Goal: Information Seeking & Learning: Find specific page/section

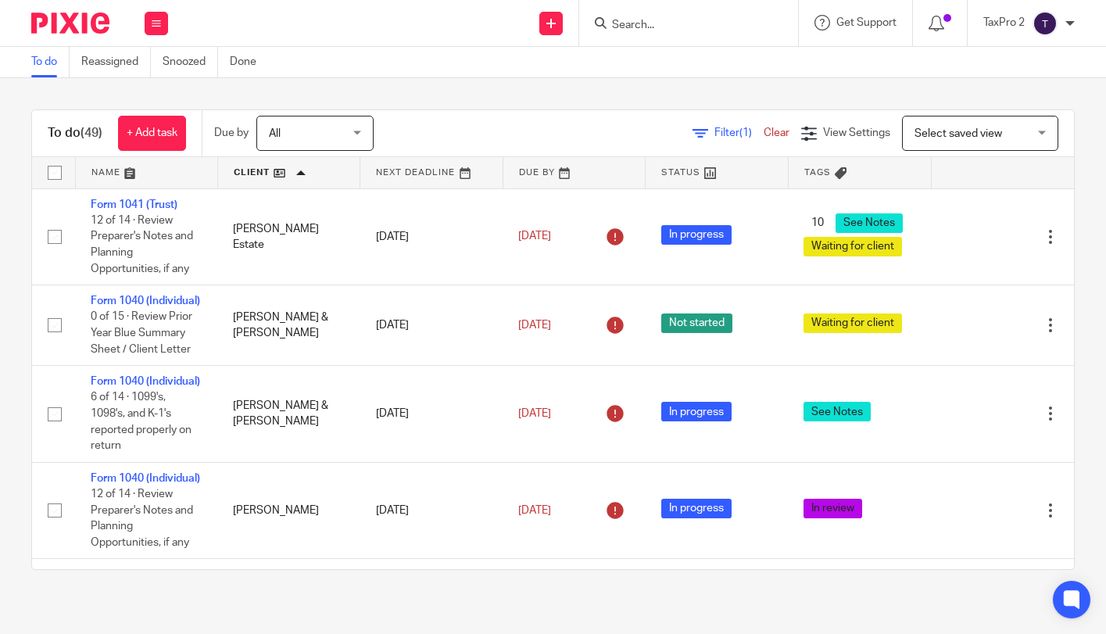
scroll to position [2451, 0]
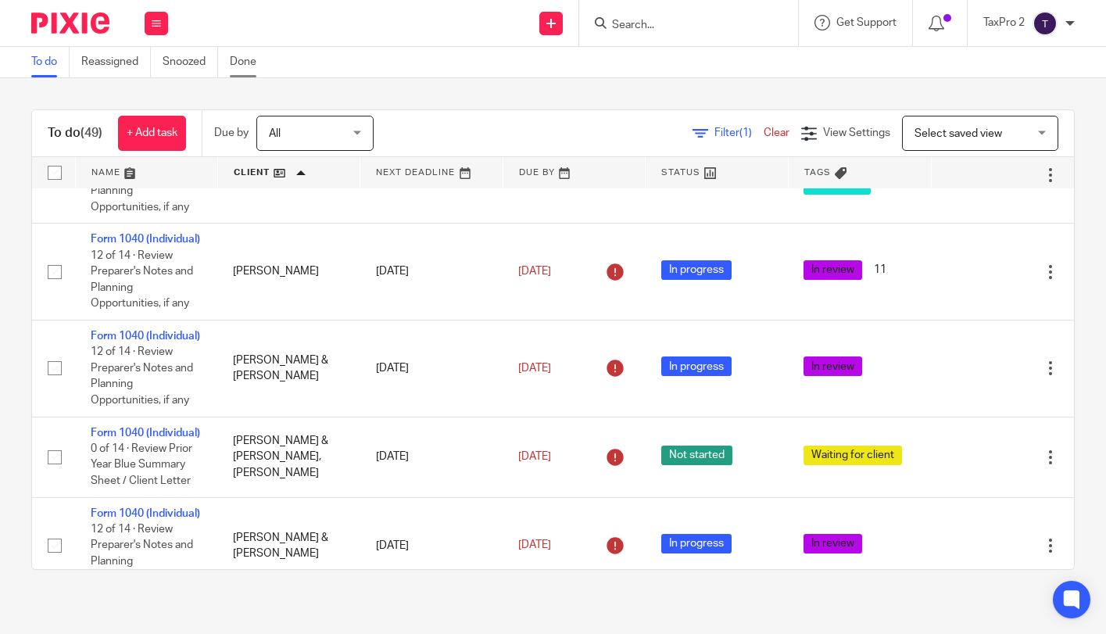
click at [246, 60] on link "Done" at bounding box center [249, 62] width 38 height 30
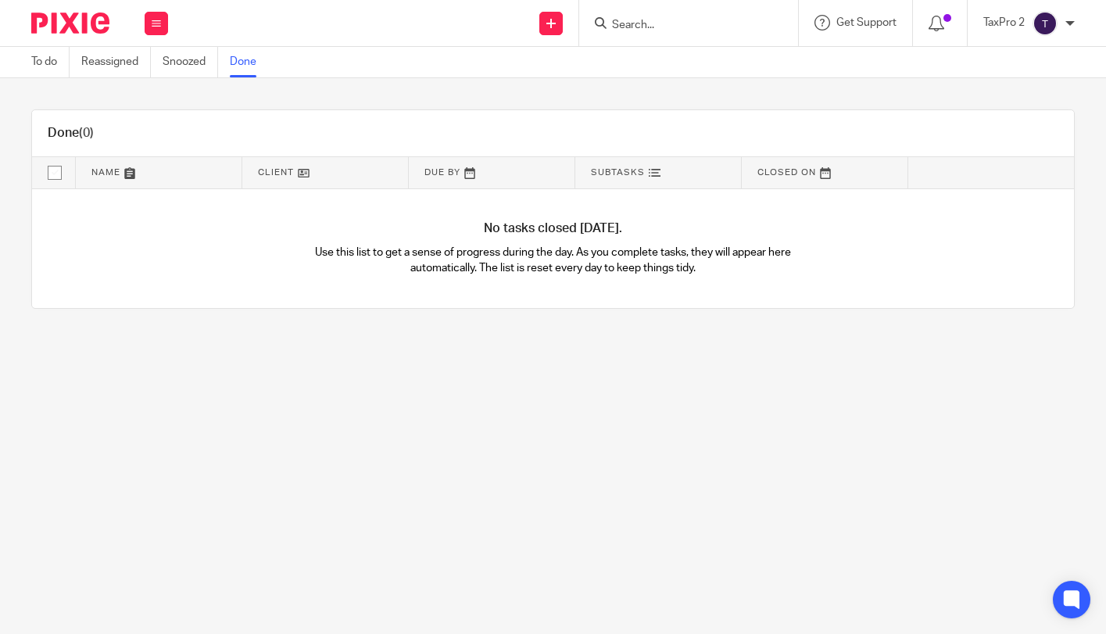
click at [617, 19] on input "Search" at bounding box center [680, 26] width 141 height 14
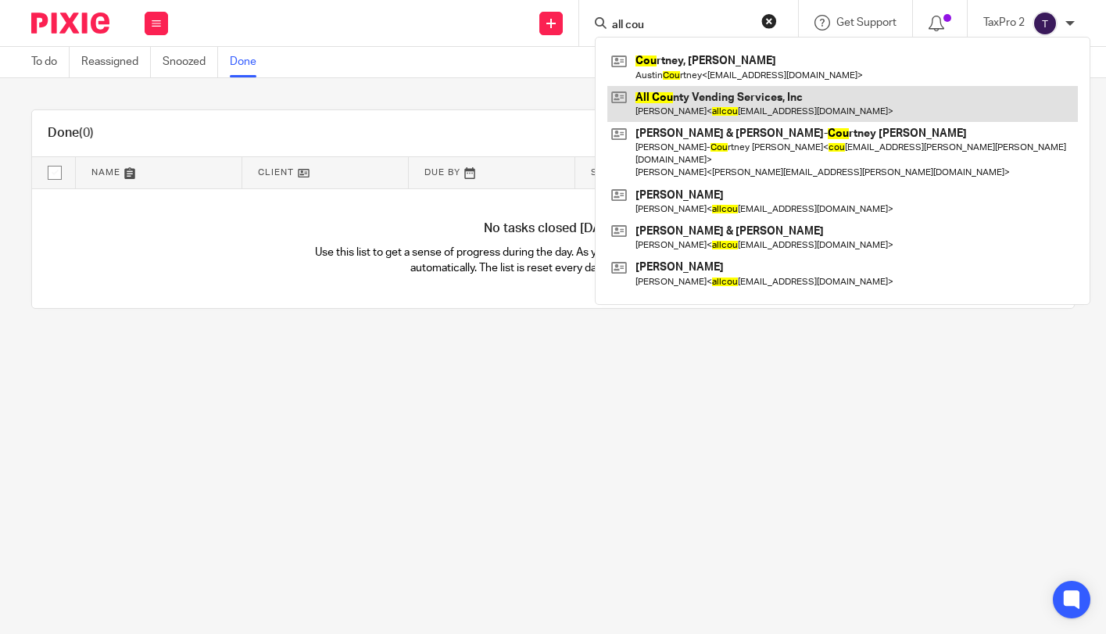
type input "all cou"
click at [748, 89] on link at bounding box center [842, 104] width 471 height 36
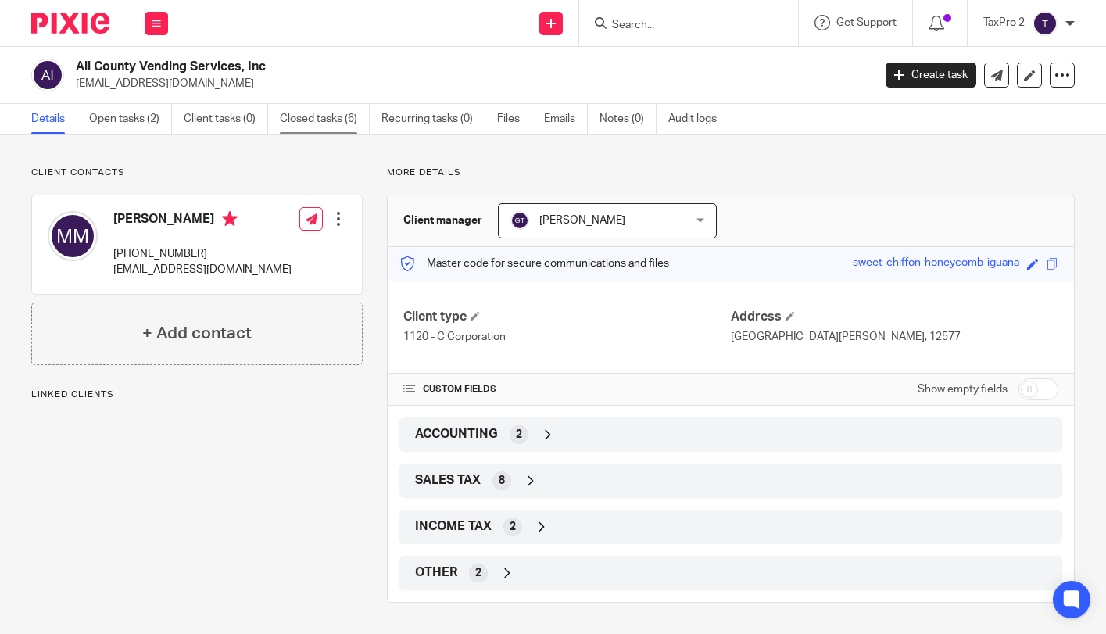
click at [335, 111] on link "Closed tasks (6)" at bounding box center [325, 119] width 90 height 30
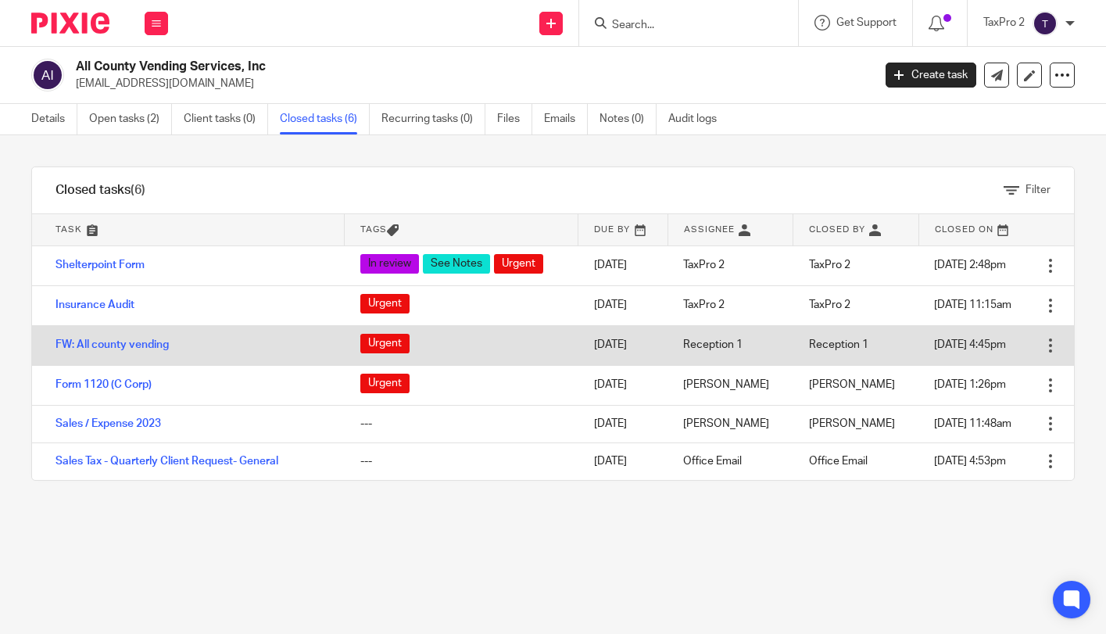
click at [578, 344] on td "[DATE]" at bounding box center [623, 345] width 90 height 40
click at [98, 345] on link "FW: All county vending" at bounding box center [111, 344] width 113 height 11
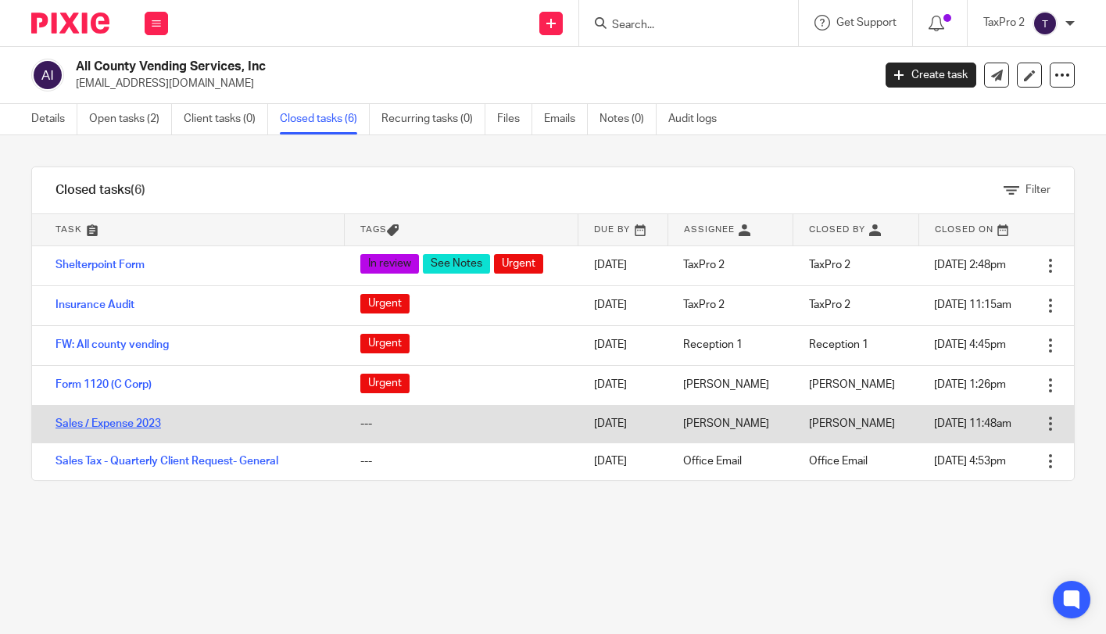
click at [107, 420] on link "Sales / Expense 2023" at bounding box center [108, 423] width 106 height 11
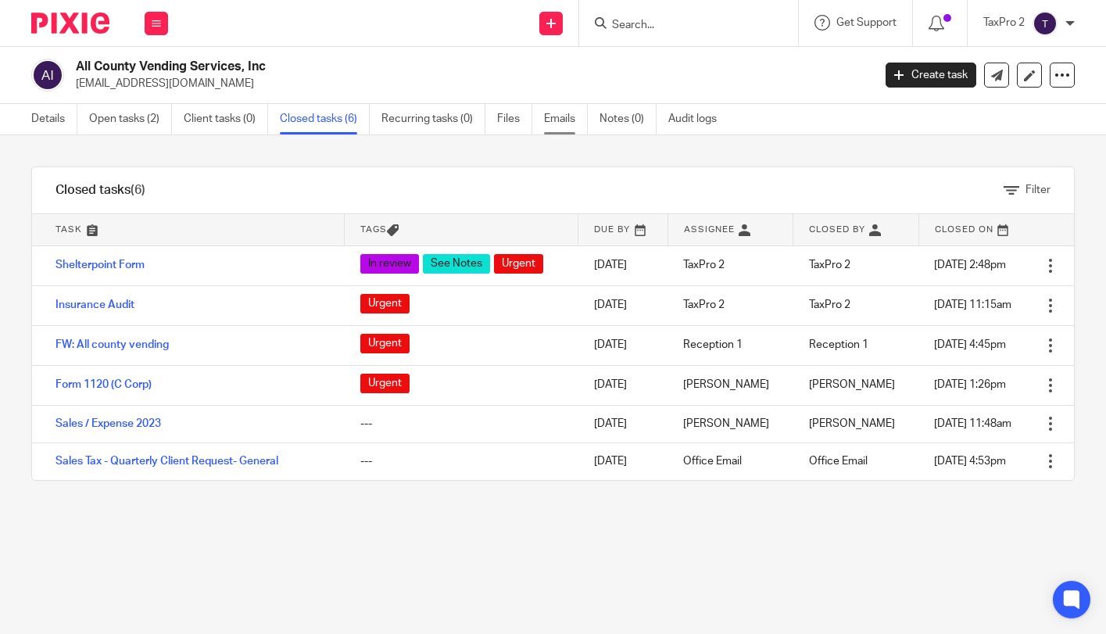
click at [555, 121] on link "Emails" at bounding box center [566, 119] width 44 height 30
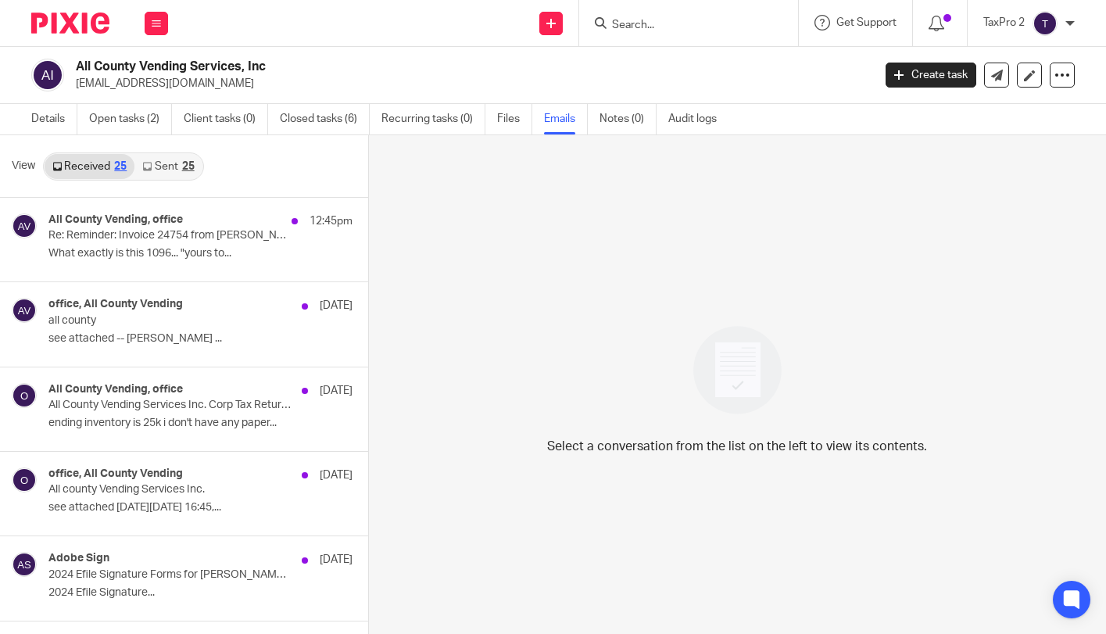
click at [163, 167] on link "Sent 25" at bounding box center [167, 166] width 67 height 25
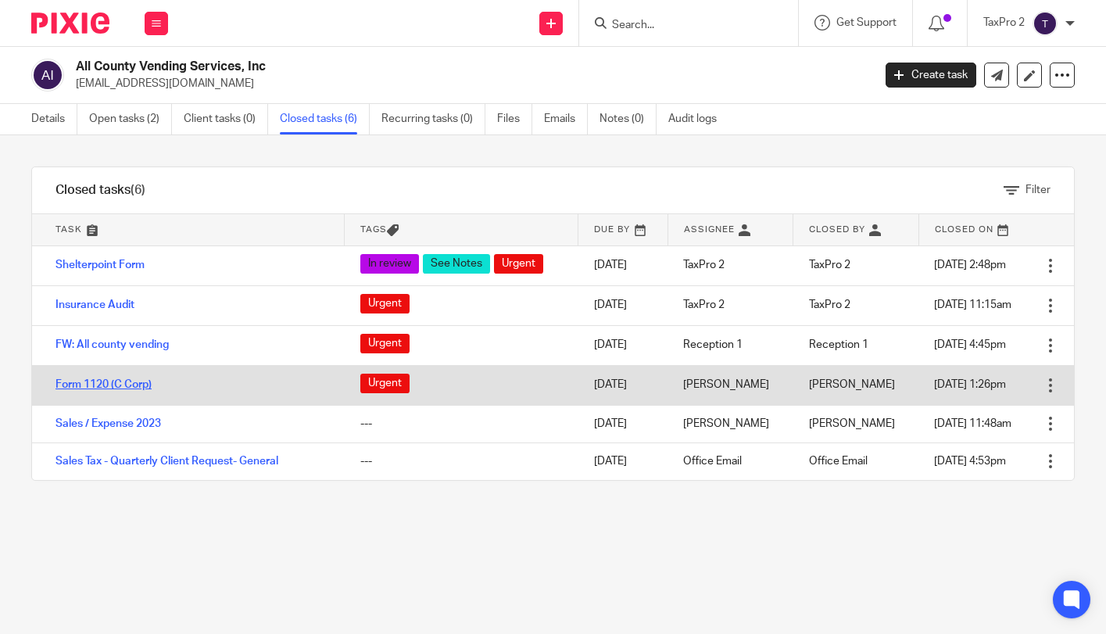
click at [91, 381] on link "Form 1120 (C Corp)" at bounding box center [103, 384] width 96 height 11
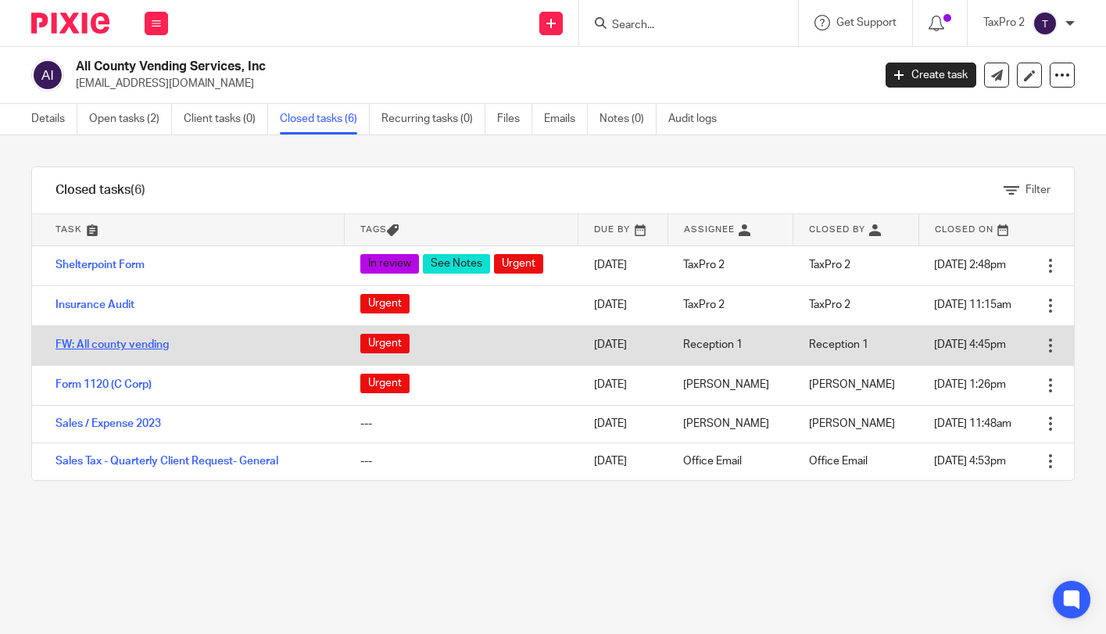
click at [110, 345] on link "FW: All county vending" at bounding box center [111, 344] width 113 height 11
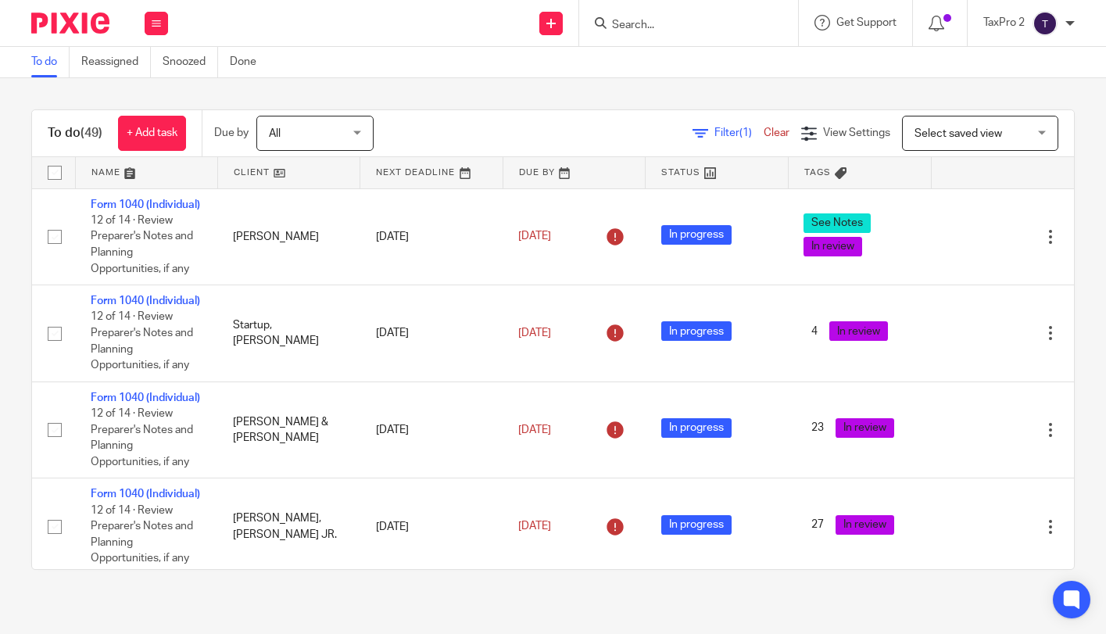
click at [627, 22] on input "Search" at bounding box center [680, 26] width 141 height 14
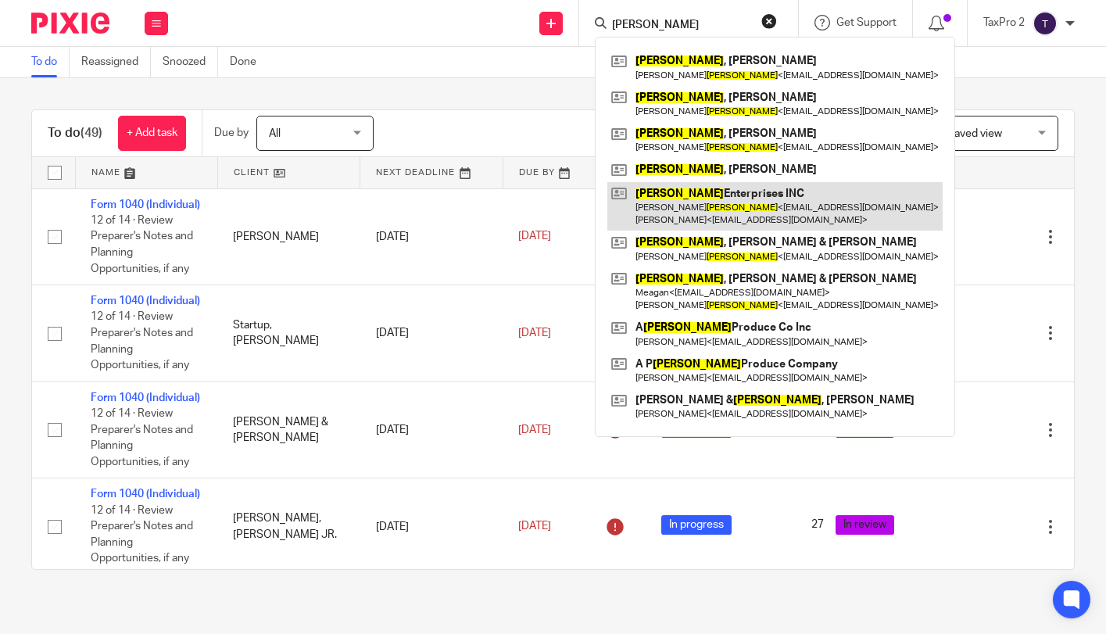
type input "[PERSON_NAME]"
click at [725, 202] on link at bounding box center [774, 206] width 335 height 48
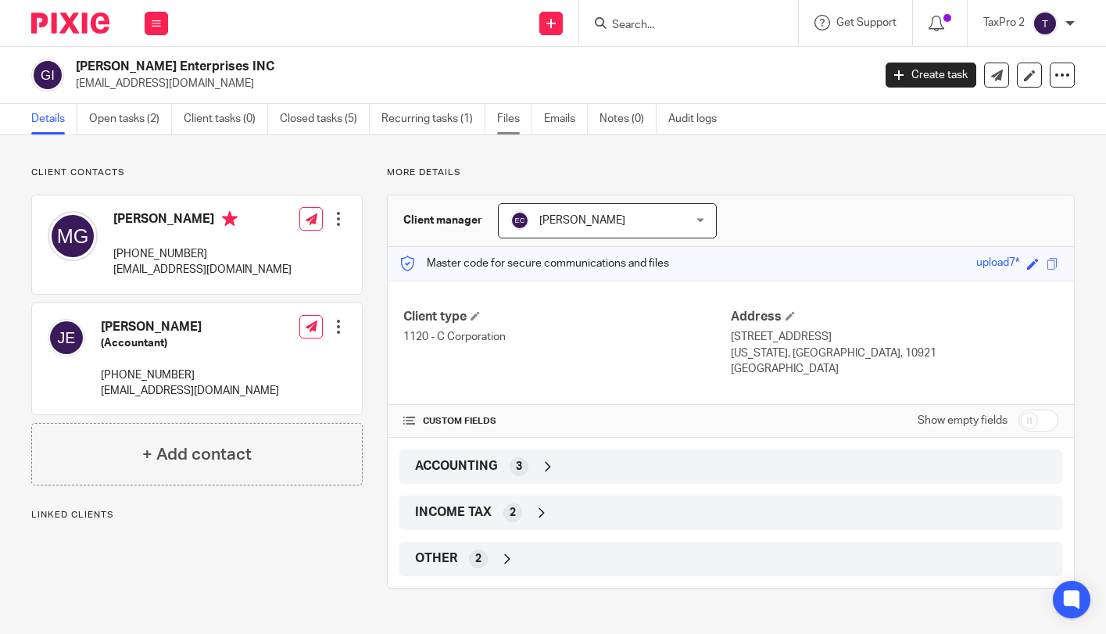
click at [512, 120] on link "Files" at bounding box center [514, 119] width 35 height 30
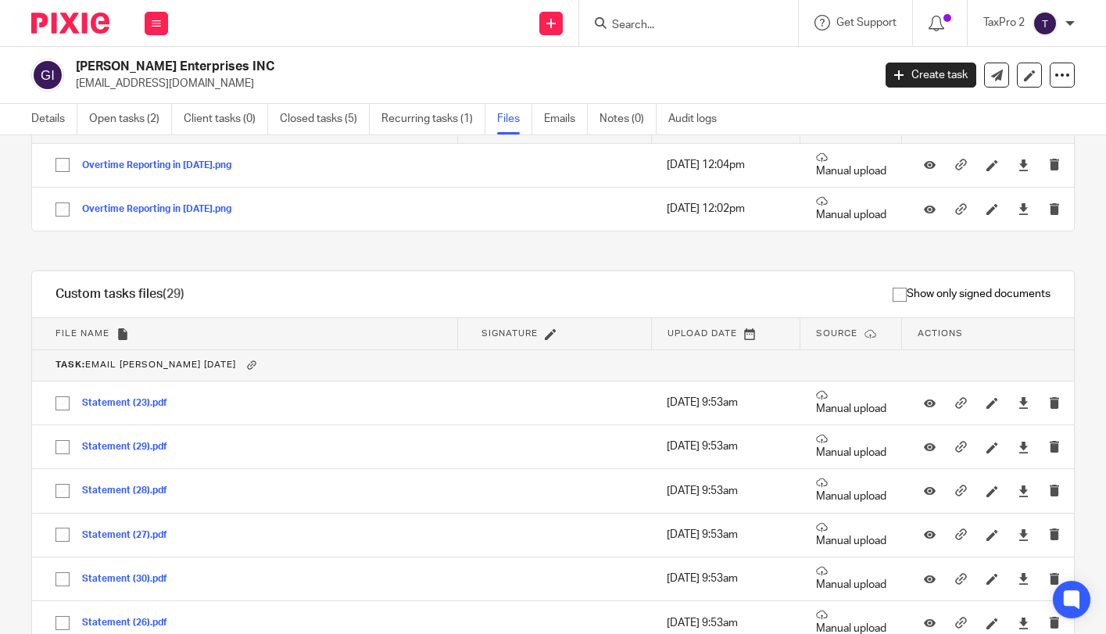
scroll to position [181, 0]
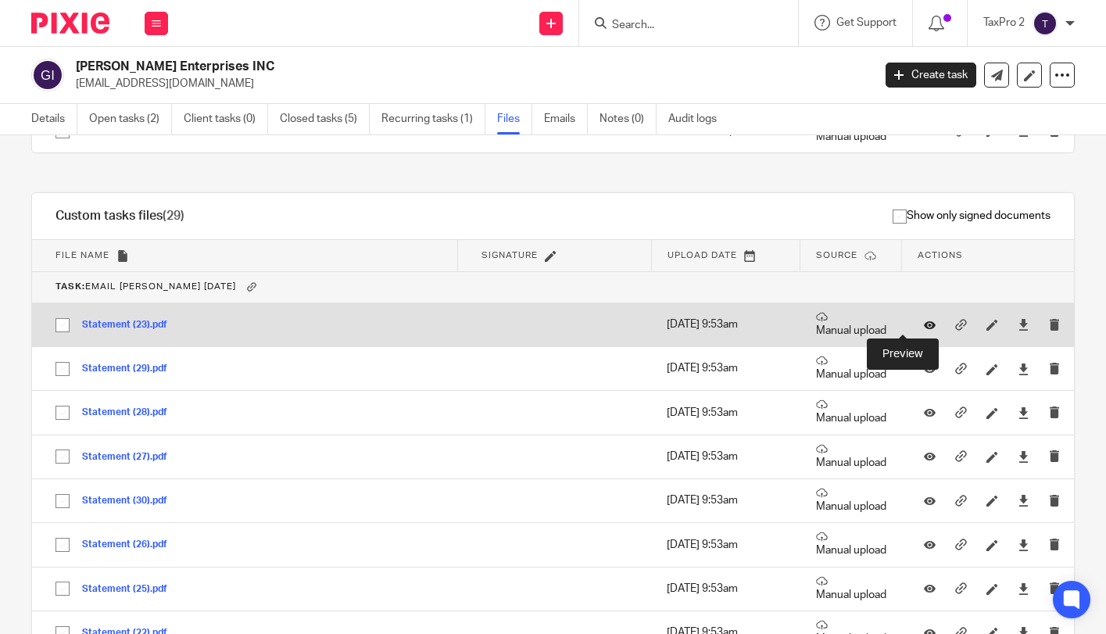
click at [924, 324] on icon at bounding box center [930, 325] width 12 height 12
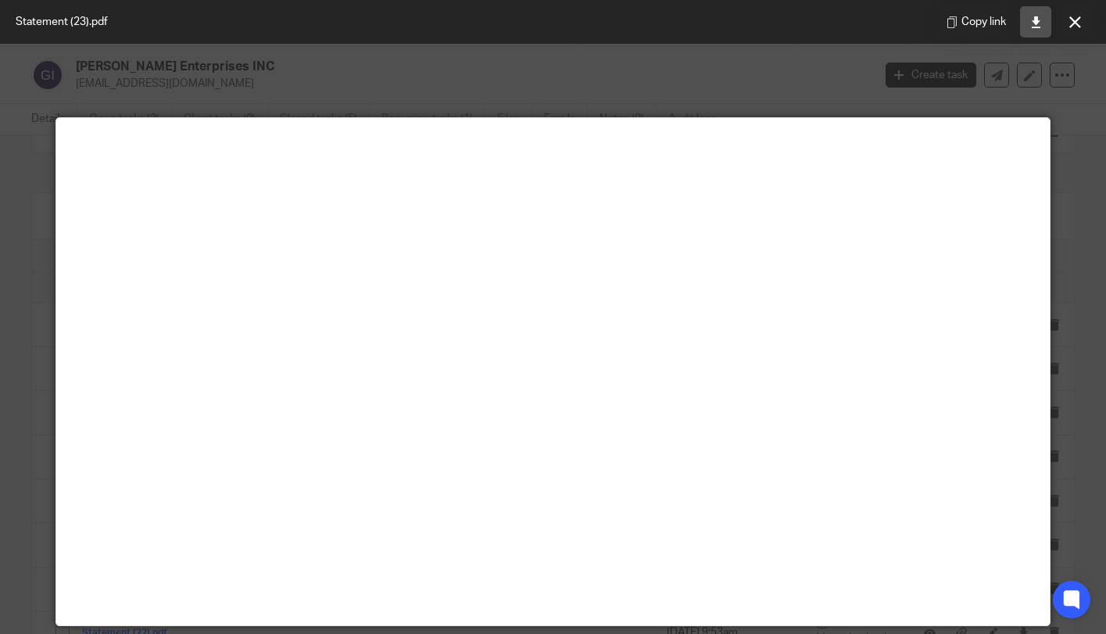
click at [1039, 24] on icon at bounding box center [1036, 22] width 12 height 12
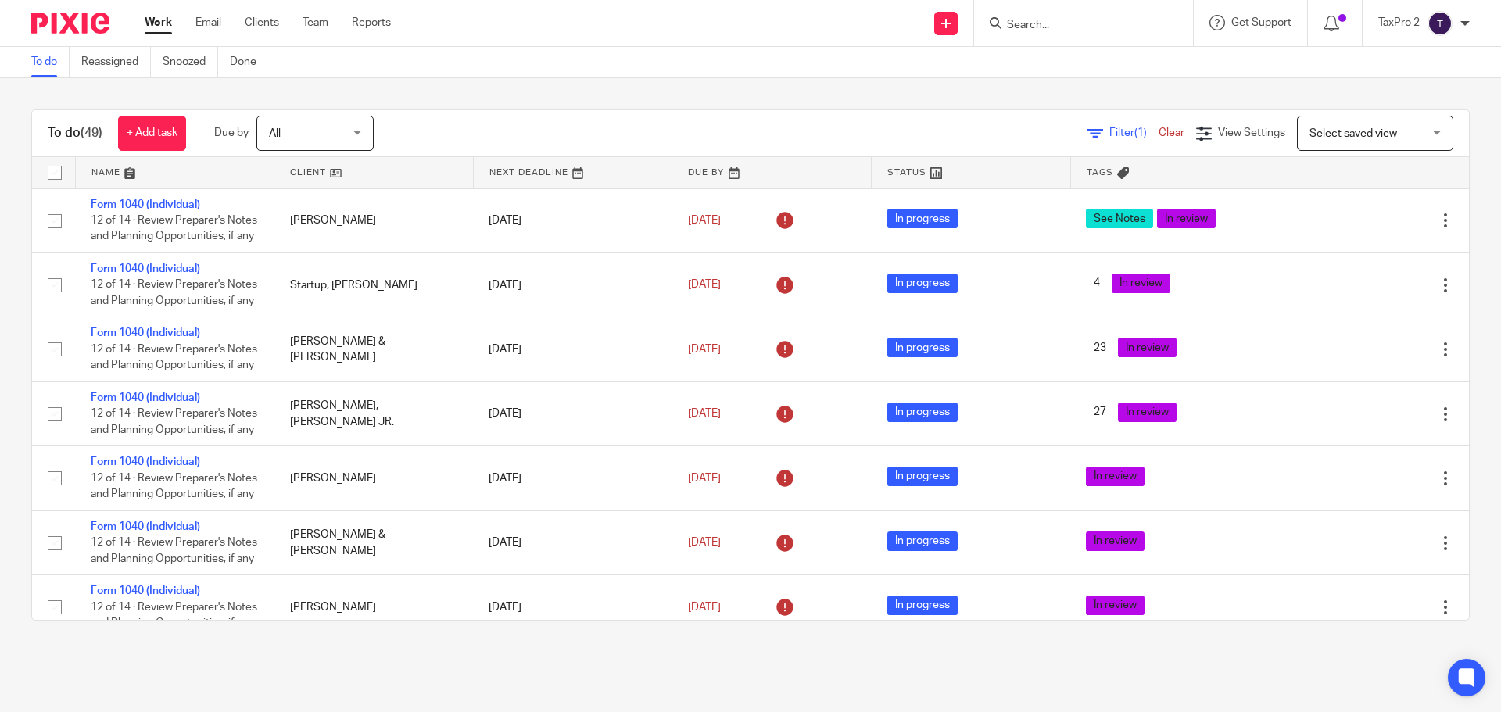
click at [1040, 23] on input "Search" at bounding box center [1075, 26] width 141 height 14
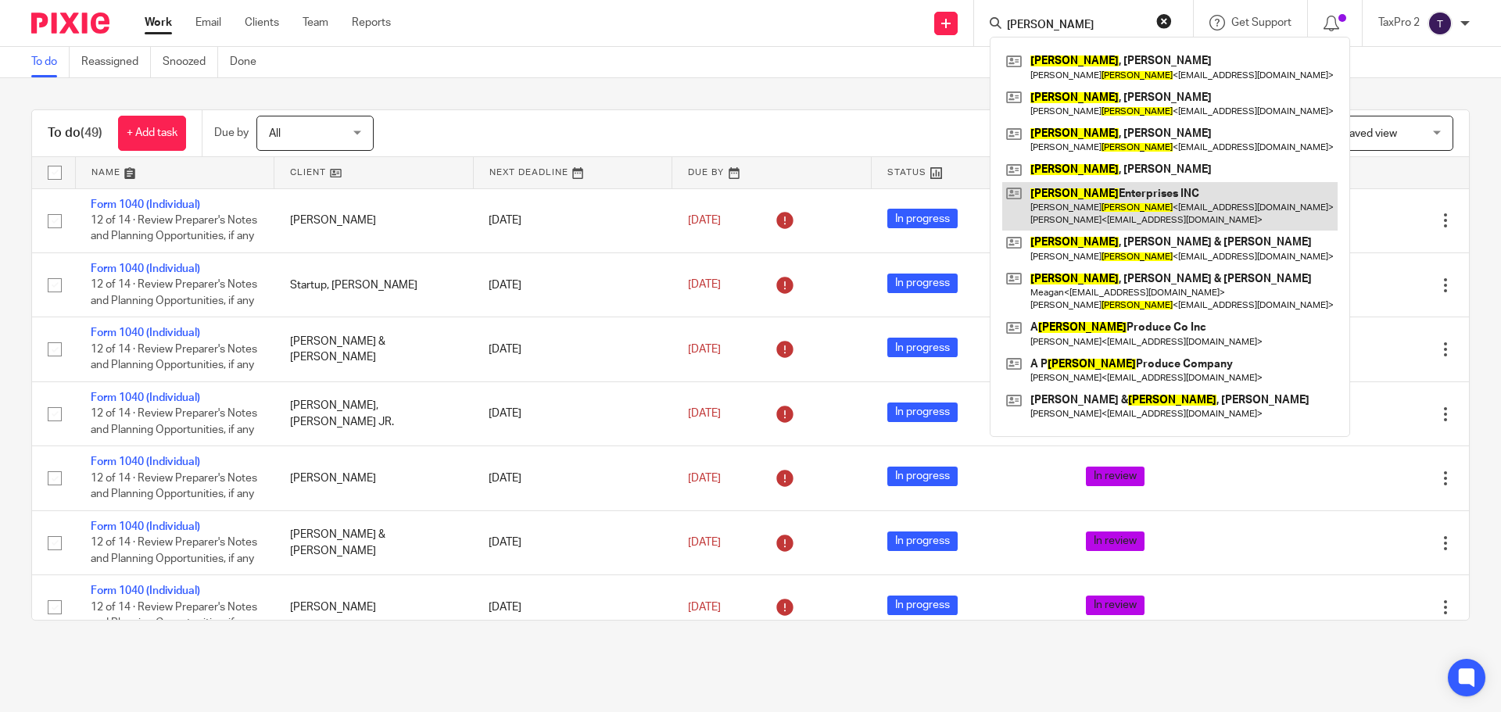
type input "[PERSON_NAME]"
click at [1078, 217] on link at bounding box center [1169, 206] width 335 height 48
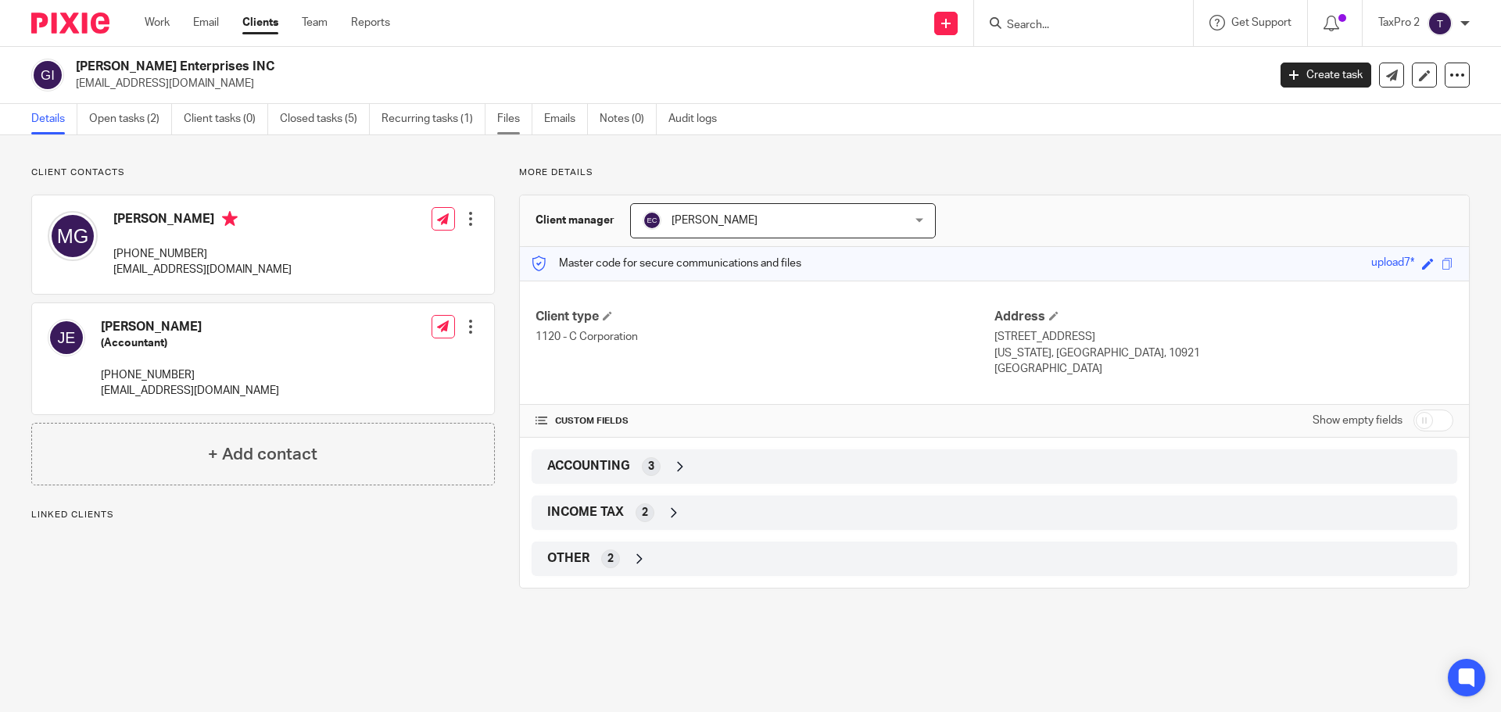
click at [516, 113] on link "Files" at bounding box center [514, 119] width 35 height 30
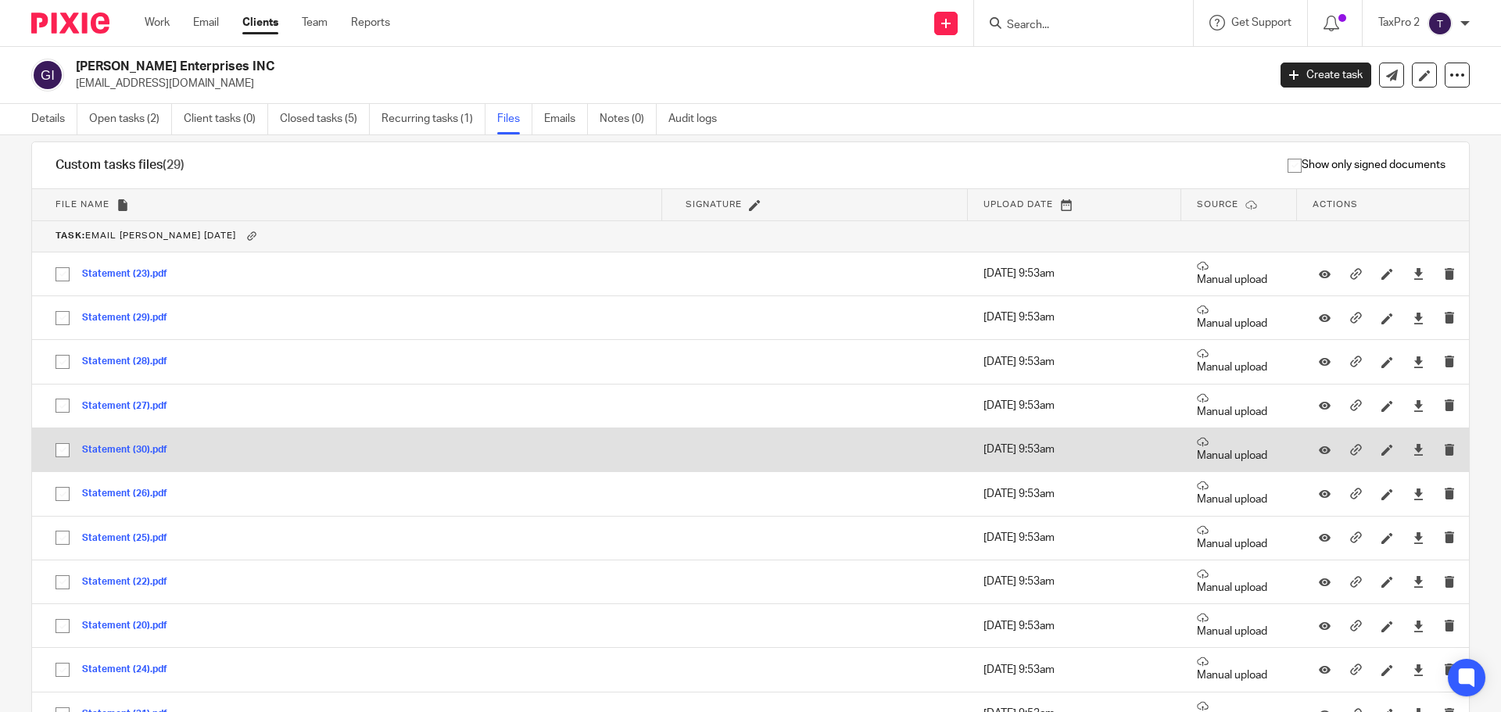
scroll to position [234, 0]
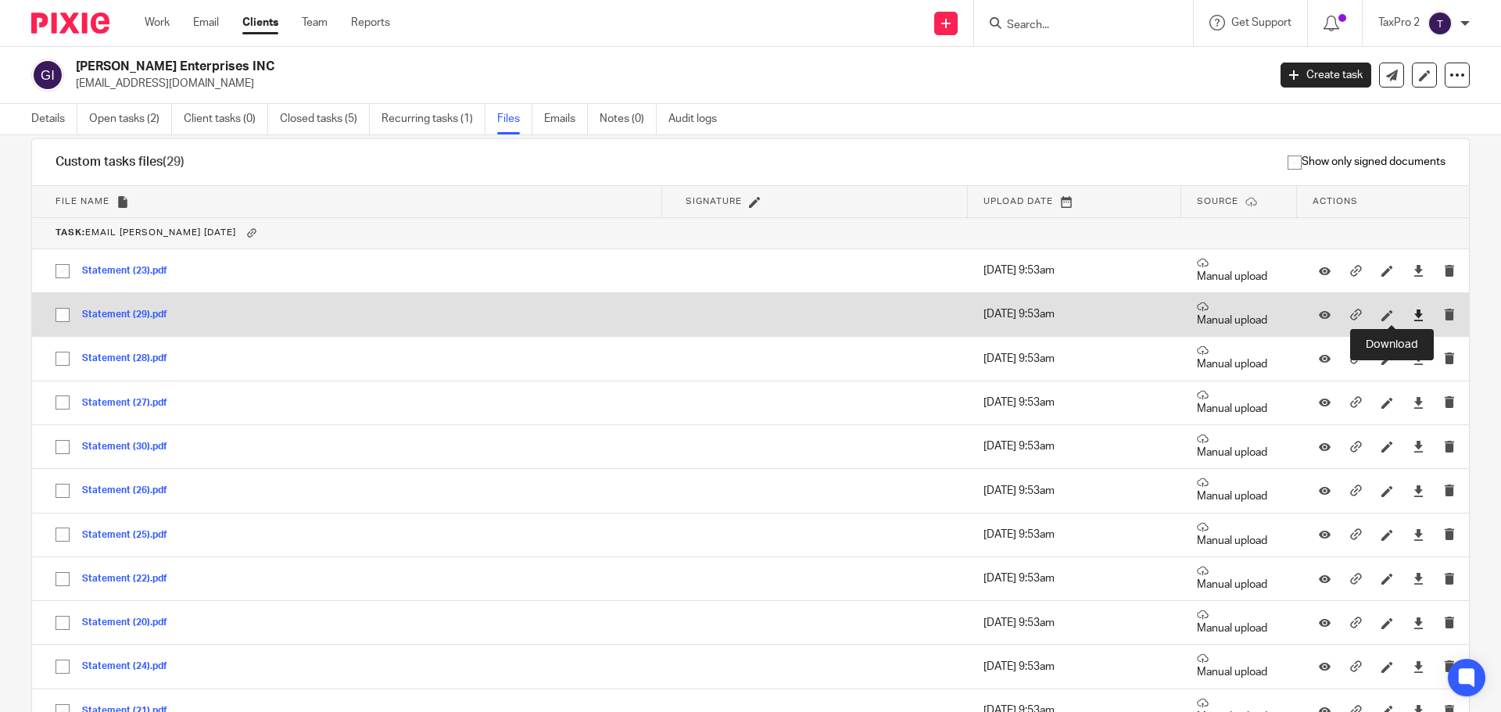
click at [1412, 312] on icon at bounding box center [1418, 316] width 12 height 12
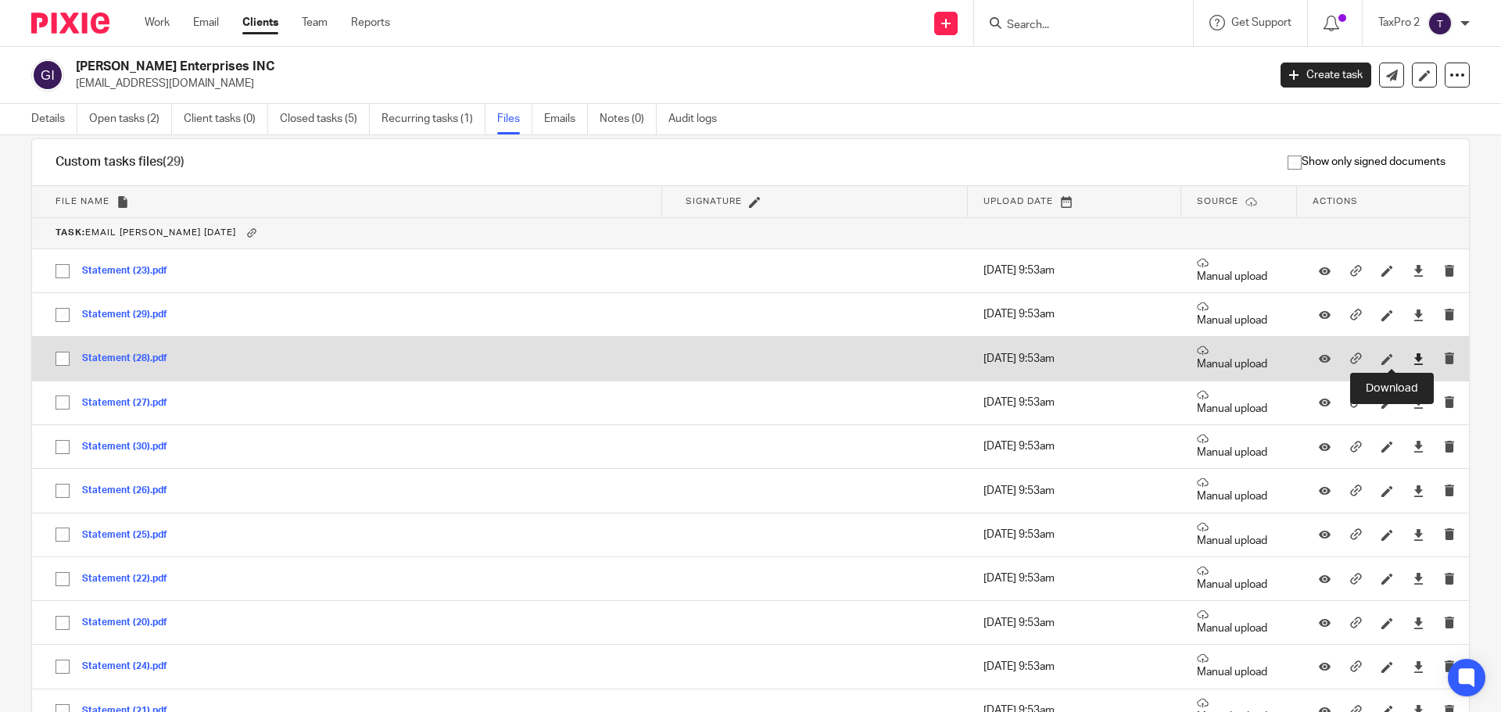
click at [1412, 356] on icon at bounding box center [1418, 359] width 12 height 12
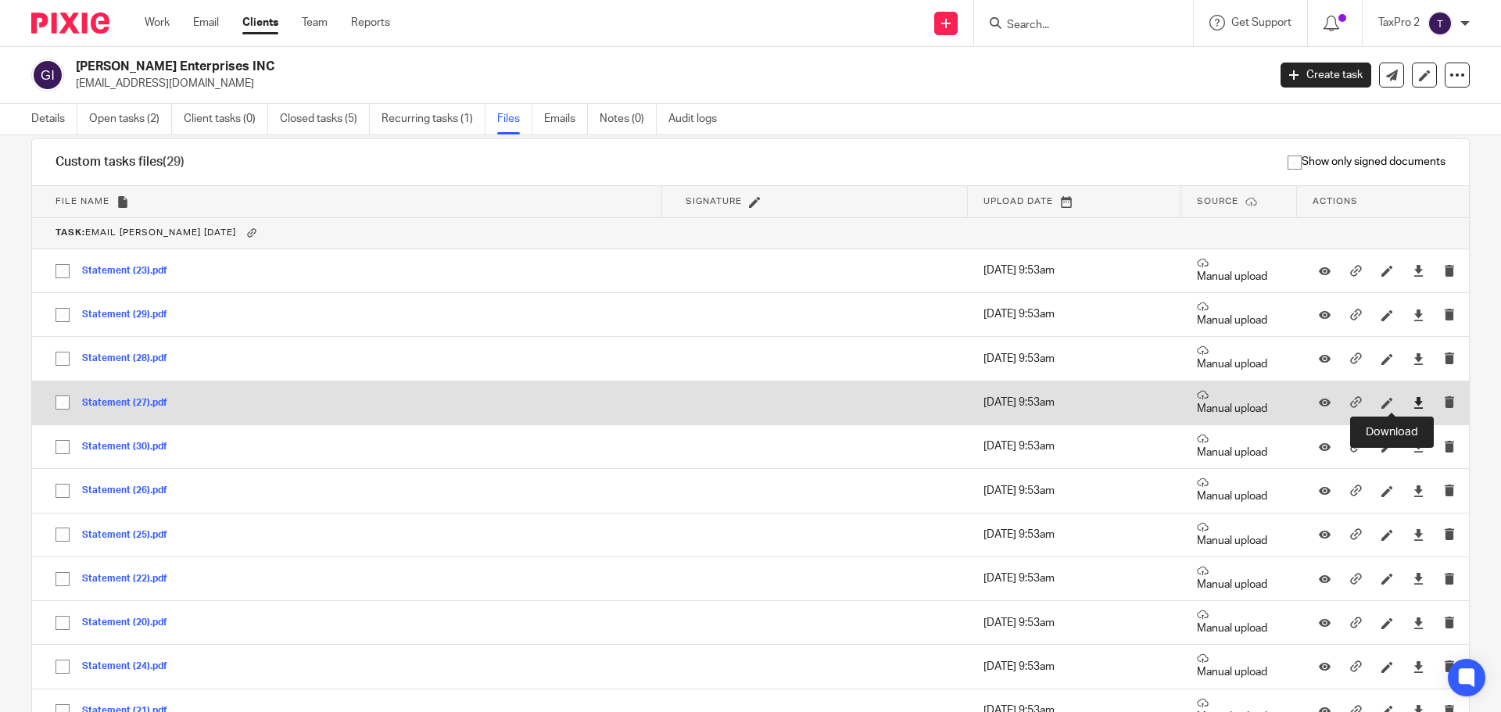
click at [1412, 401] on icon at bounding box center [1418, 403] width 12 height 12
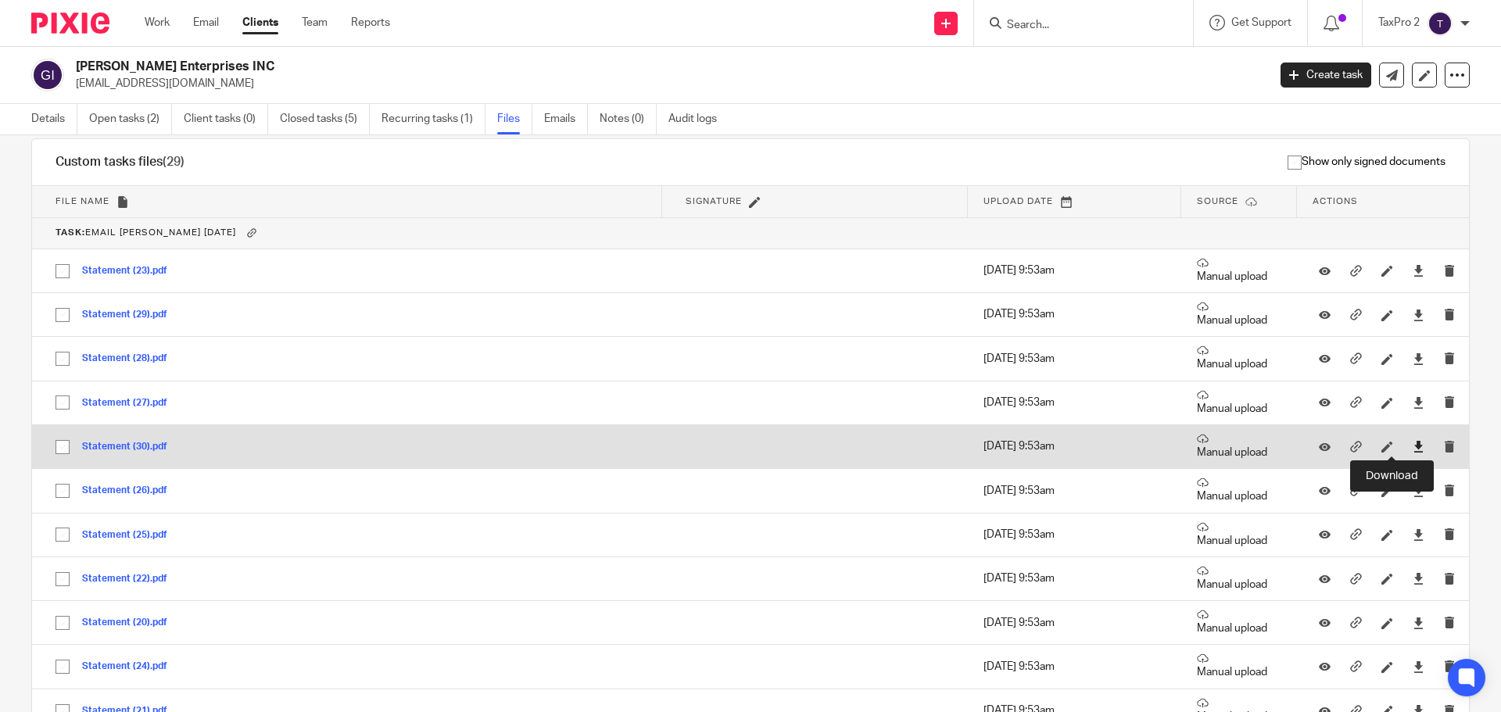
click at [1412, 445] on icon at bounding box center [1418, 447] width 12 height 12
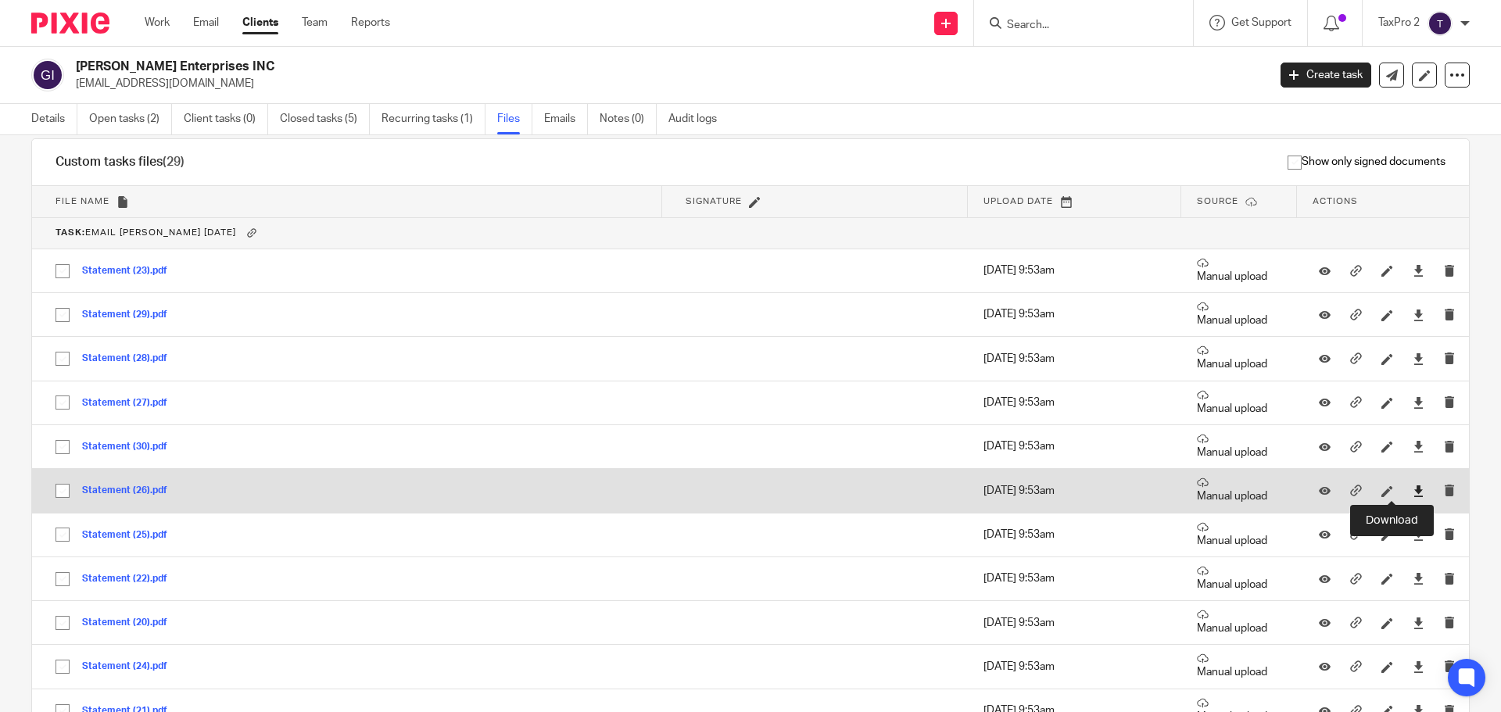
click at [1412, 490] on icon at bounding box center [1418, 491] width 12 height 12
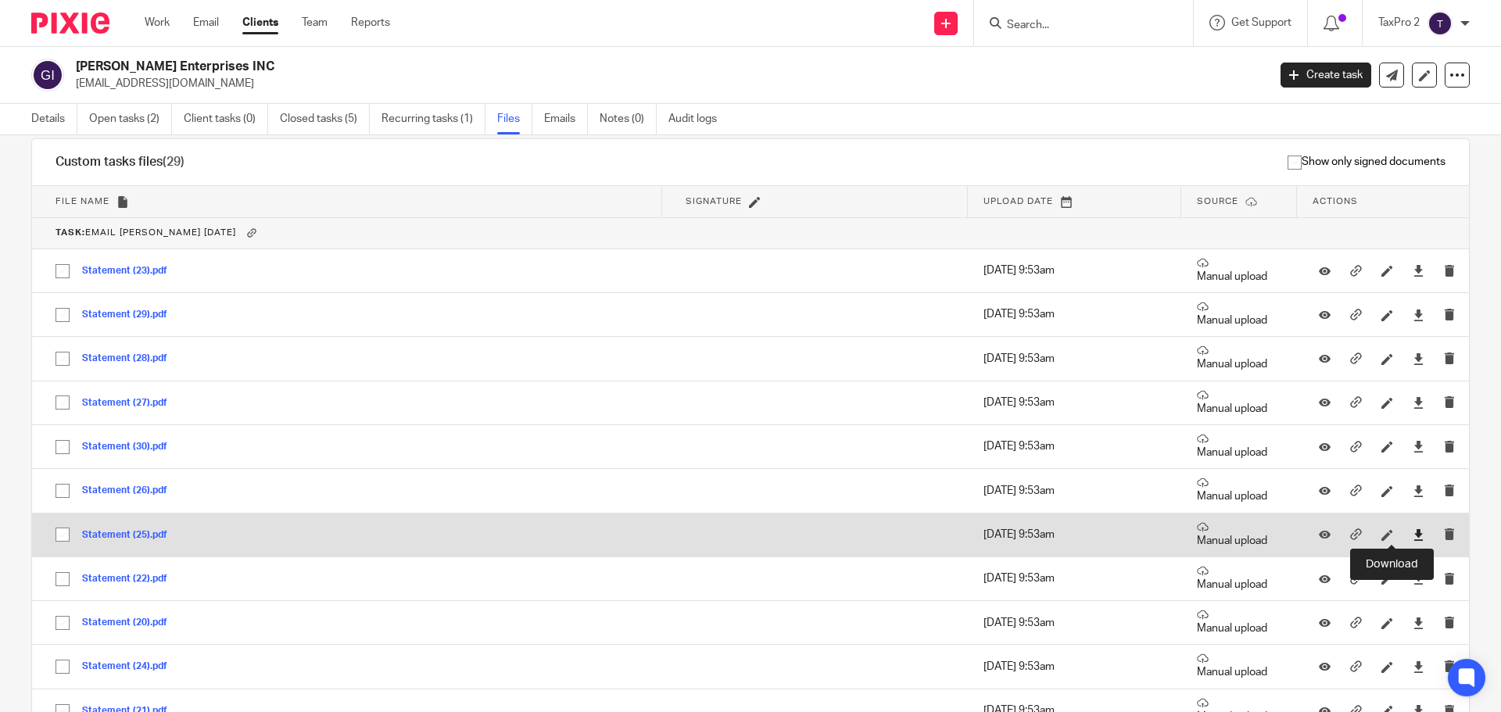
click at [1412, 531] on icon at bounding box center [1418, 535] width 12 height 12
click at [1319, 533] on icon at bounding box center [1325, 535] width 12 height 12
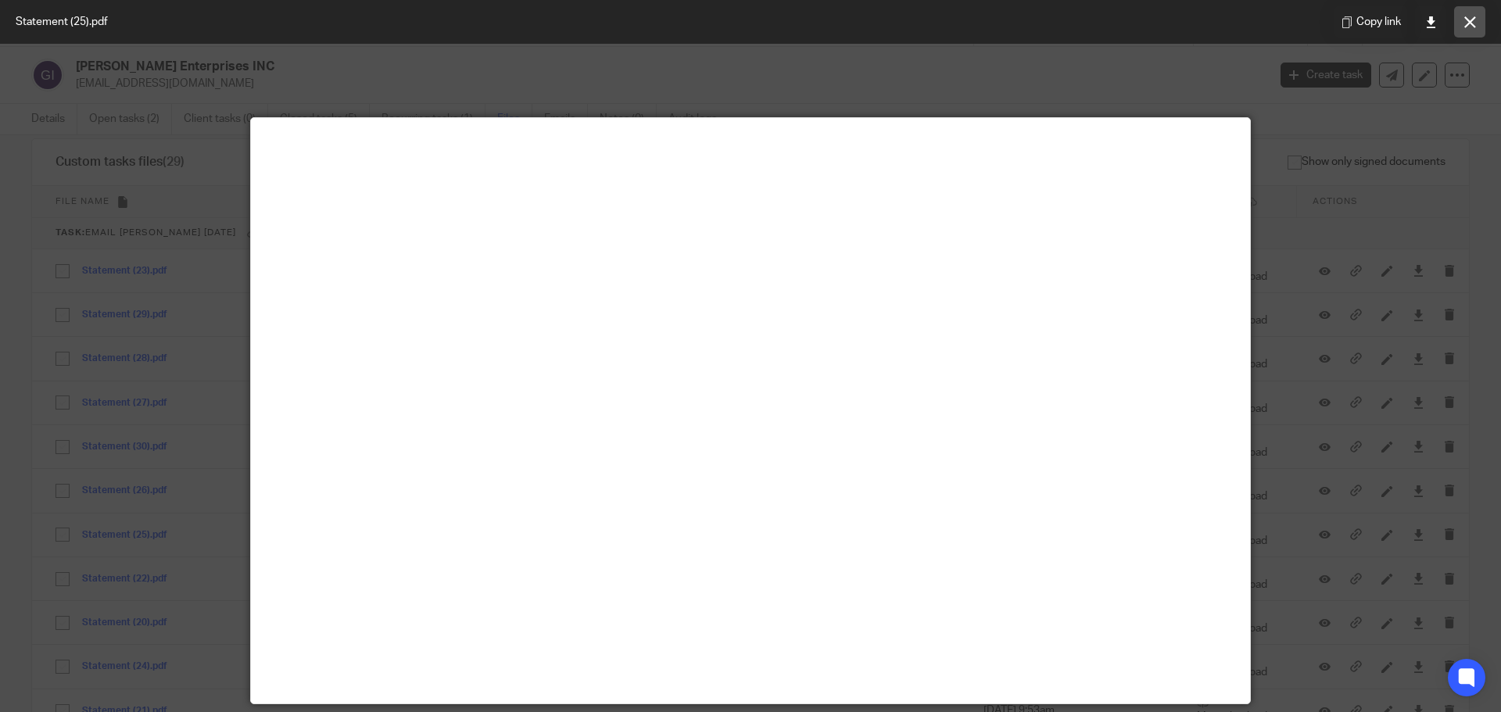
click at [1473, 23] on icon at bounding box center [1470, 22] width 12 height 12
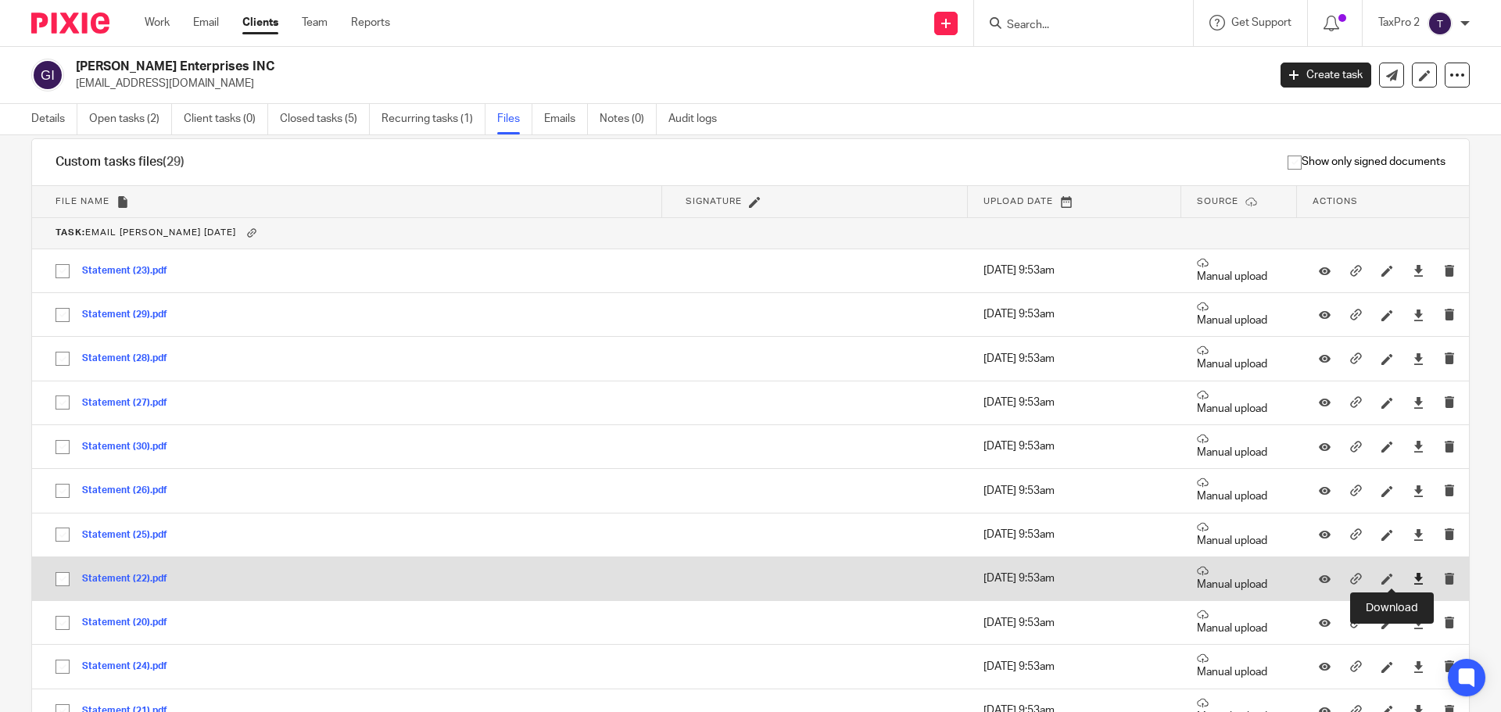
click at [1412, 579] on icon at bounding box center [1418, 579] width 12 height 12
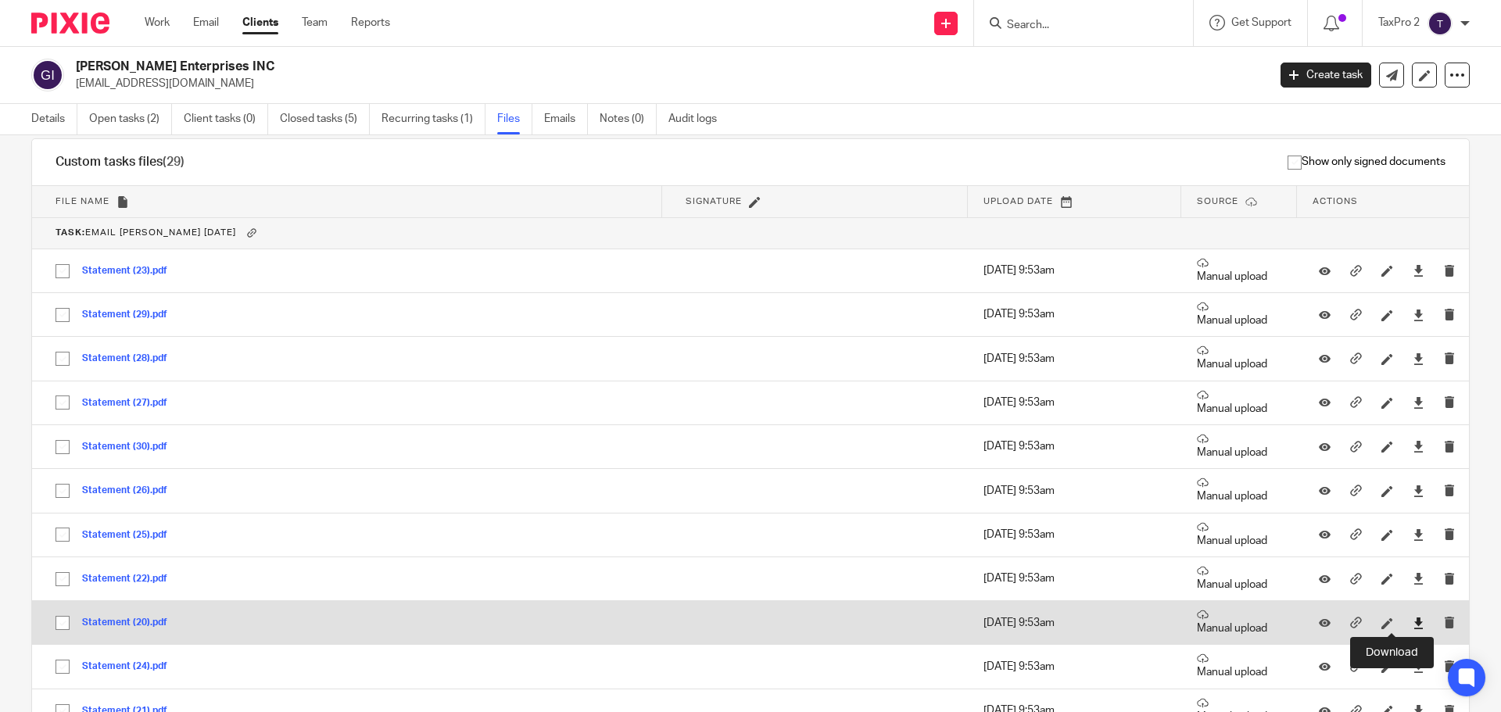
click at [1412, 617] on icon at bounding box center [1418, 623] width 12 height 12
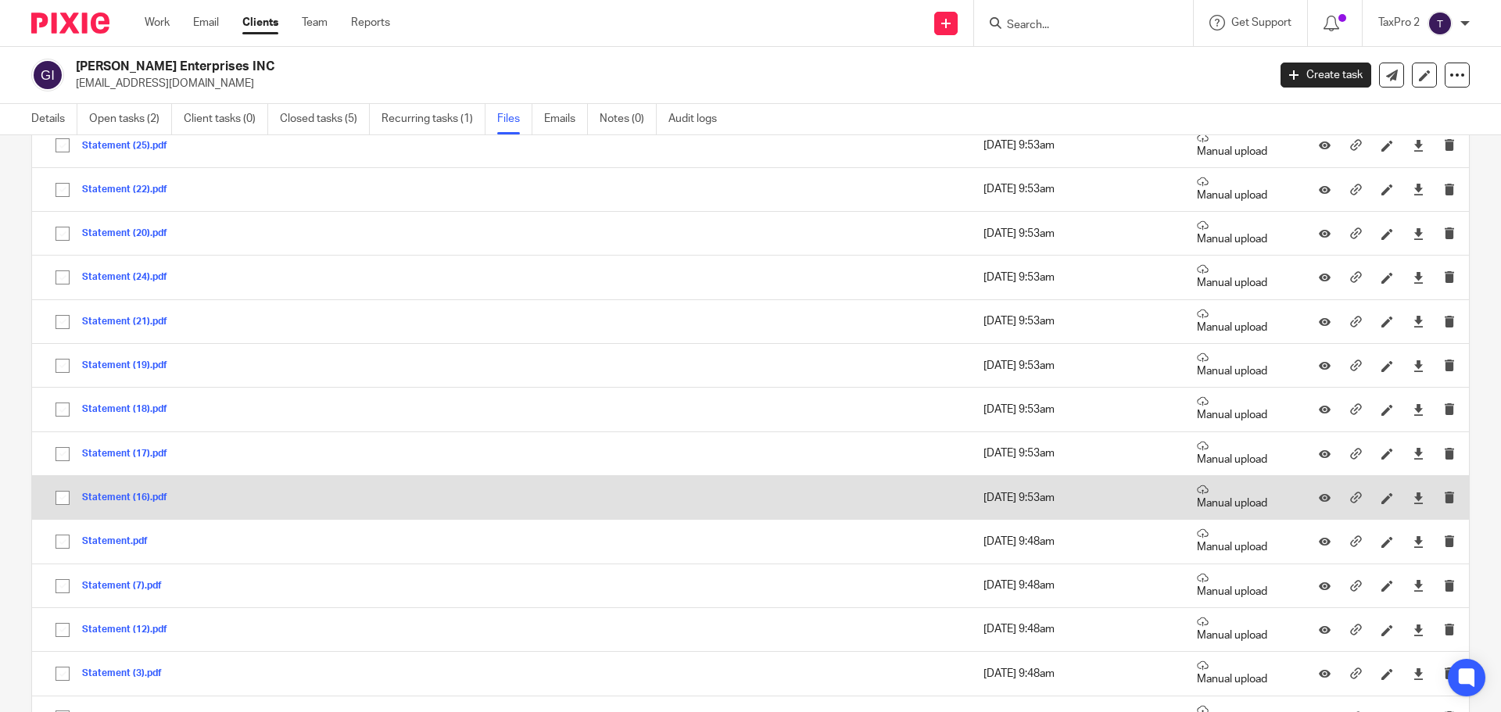
scroll to position [625, 0]
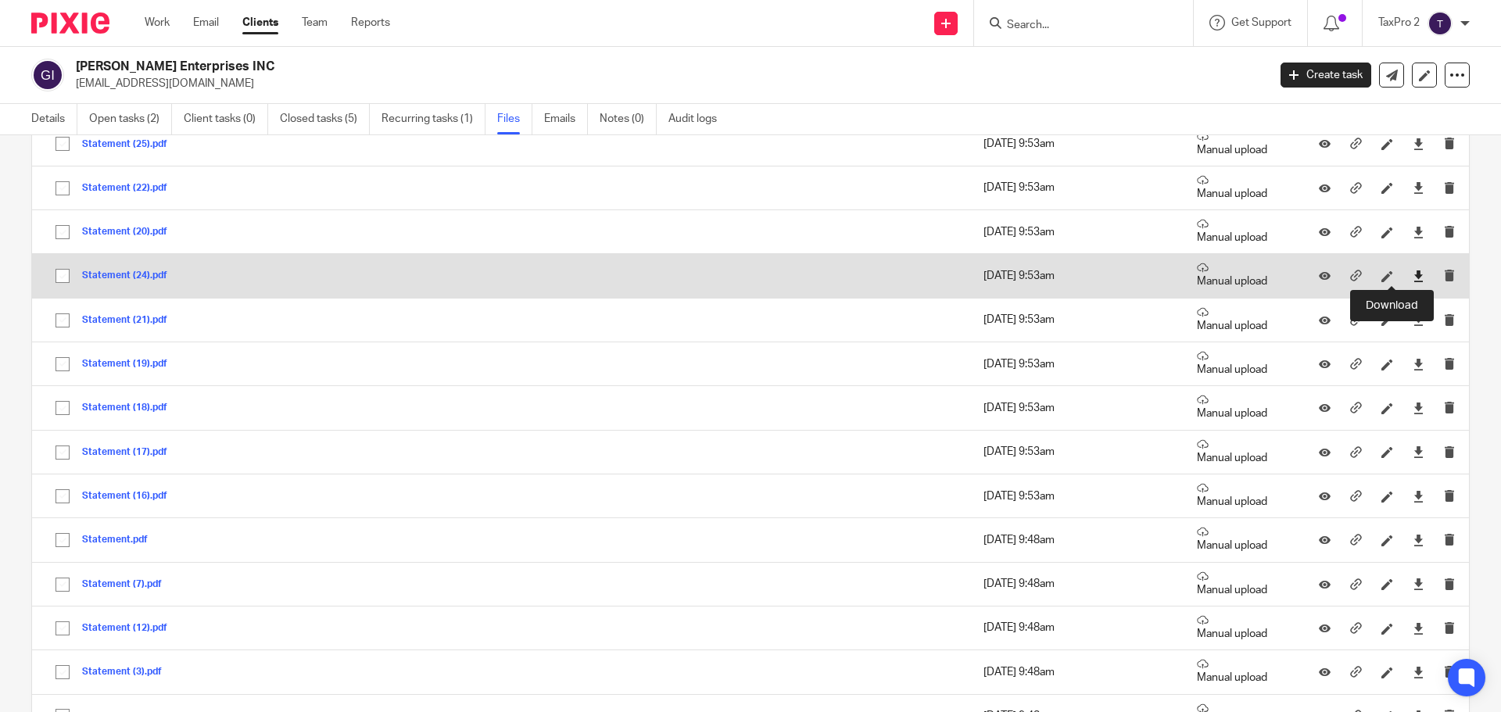
click at [1412, 273] on icon at bounding box center [1418, 276] width 12 height 12
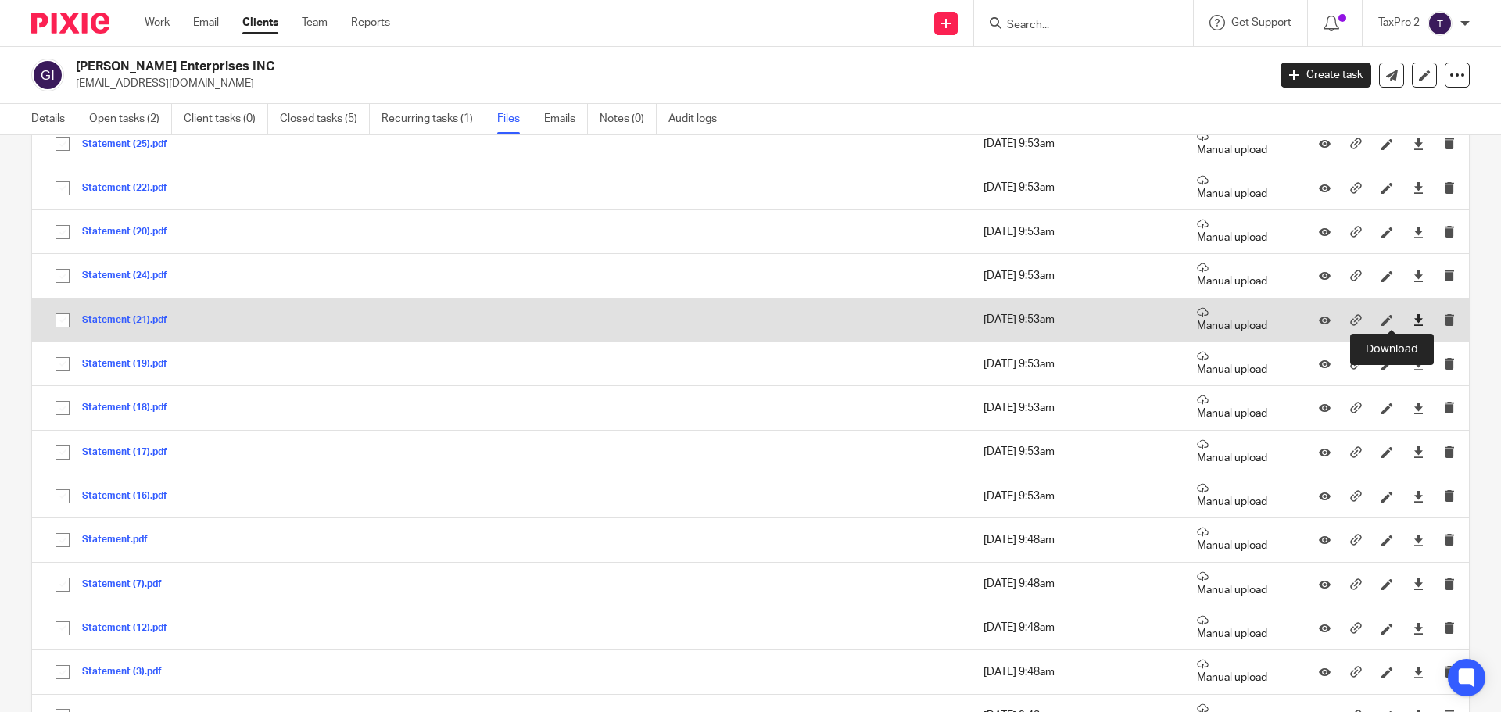
click at [1412, 315] on icon at bounding box center [1418, 320] width 12 height 12
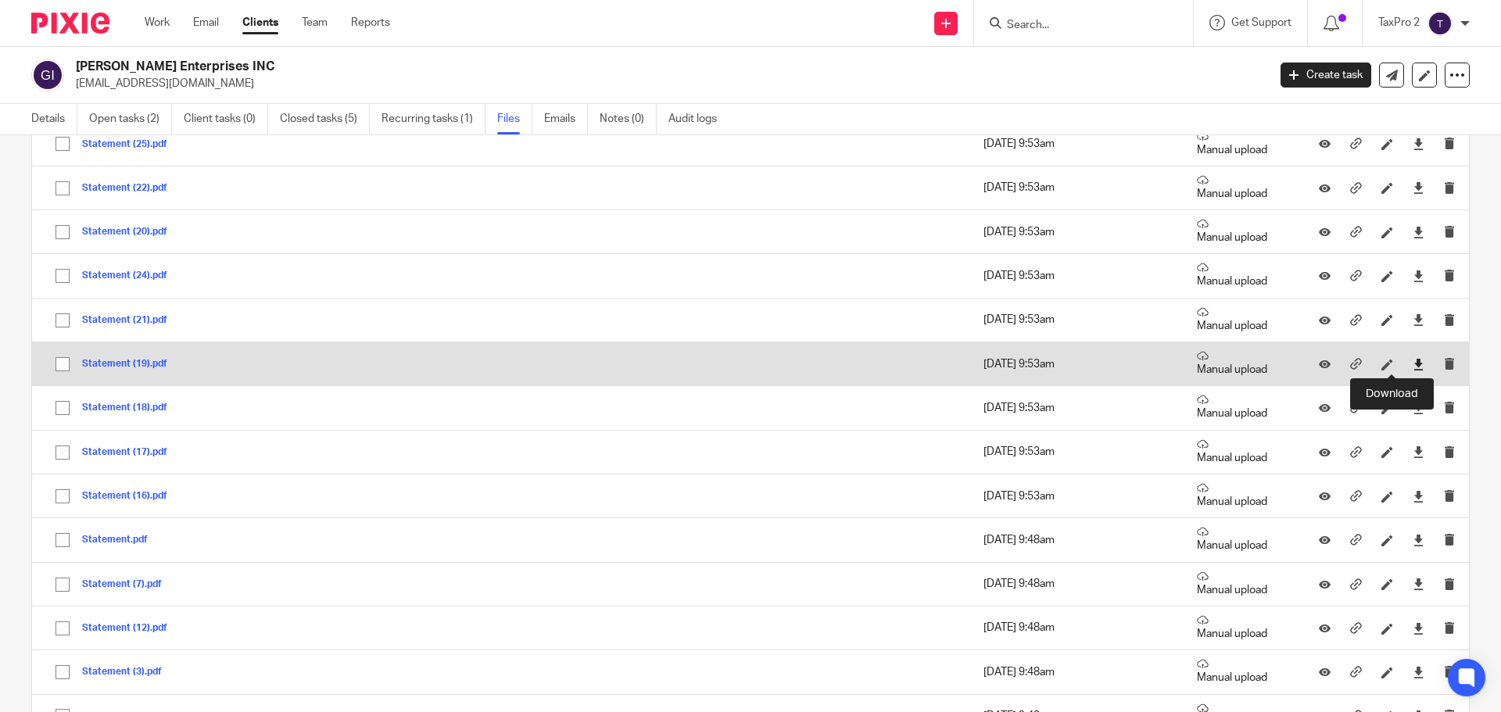
click at [1412, 360] on icon at bounding box center [1418, 365] width 12 height 12
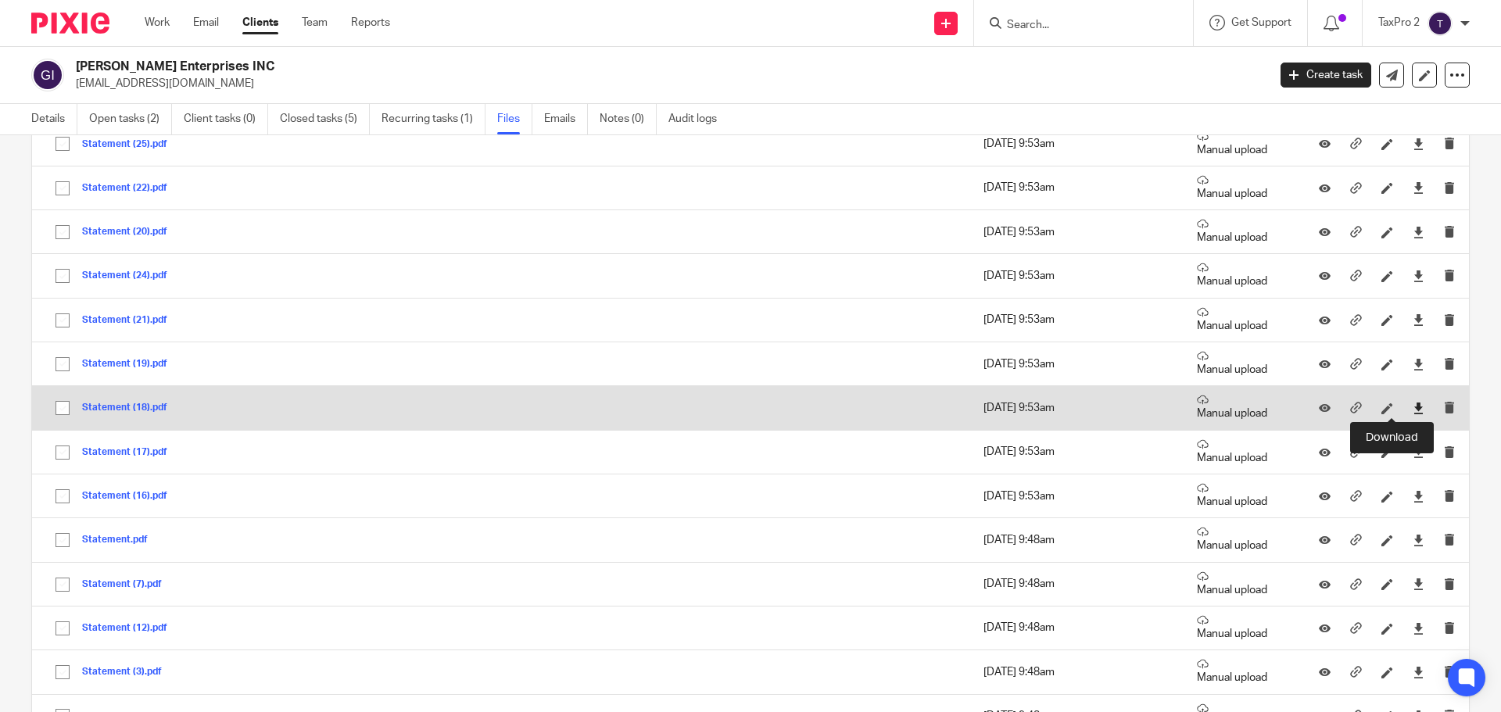
click at [1412, 403] on icon at bounding box center [1418, 409] width 12 height 12
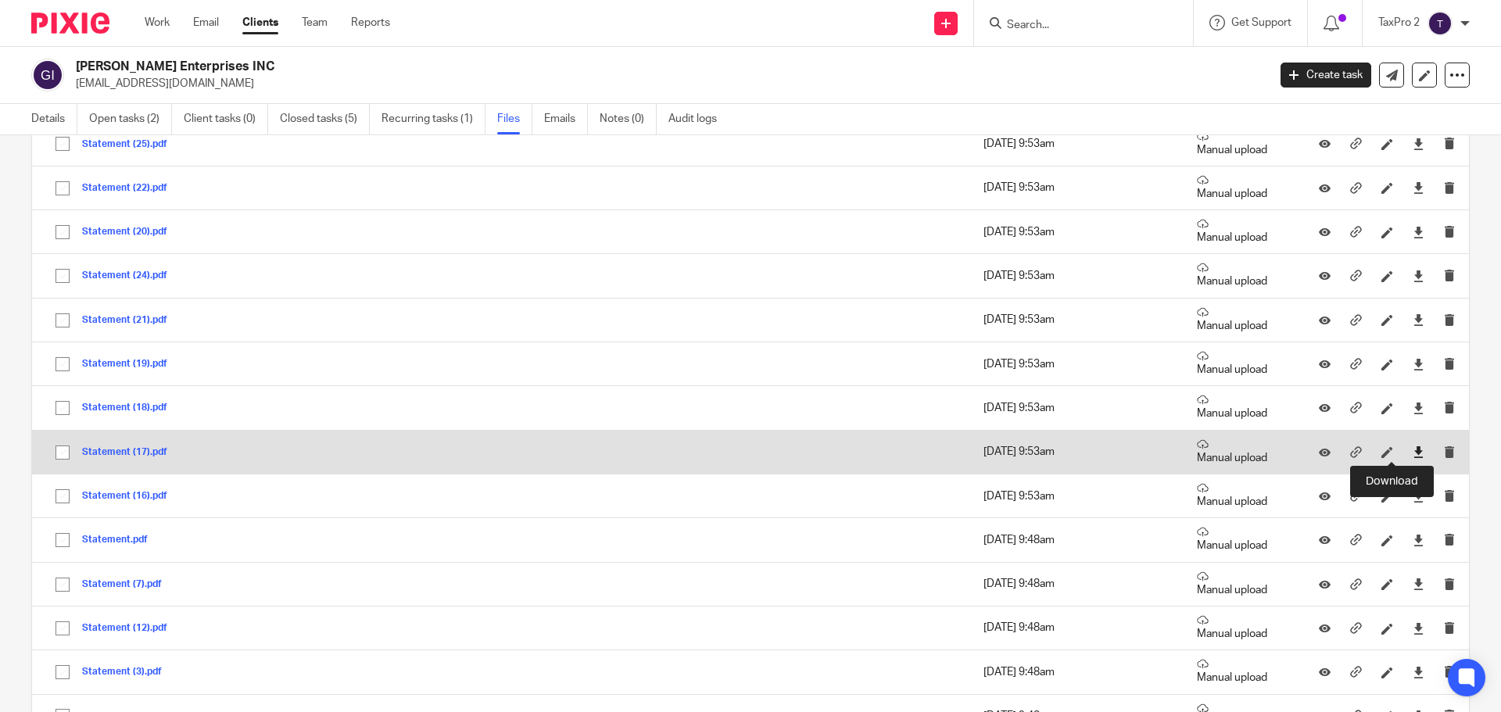
click at [1412, 447] on icon at bounding box center [1418, 452] width 12 height 12
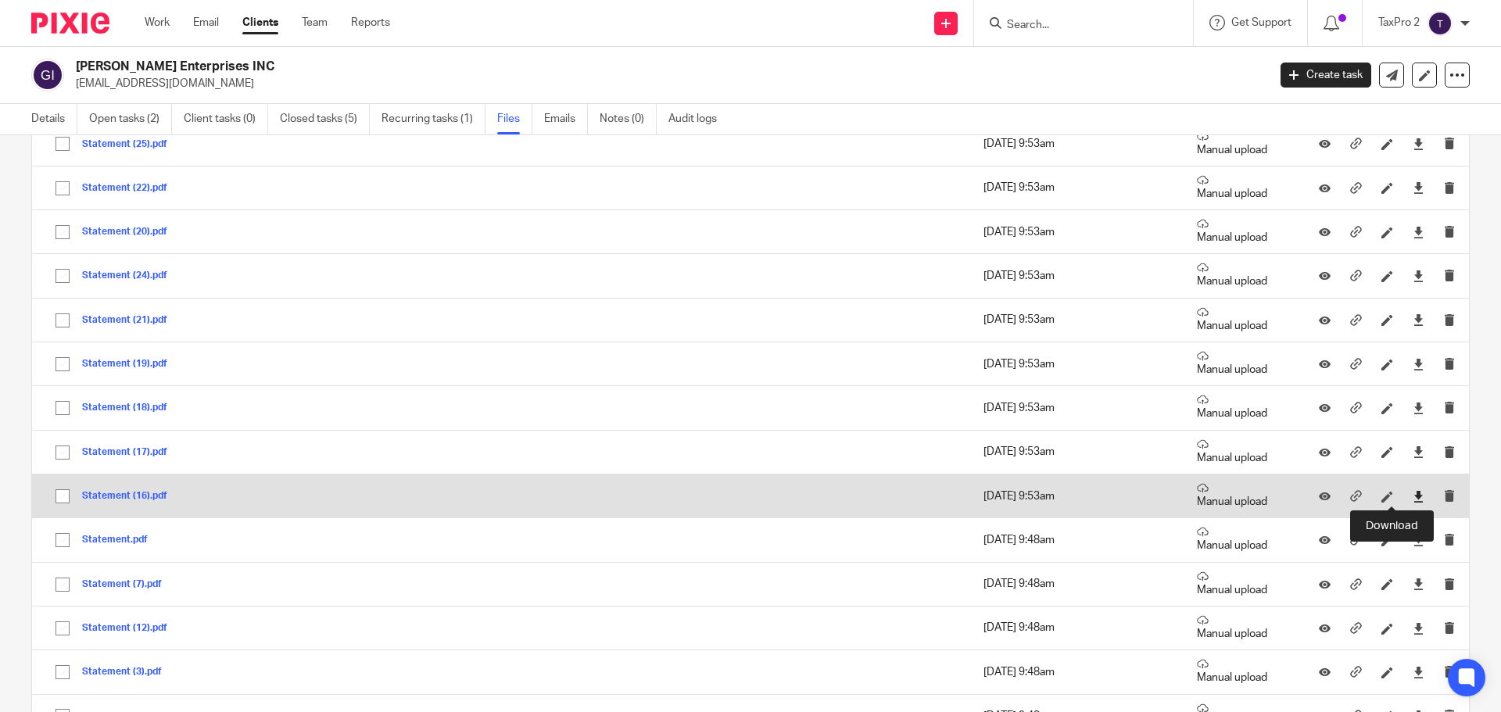
click at [1412, 496] on icon at bounding box center [1418, 497] width 12 height 12
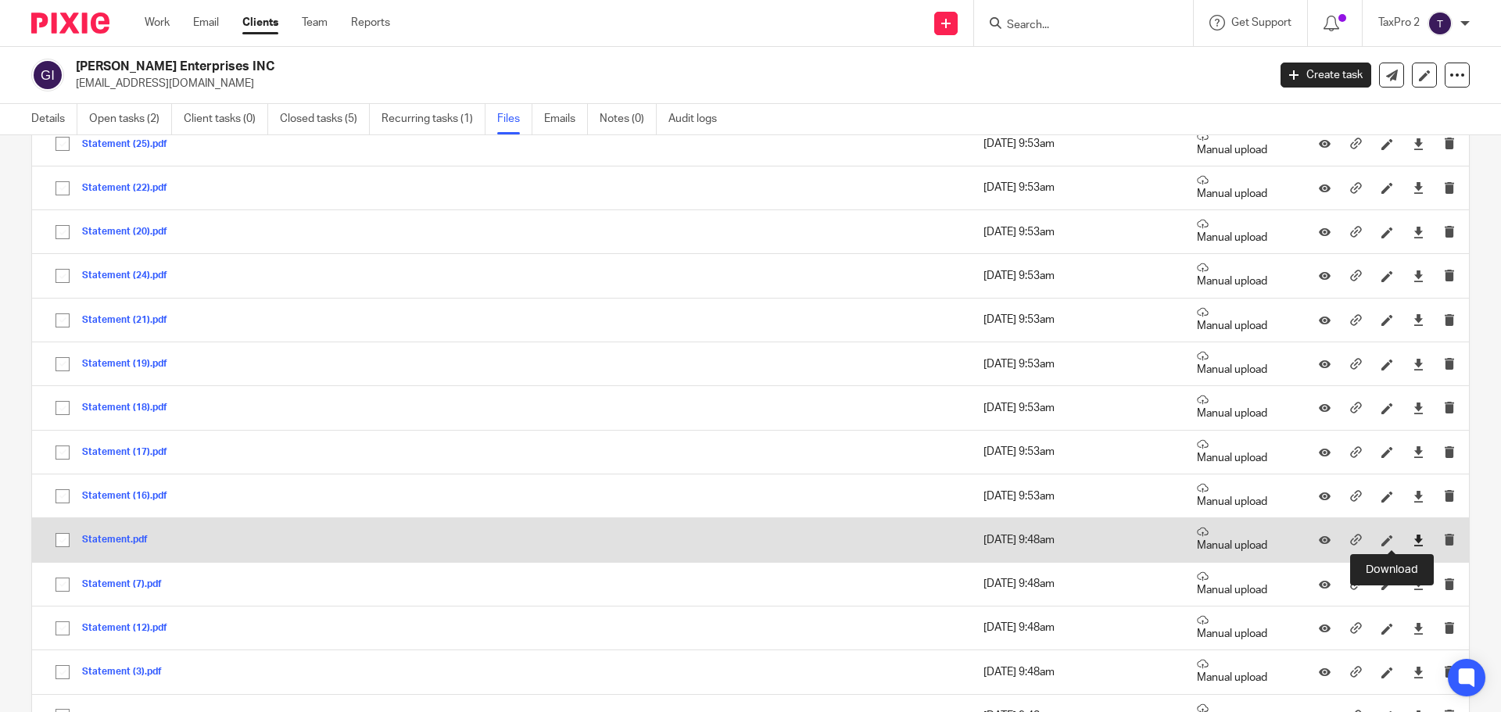
click at [1412, 538] on icon at bounding box center [1418, 541] width 12 height 12
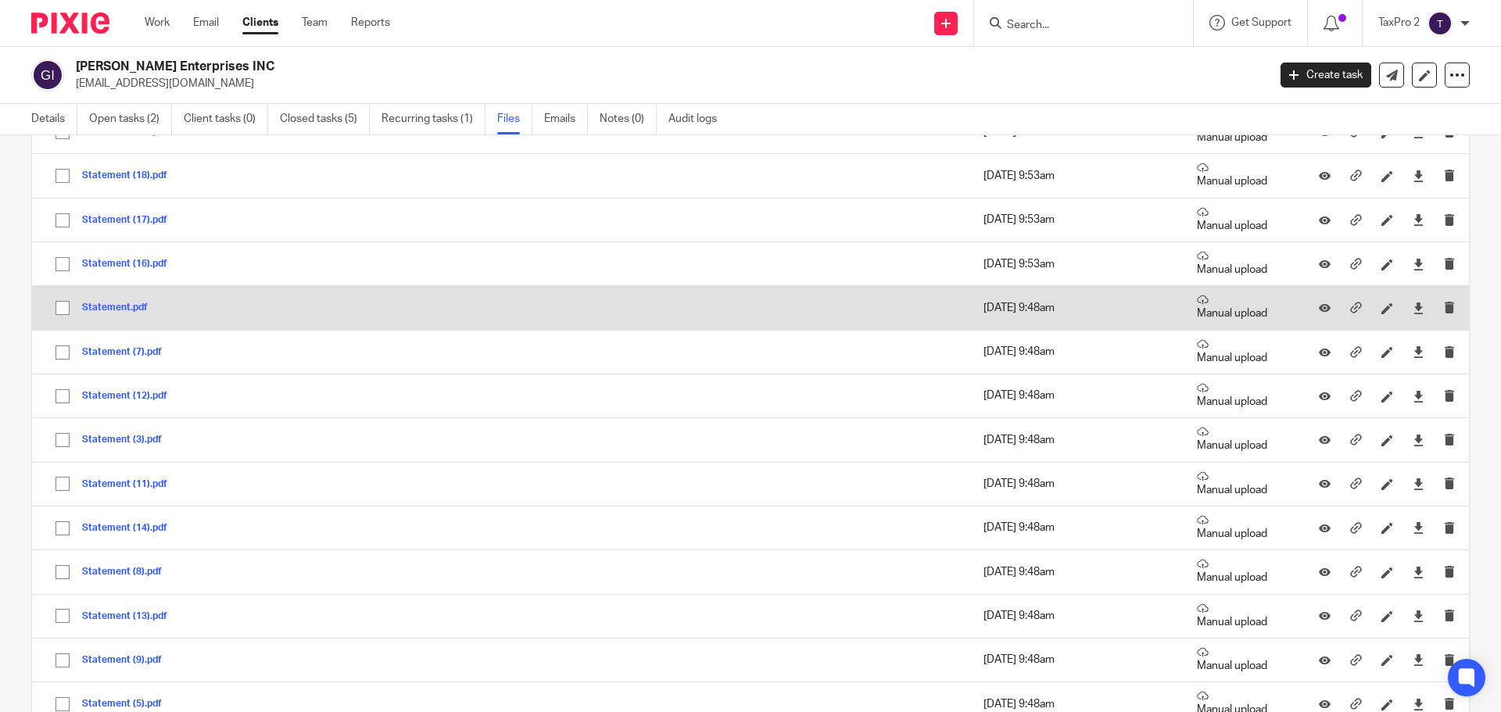
scroll to position [860, 0]
click at [1412, 306] on icon at bounding box center [1418, 306] width 12 height 12
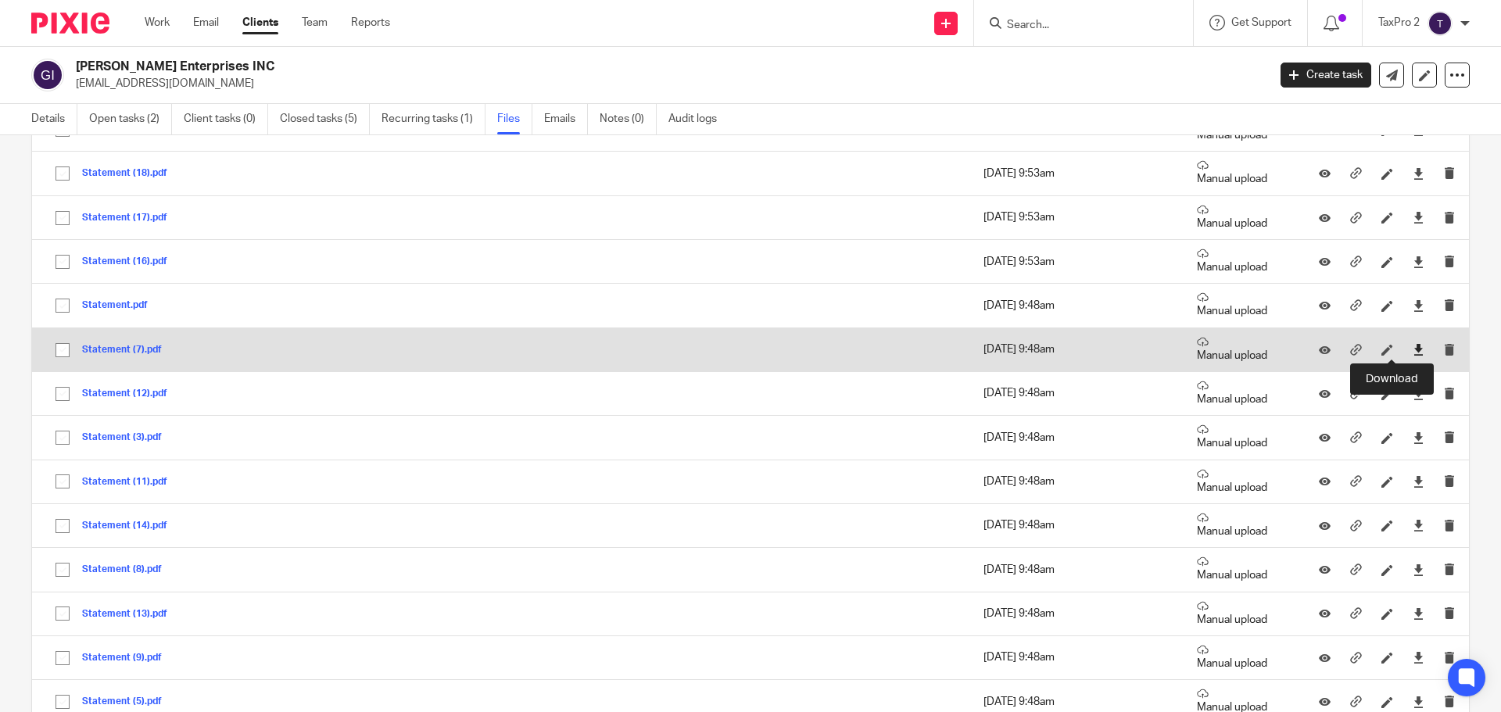
click at [1412, 352] on icon at bounding box center [1418, 350] width 12 height 12
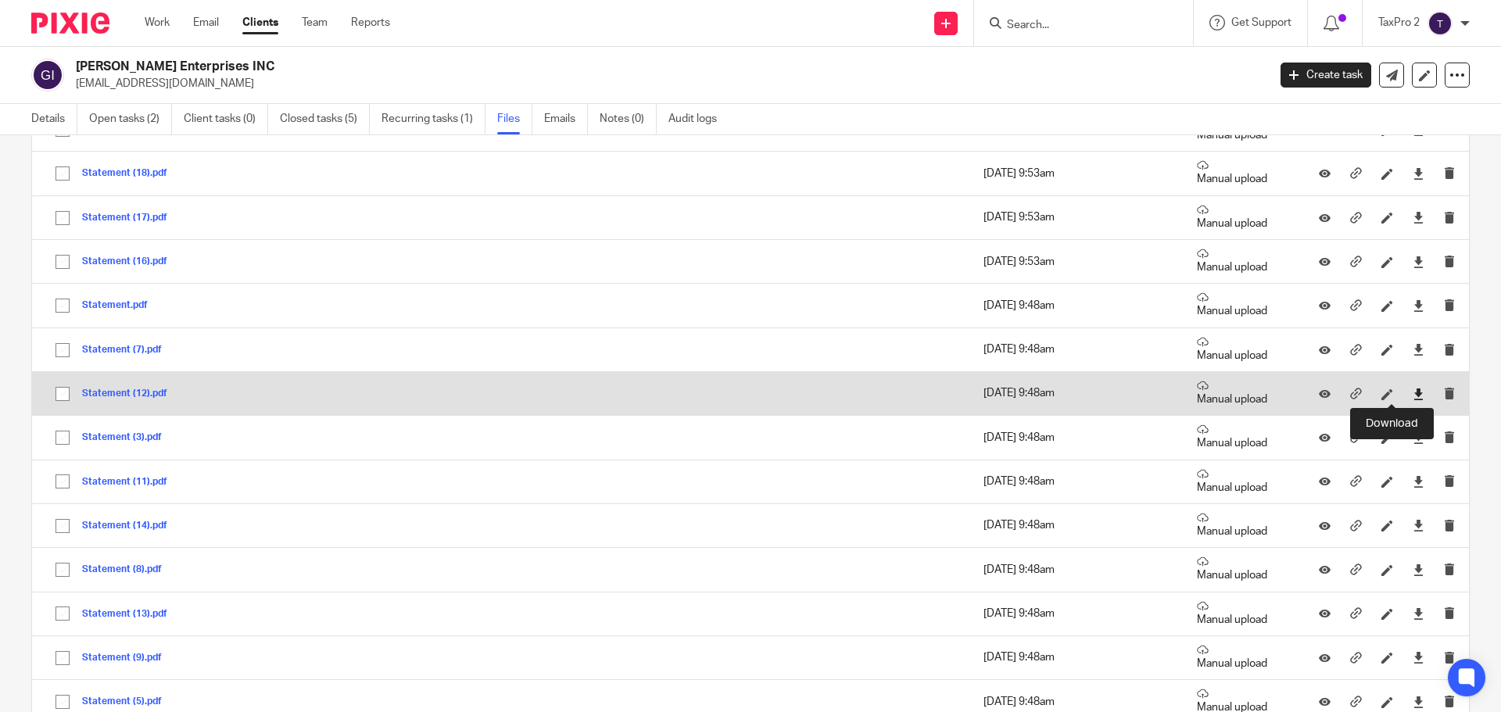
click at [1412, 392] on icon at bounding box center [1418, 394] width 12 height 12
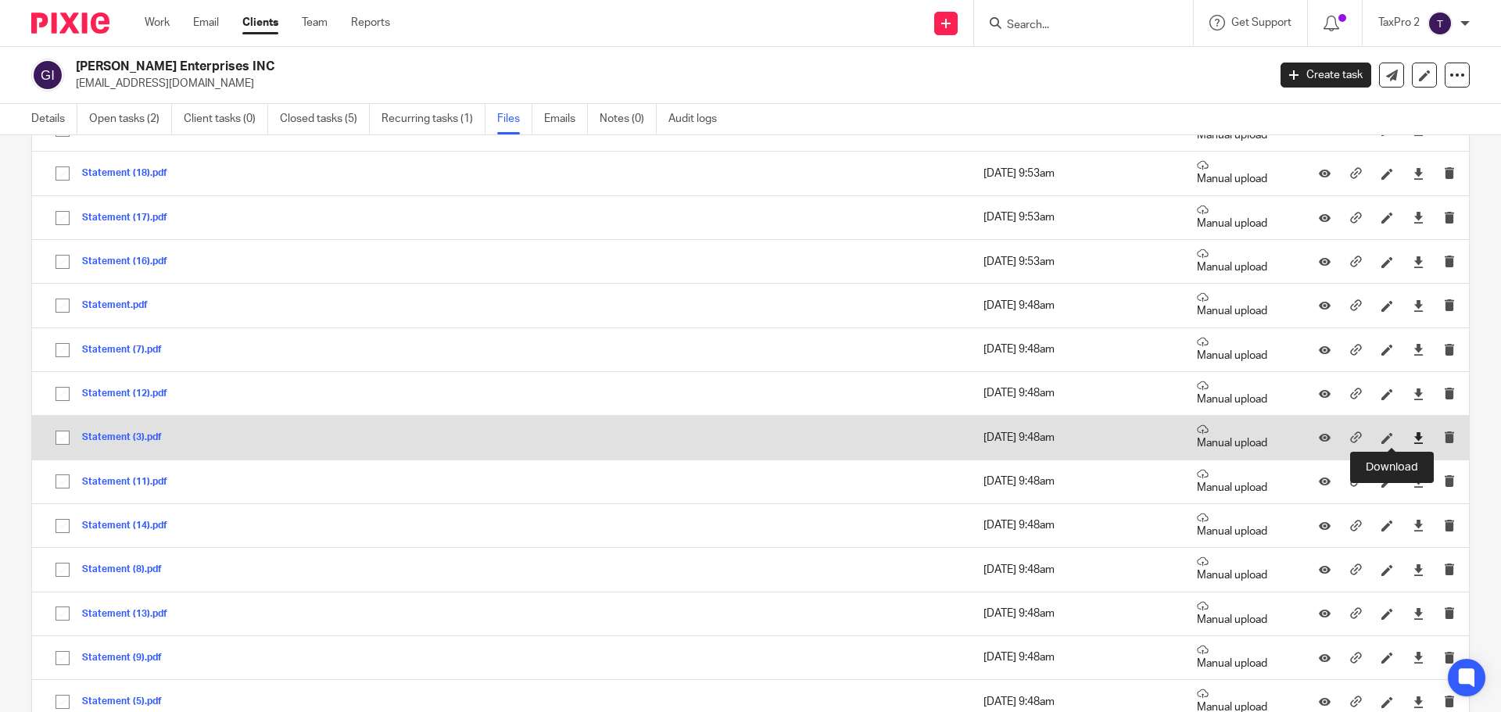
click at [1412, 435] on icon at bounding box center [1418, 438] width 12 height 12
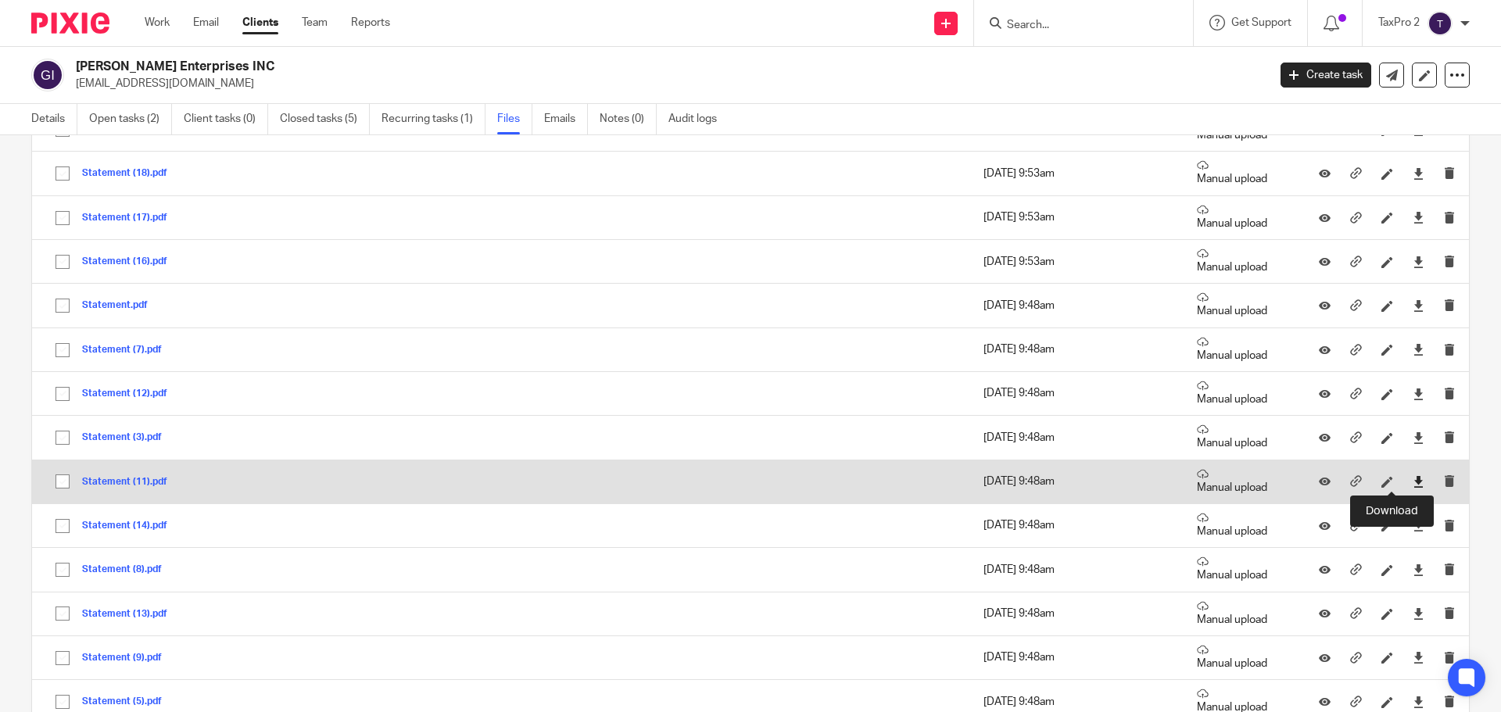
click at [1412, 480] on icon at bounding box center [1418, 482] width 12 height 12
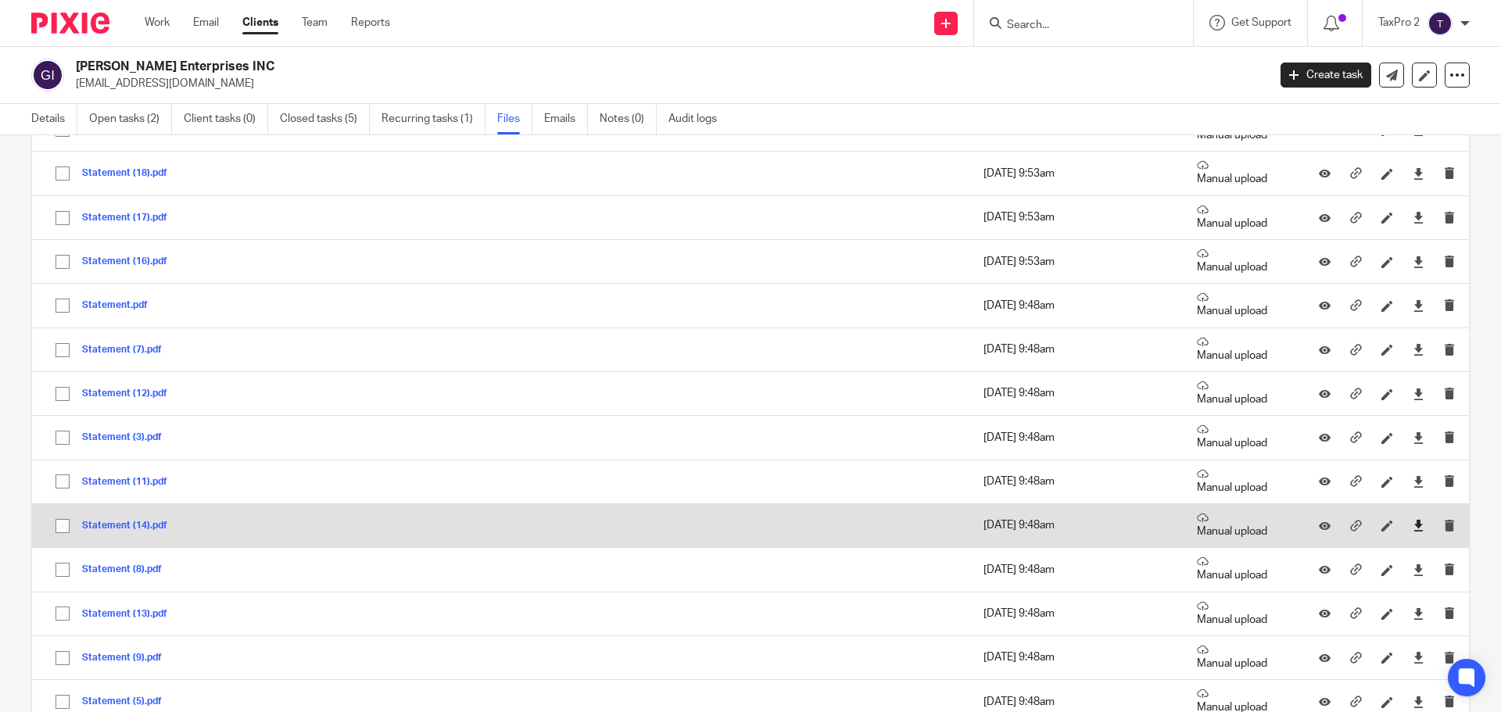
click at [1412, 518] on link at bounding box center [1418, 526] width 12 height 16
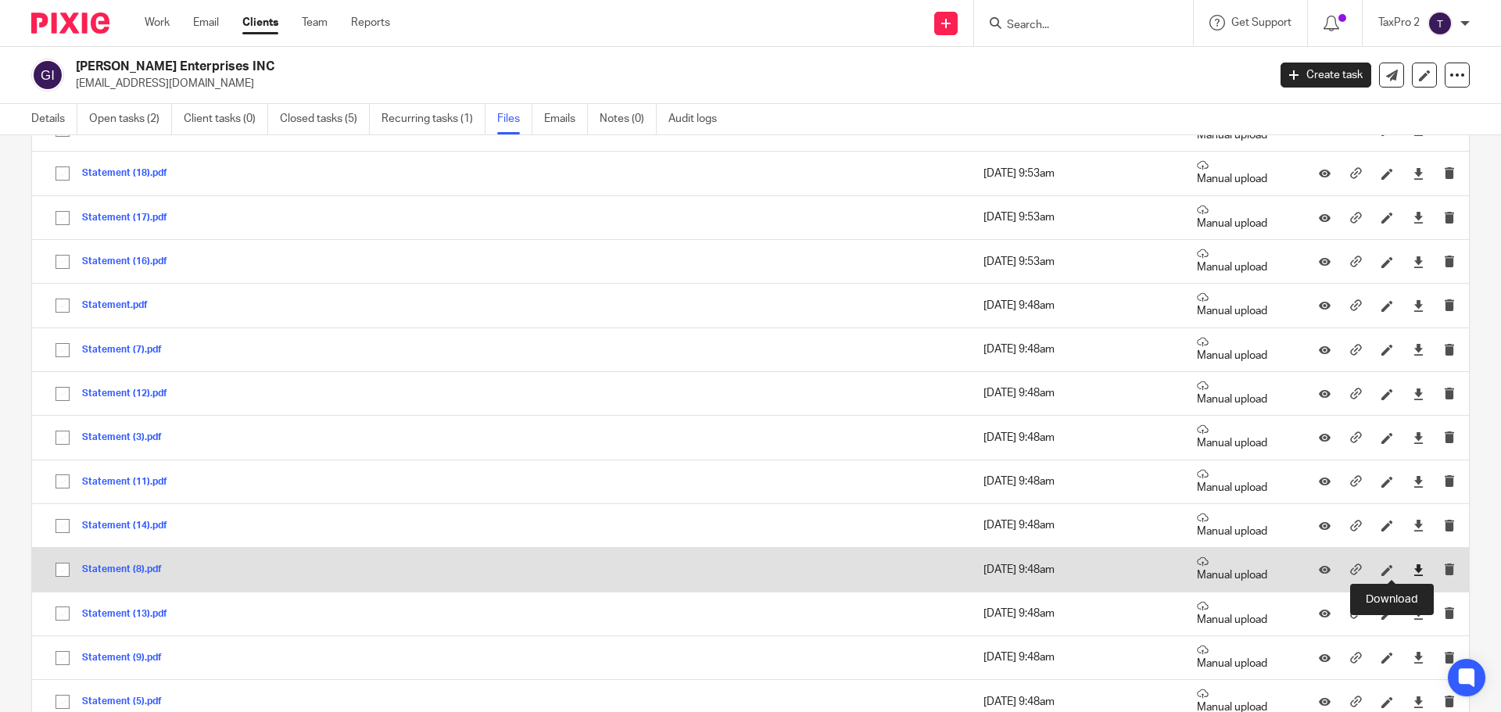
click at [1412, 569] on icon at bounding box center [1418, 570] width 12 height 12
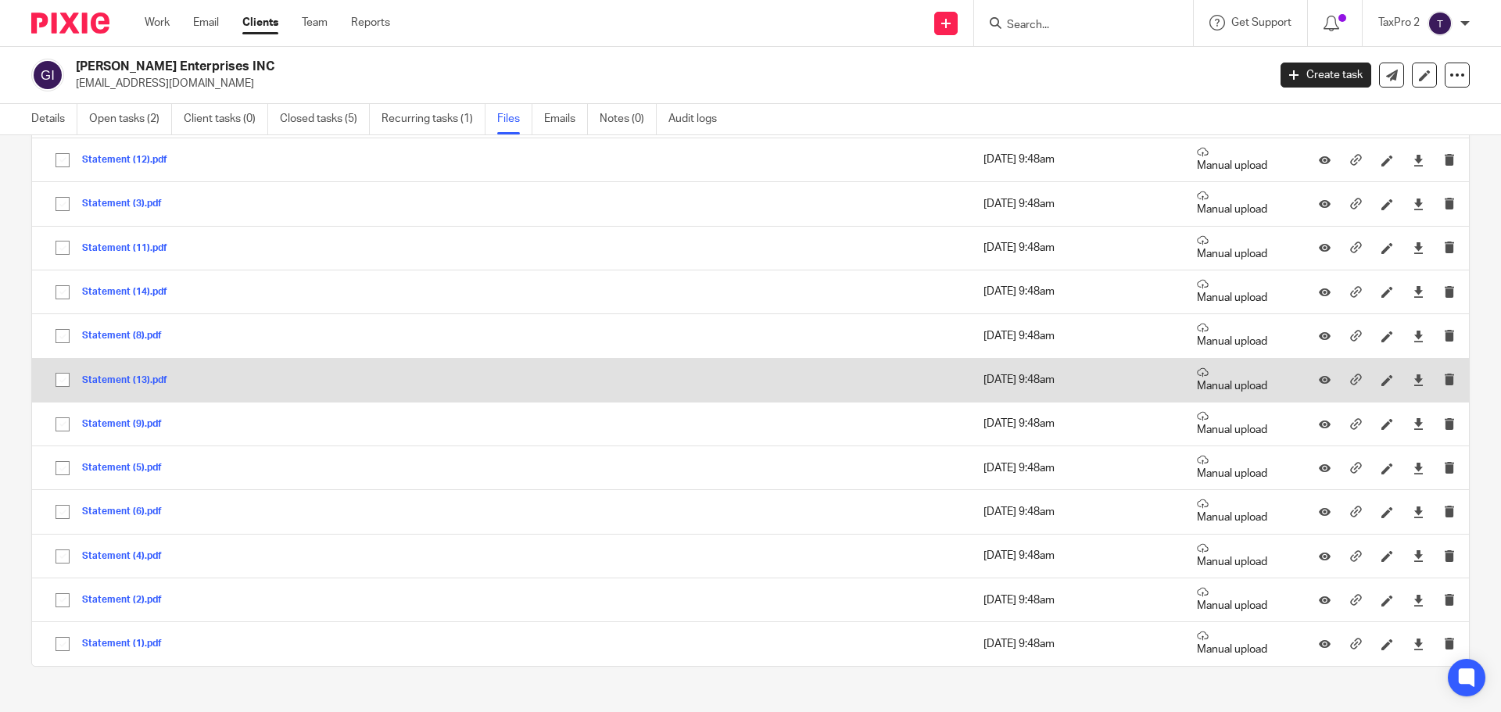
scroll to position [1119, 0]
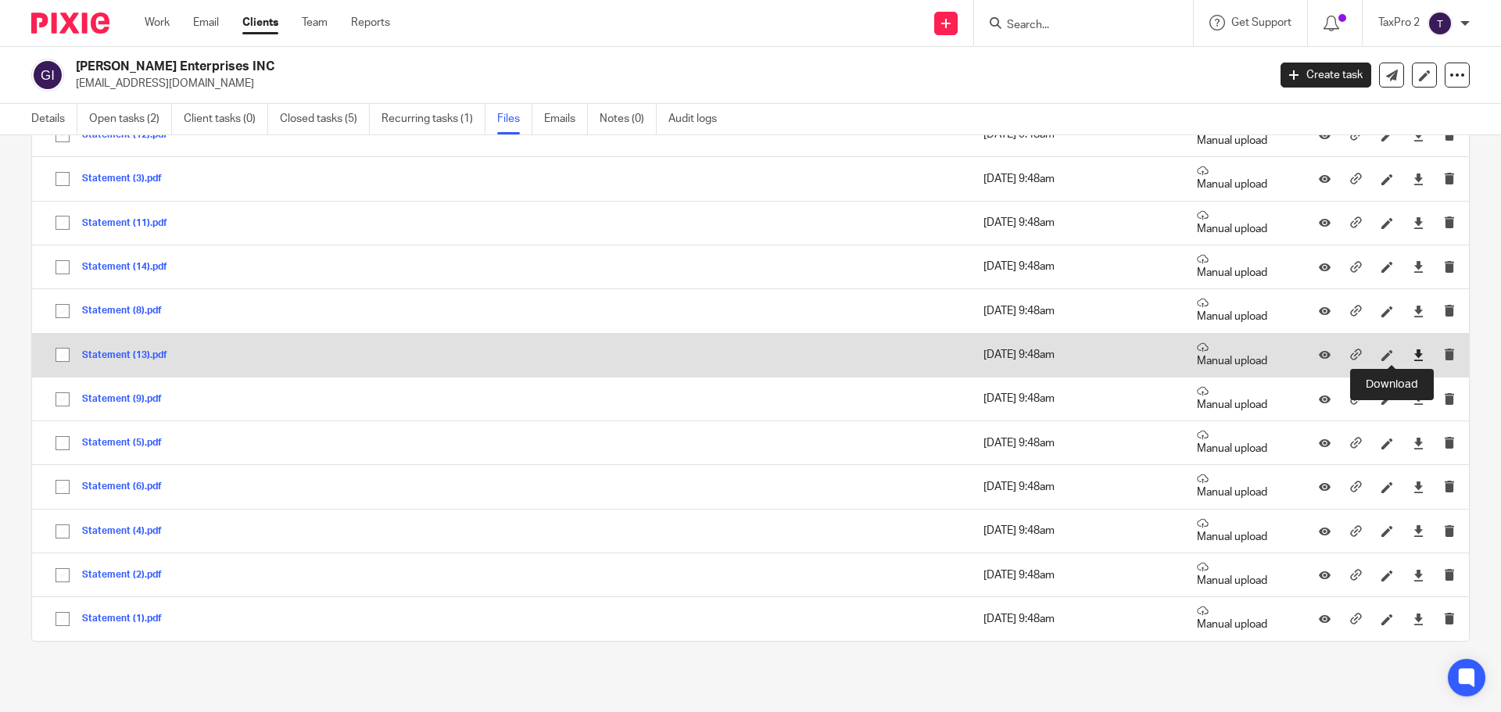
click at [1412, 355] on icon at bounding box center [1418, 355] width 12 height 12
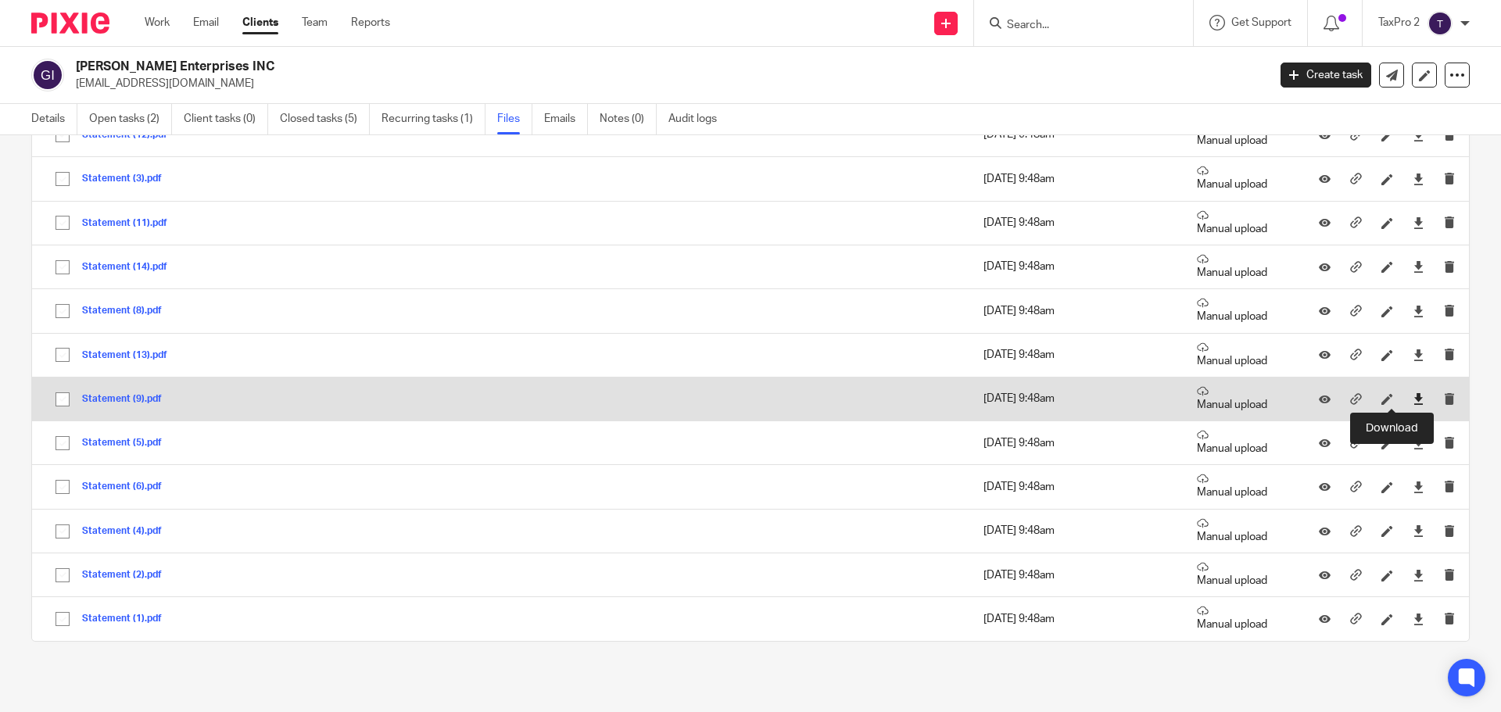
click at [1412, 396] on icon at bounding box center [1418, 399] width 12 height 12
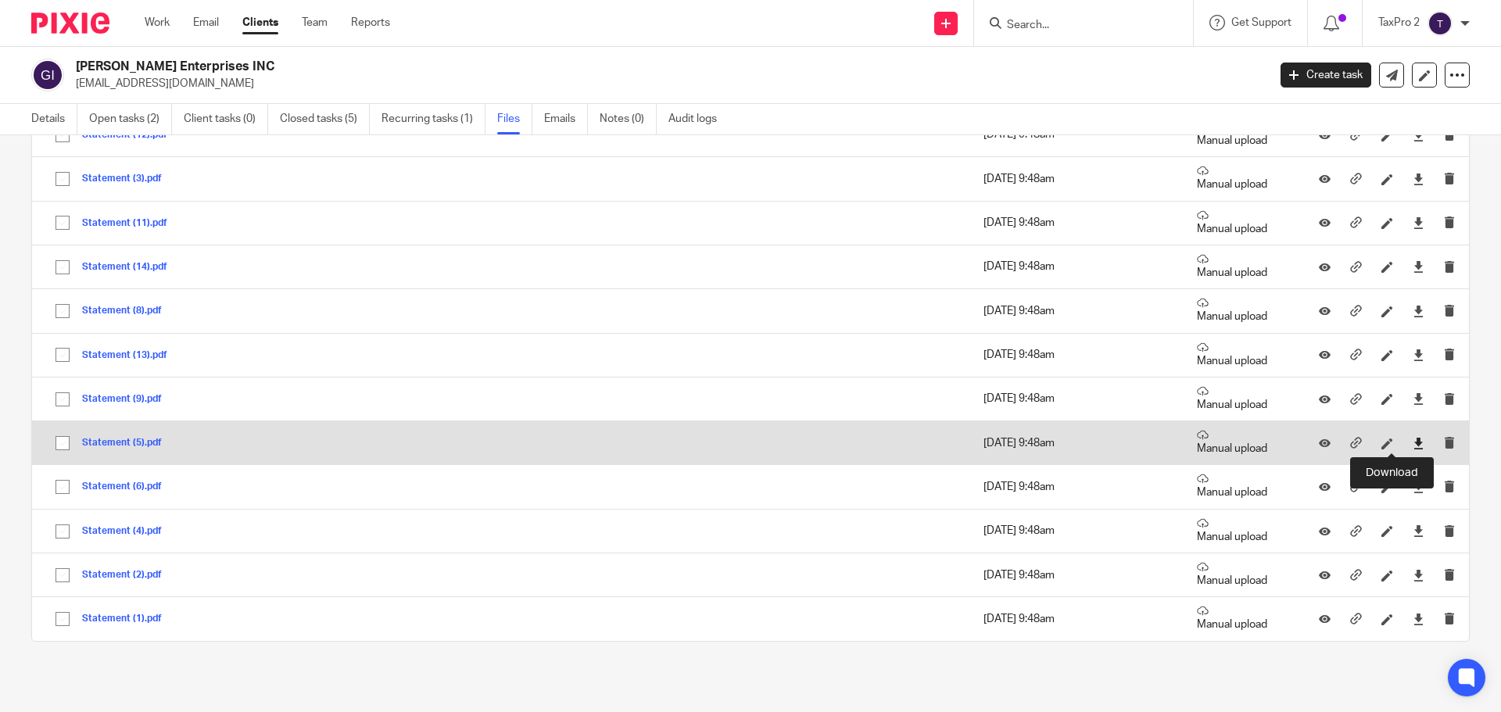
click at [1412, 442] on icon at bounding box center [1418, 444] width 12 height 12
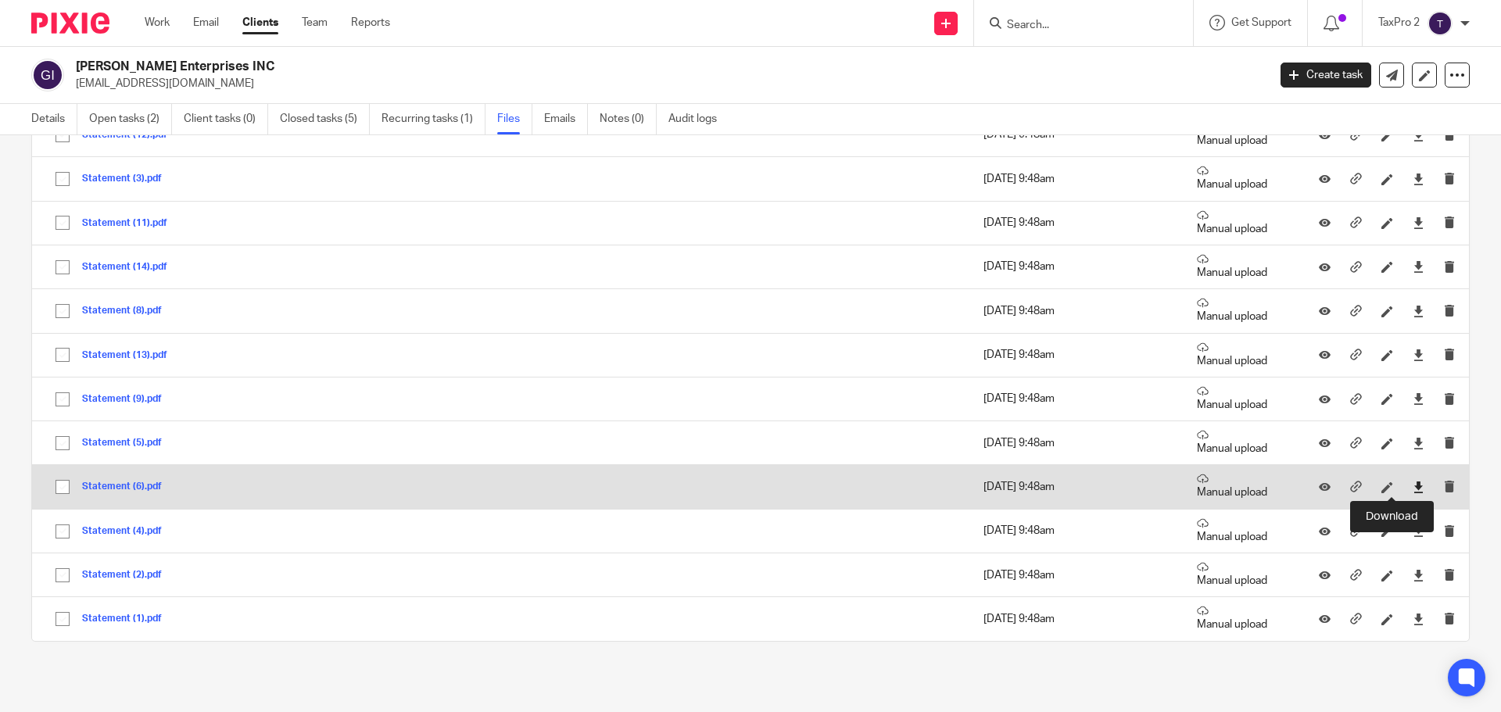
click at [1412, 481] on icon at bounding box center [1418, 487] width 12 height 12
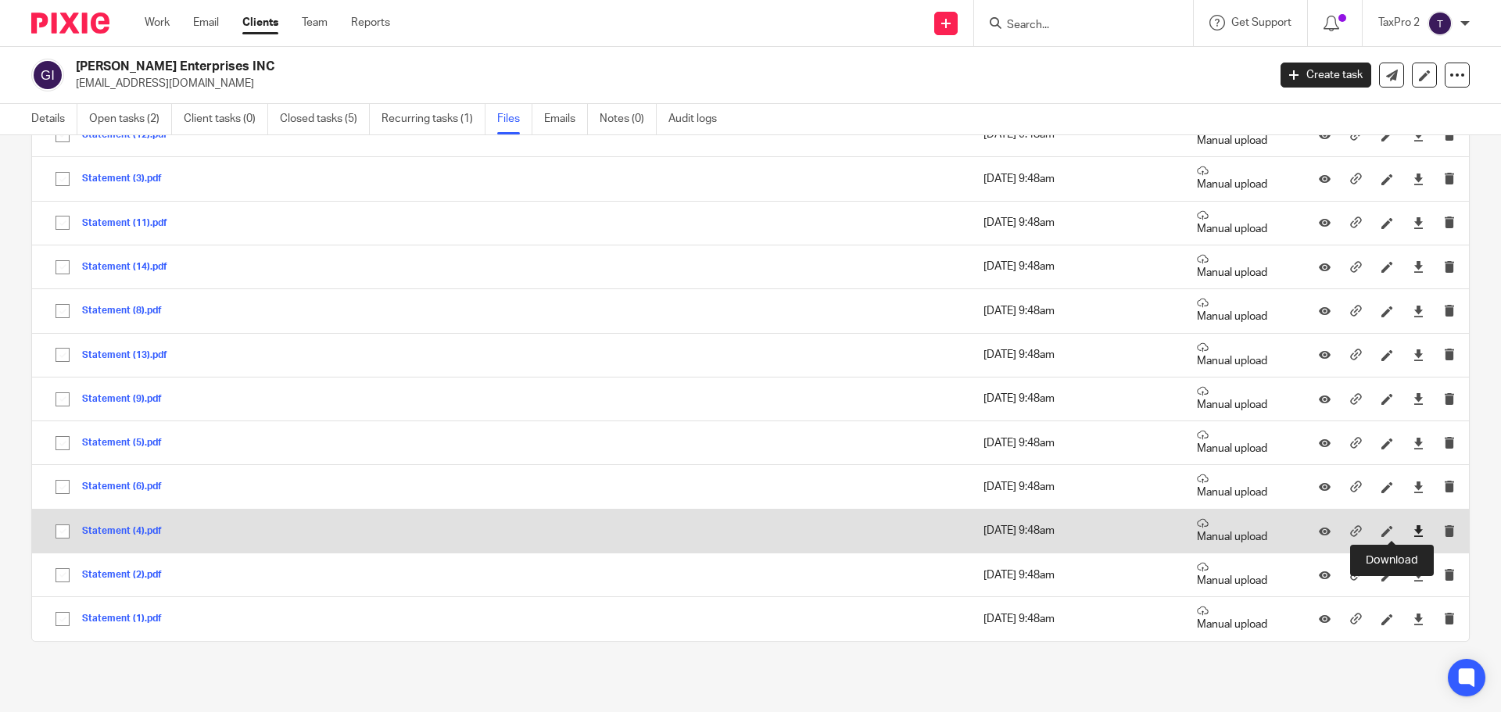
click at [1412, 532] on icon at bounding box center [1418, 531] width 12 height 12
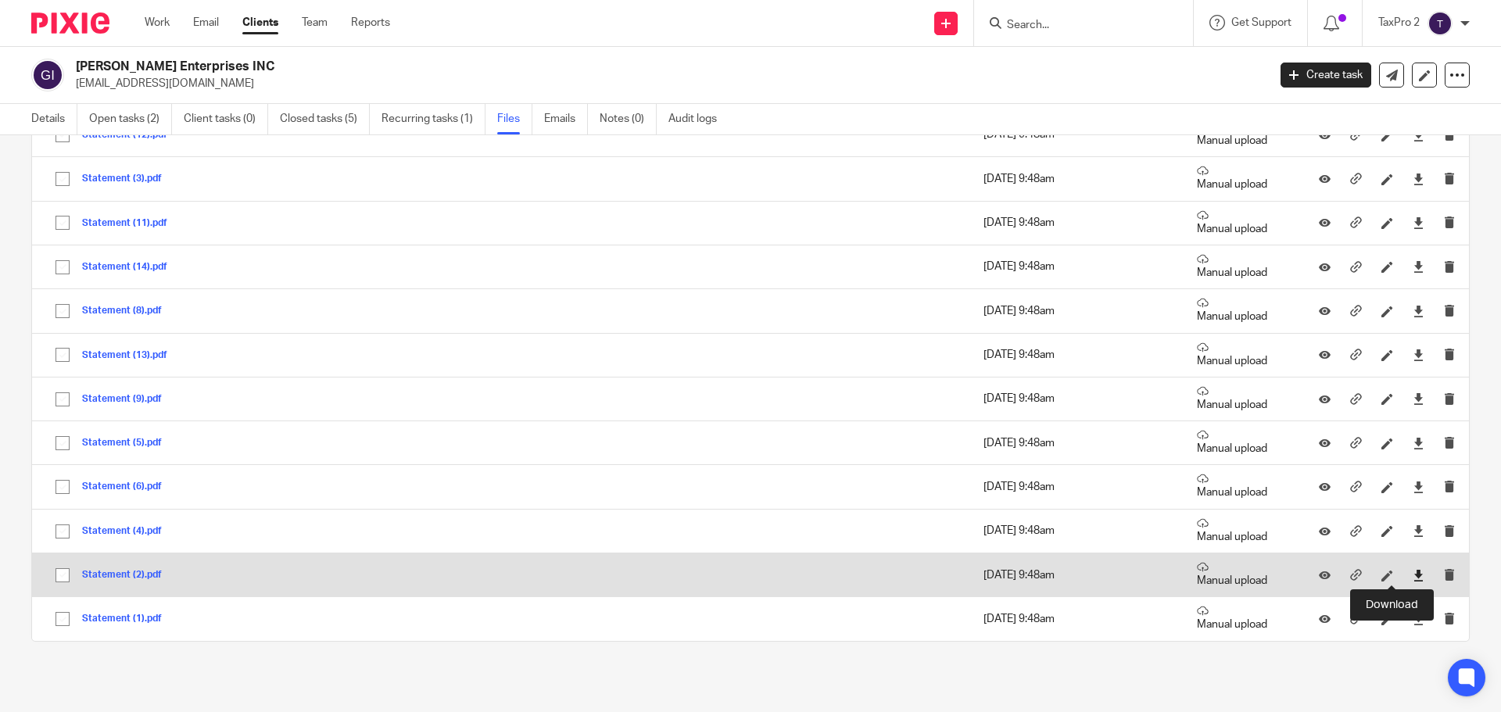
click at [1412, 575] on icon at bounding box center [1418, 576] width 12 height 12
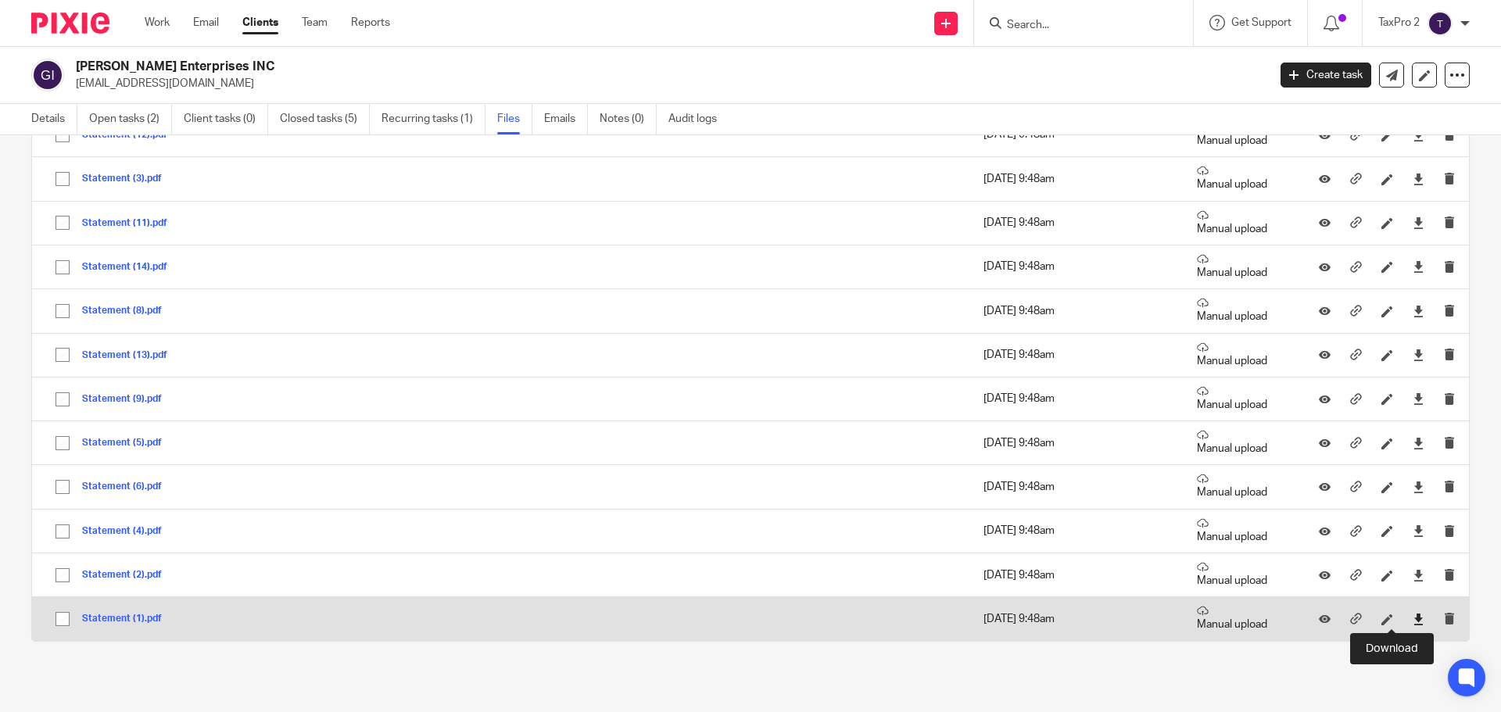
click at [1412, 620] on icon at bounding box center [1418, 620] width 12 height 12
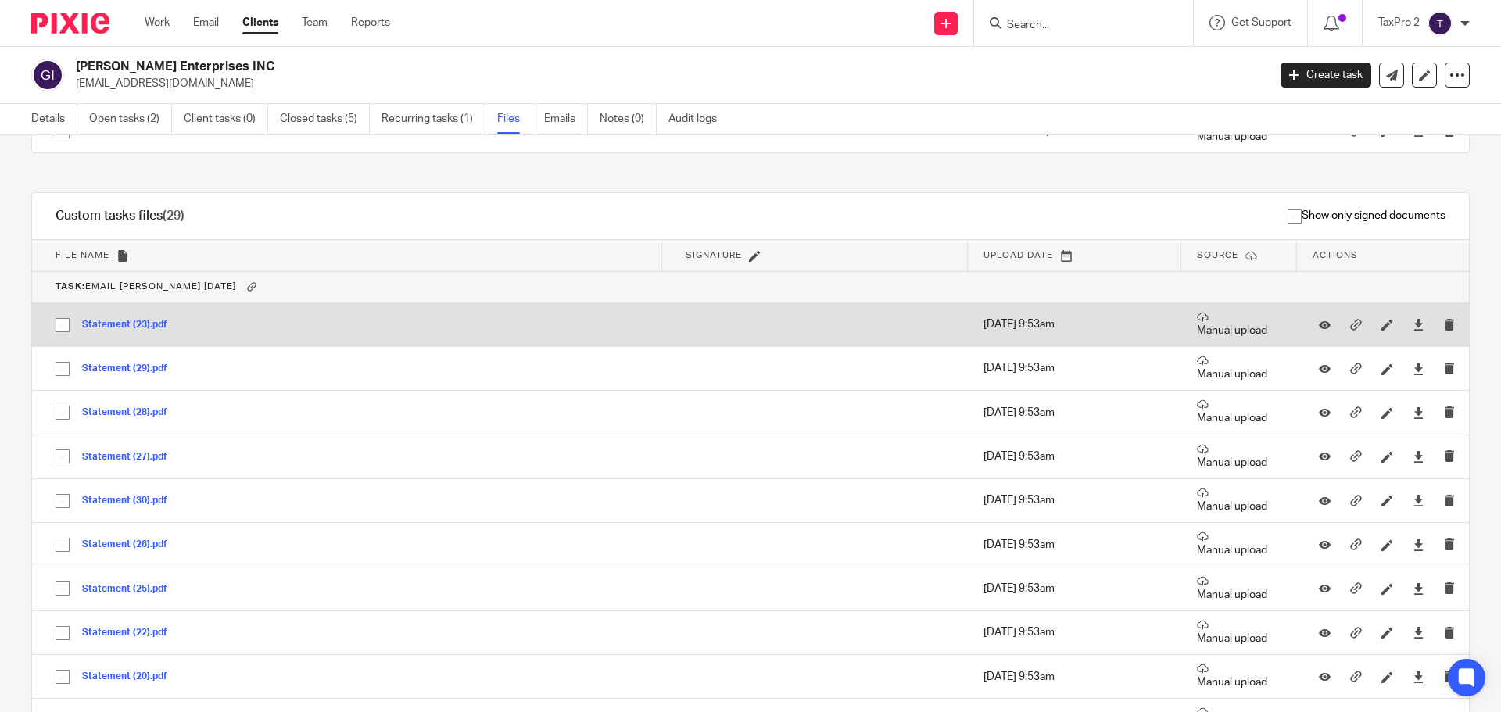
scroll to position [0, 0]
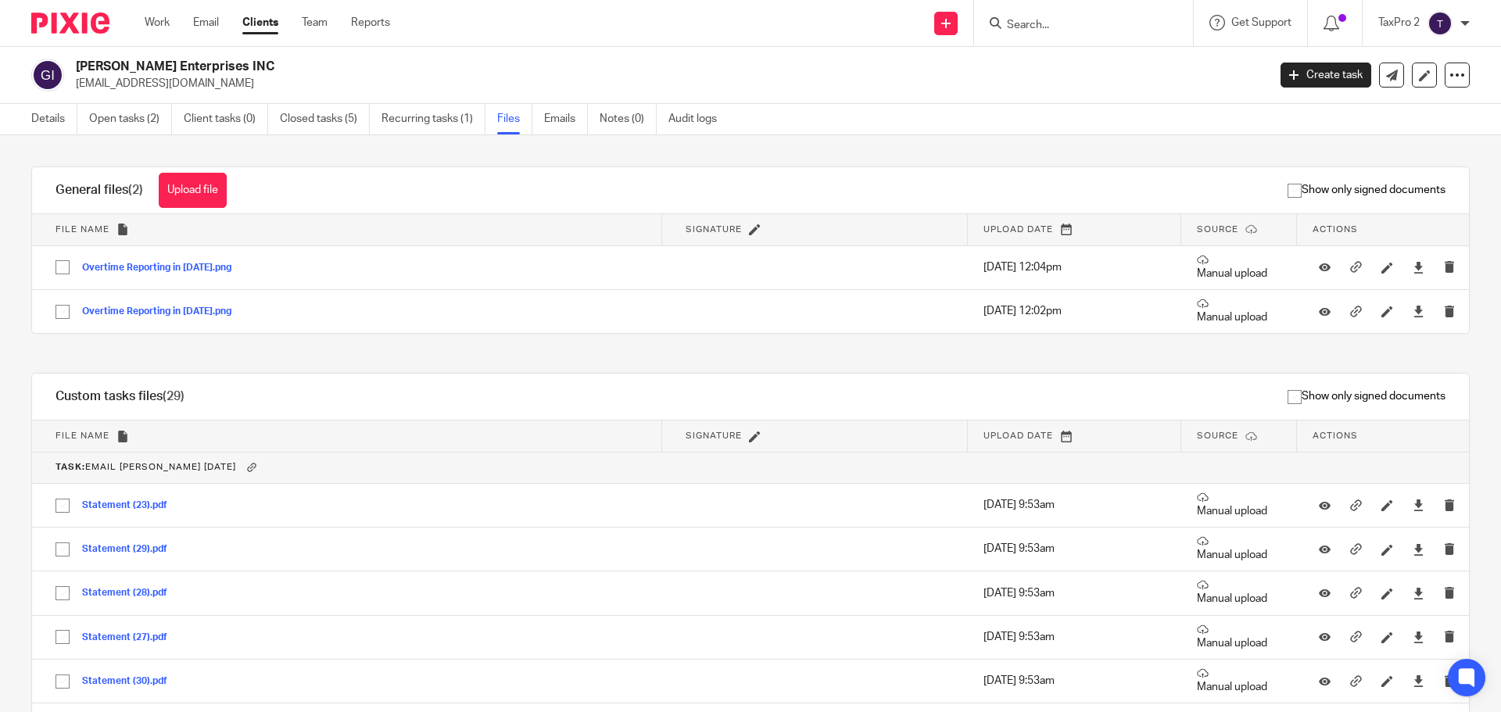
click at [498, 195] on div "Show only signed documents" at bounding box center [859, 190] width 1219 height 46
click at [569, 119] on link "Emails" at bounding box center [566, 119] width 44 height 30
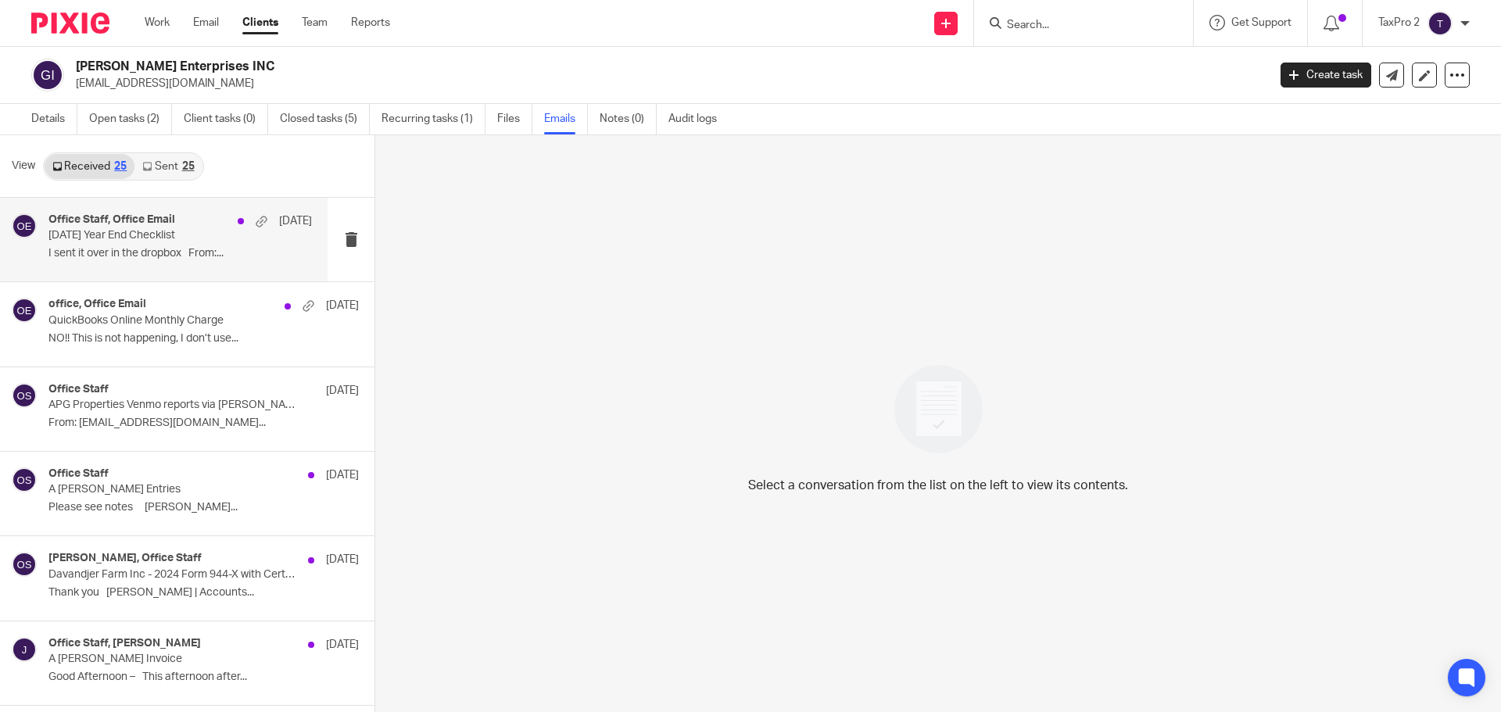
click at [213, 252] on p "I sent it over in the dropbox From:..." at bounding box center [179, 253] width 263 height 13
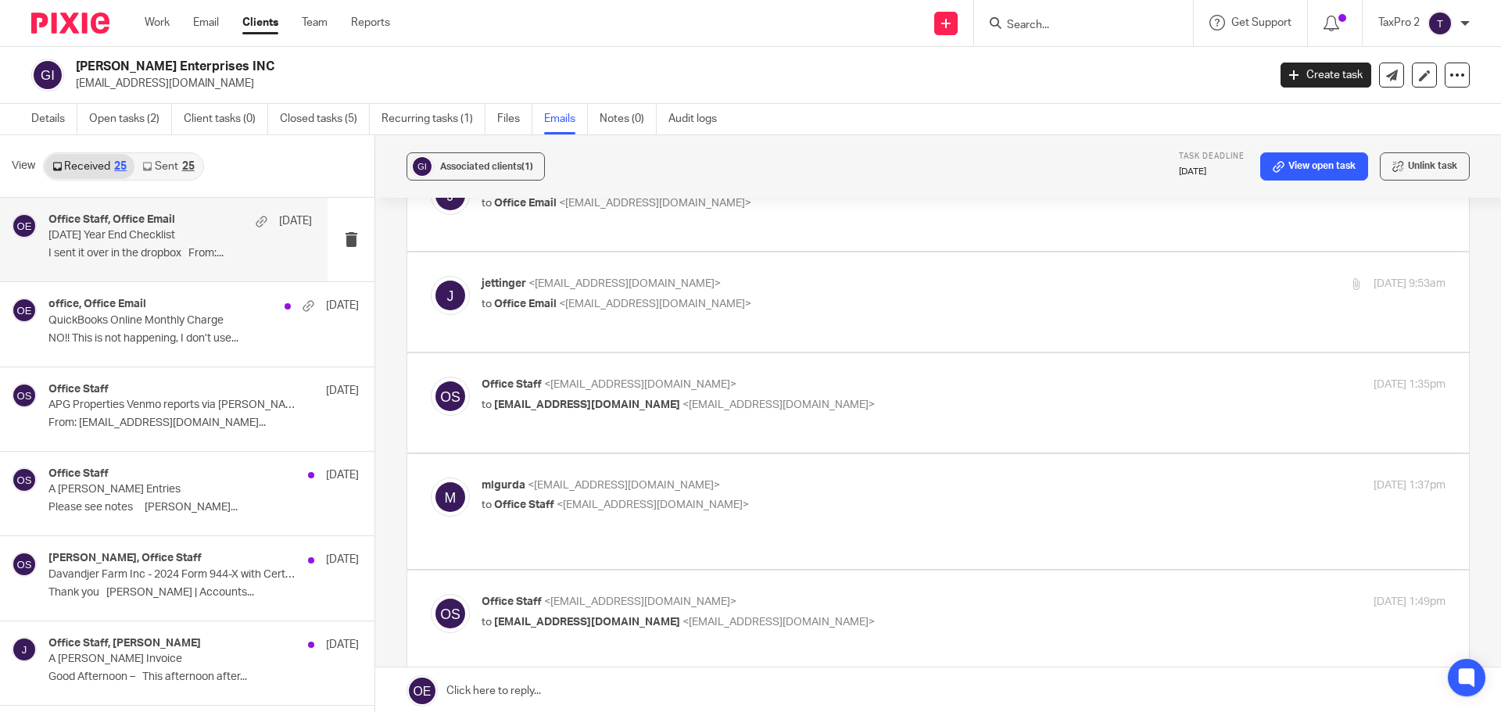
scroll to position [547, 0]
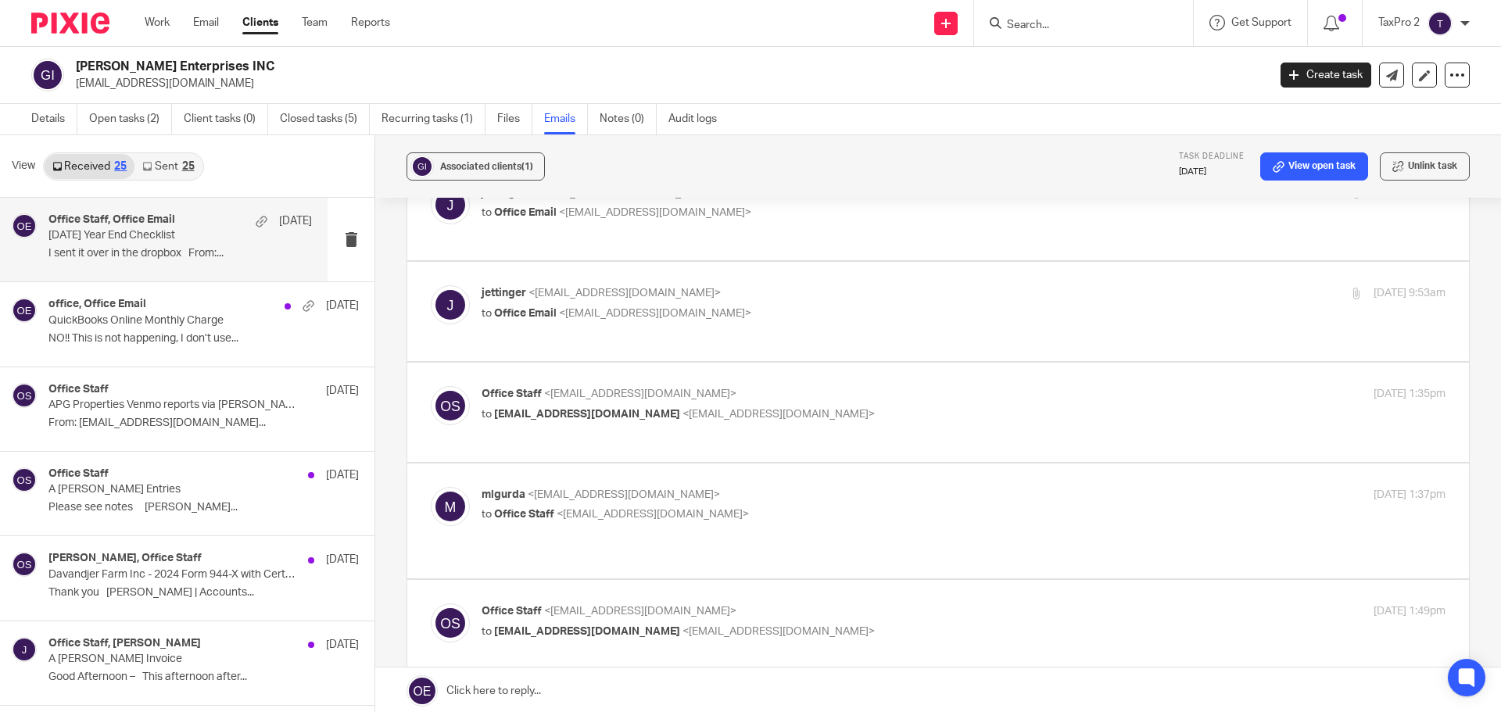
click at [431, 703] on input "checkbox" at bounding box center [430, 703] width 1 height 1
checkbox input "true"
click at [954, 603] on div "Office Staff <office@erccpa.com> to mlgurda@agurdaproduce.com <mlgurda@agurdapr…" at bounding box center [963, 622] width 964 height 39
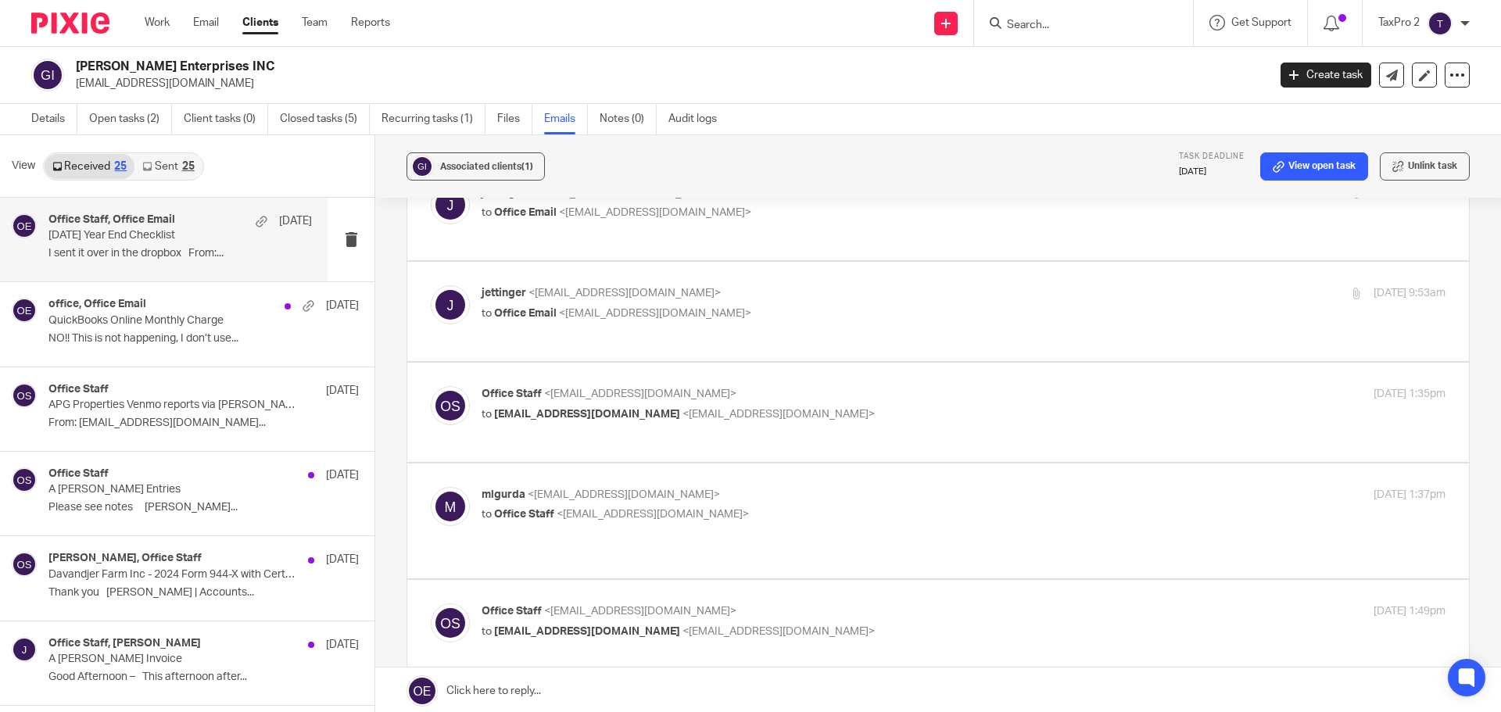
checkbox input "true"
click at [943, 506] on p "to Office Staff <[EMAIL_ADDRESS][DOMAIN_NAME]>" at bounding box center [802, 514] width 642 height 16
checkbox input "true"
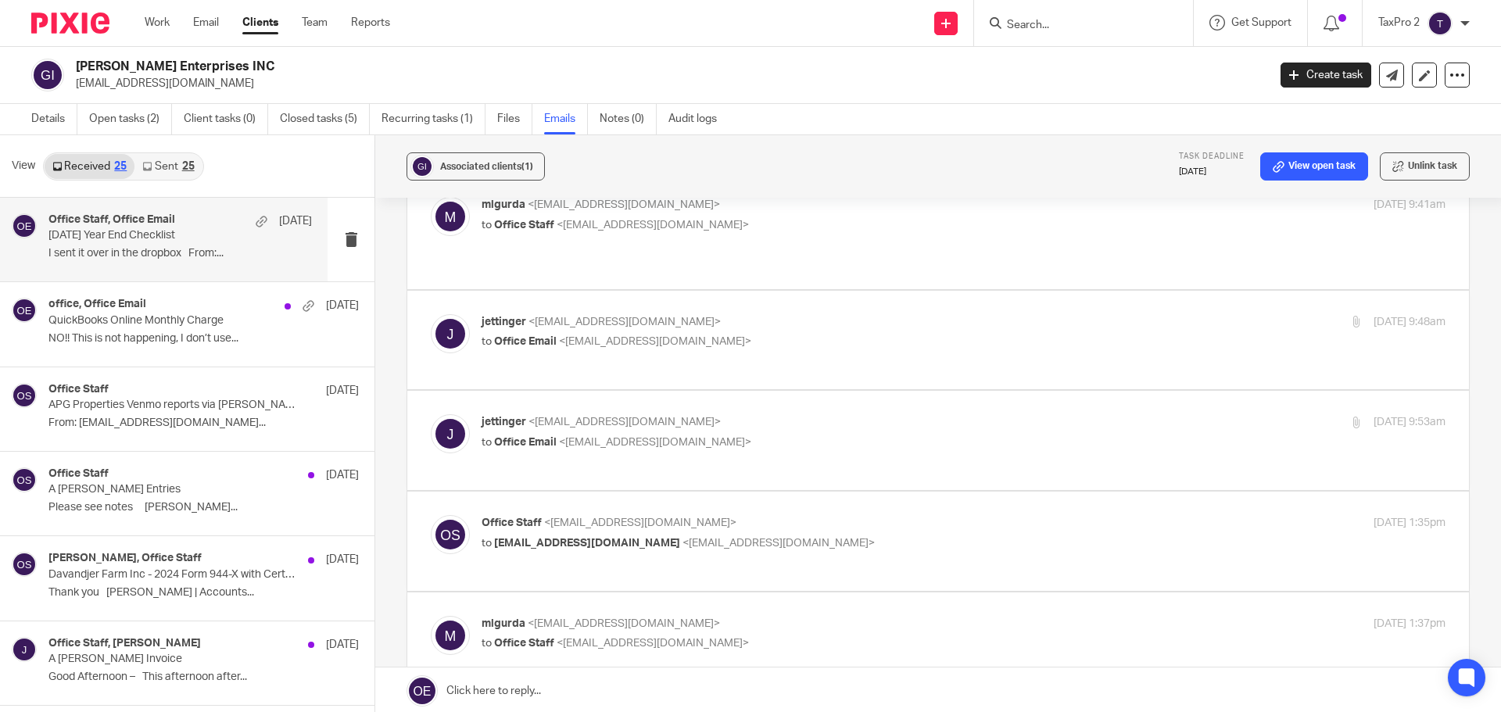
scroll to position [391, 0]
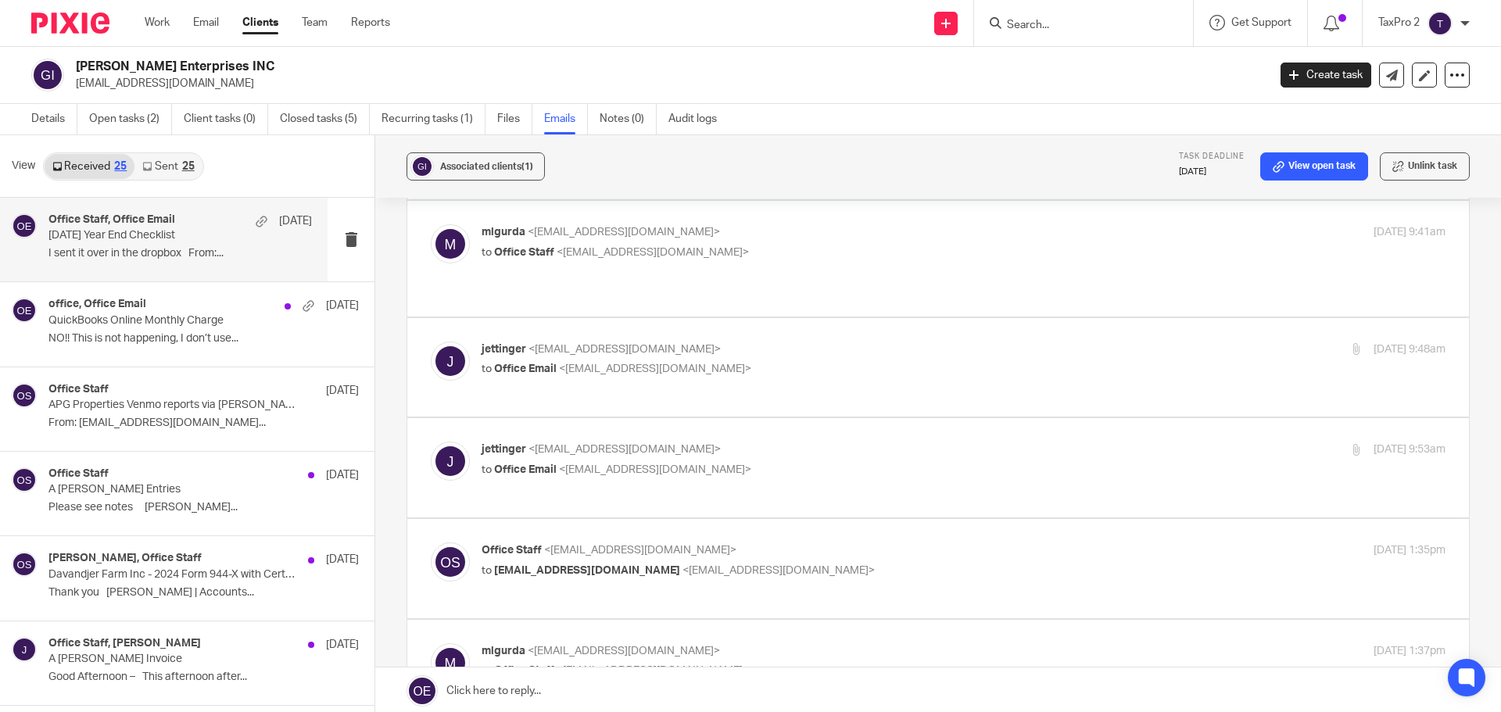
click at [900, 563] on p "to [EMAIL_ADDRESS][DOMAIN_NAME] <[EMAIL_ADDRESS][DOMAIN_NAME]>" at bounding box center [802, 571] width 642 height 16
checkbox input "true"
click at [919, 418] on label at bounding box center [937, 467] width 1061 height 99
click at [431, 441] on input "checkbox" at bounding box center [430, 441] width 1 height 1
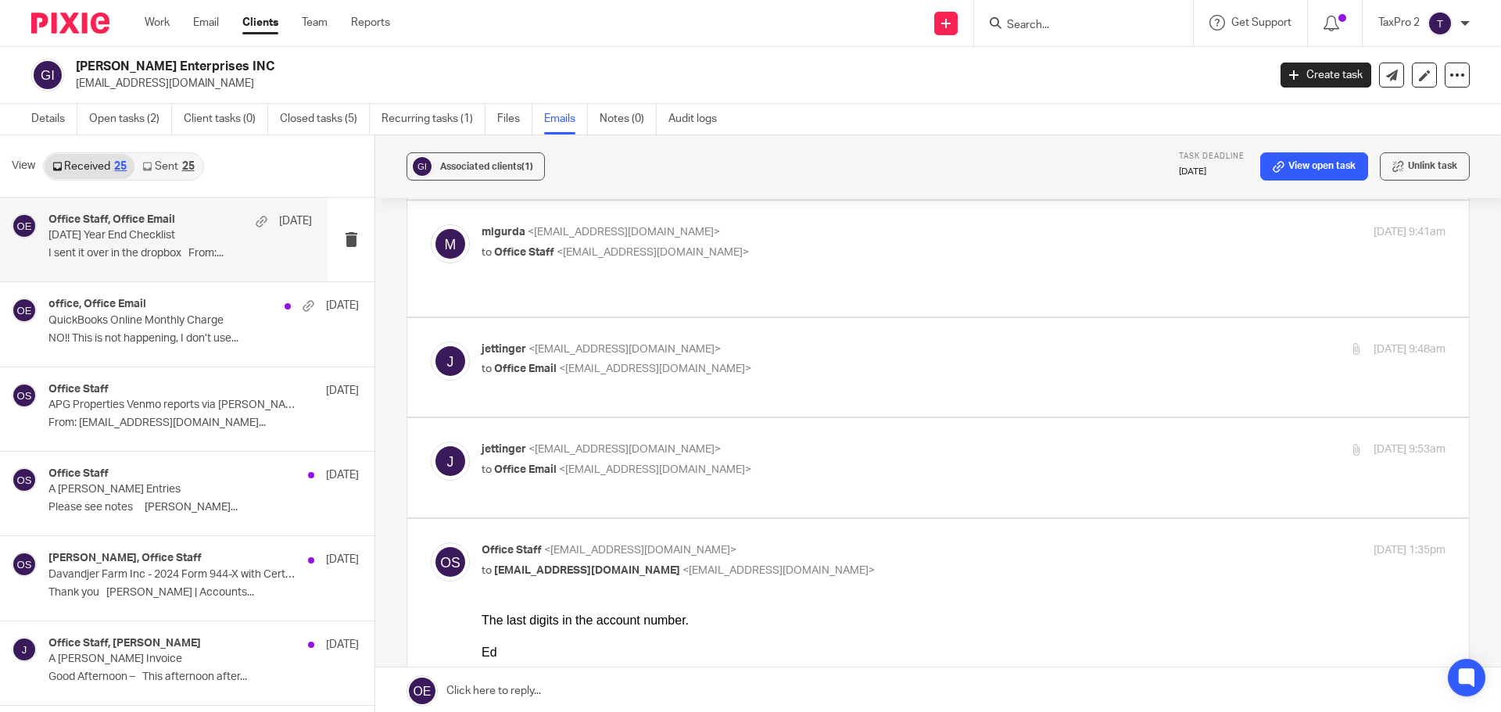
checkbox input "true"
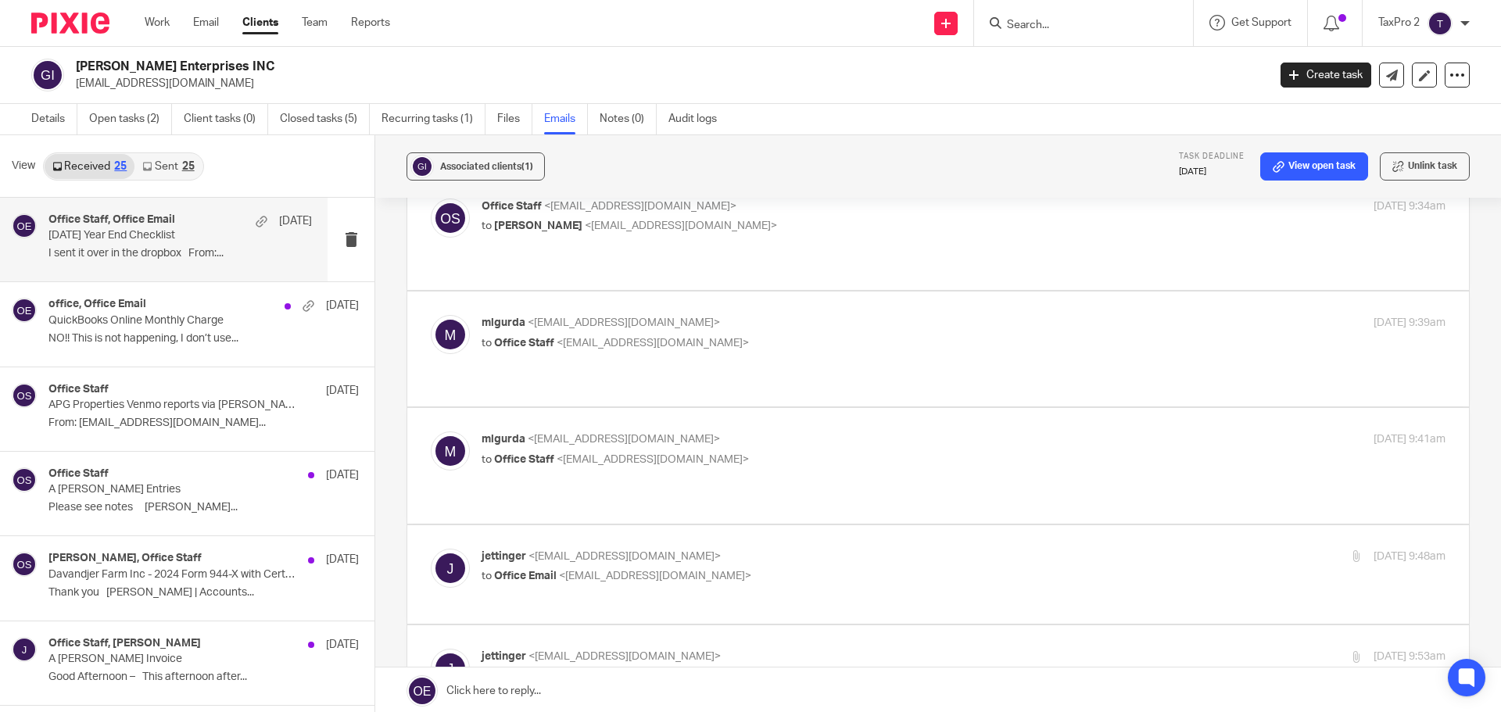
scroll to position [156, 0]
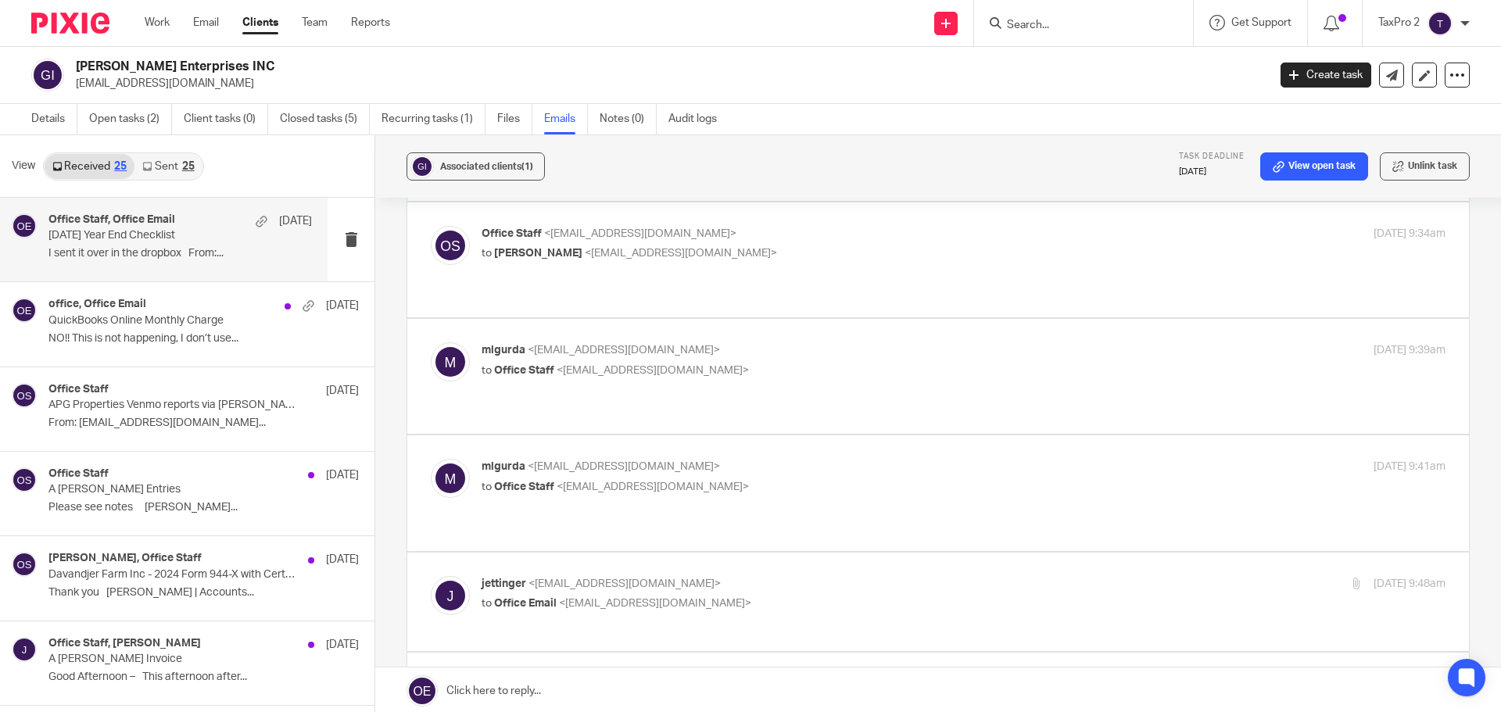
click at [925, 576] on p "jettinger <jettinger@agurdaproduce.com>" at bounding box center [802, 584] width 642 height 16
checkbox input "true"
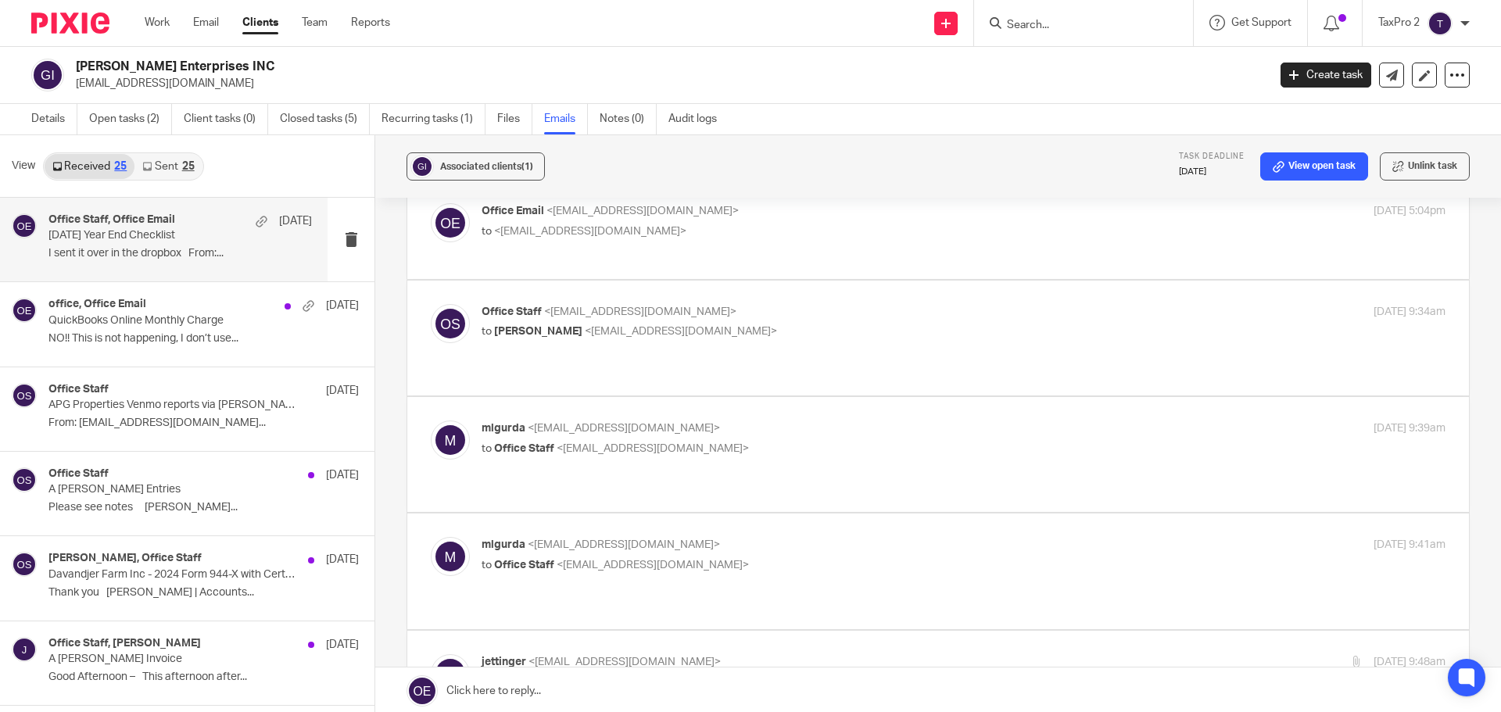
scroll to position [0, 0]
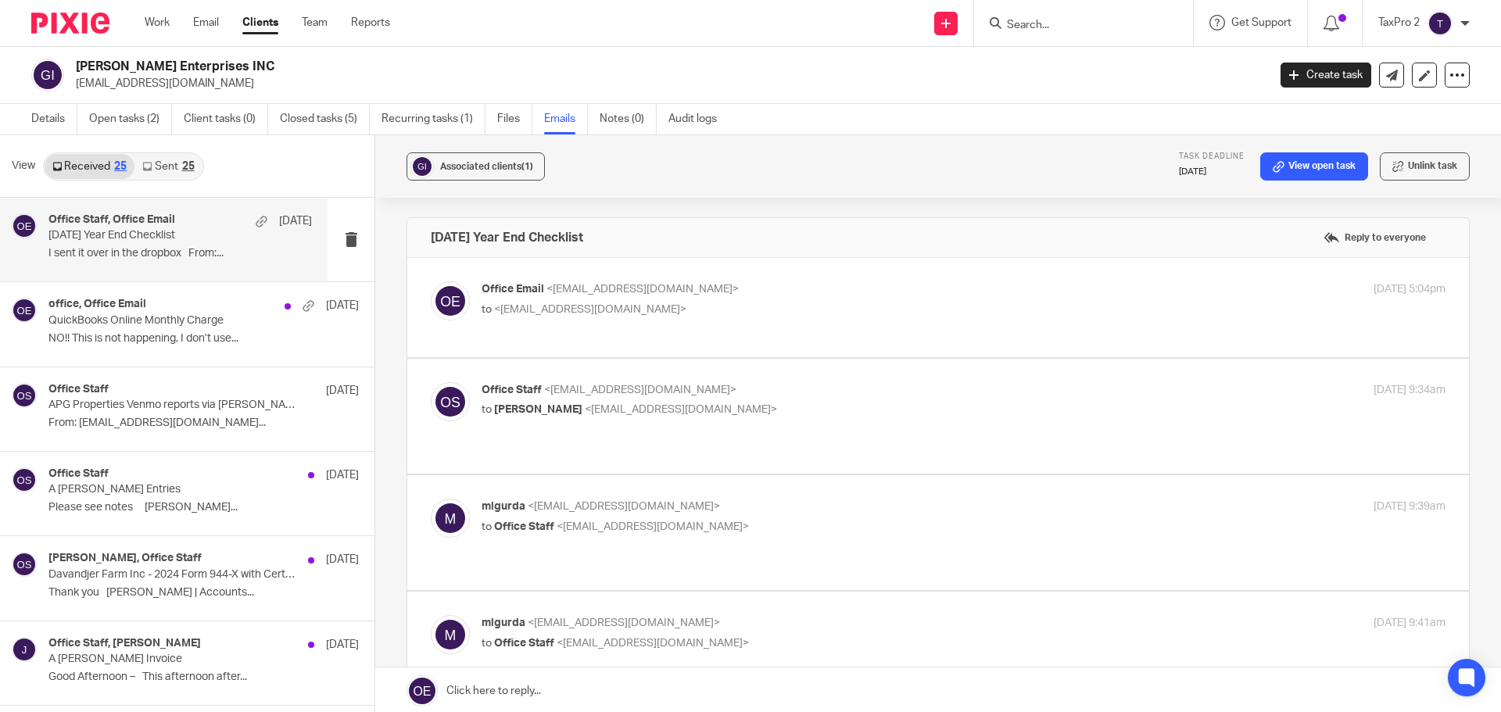
click at [832, 303] on p "to <jettinger@agurdaproduce.com>" at bounding box center [802, 310] width 642 height 16
checkbox input "true"
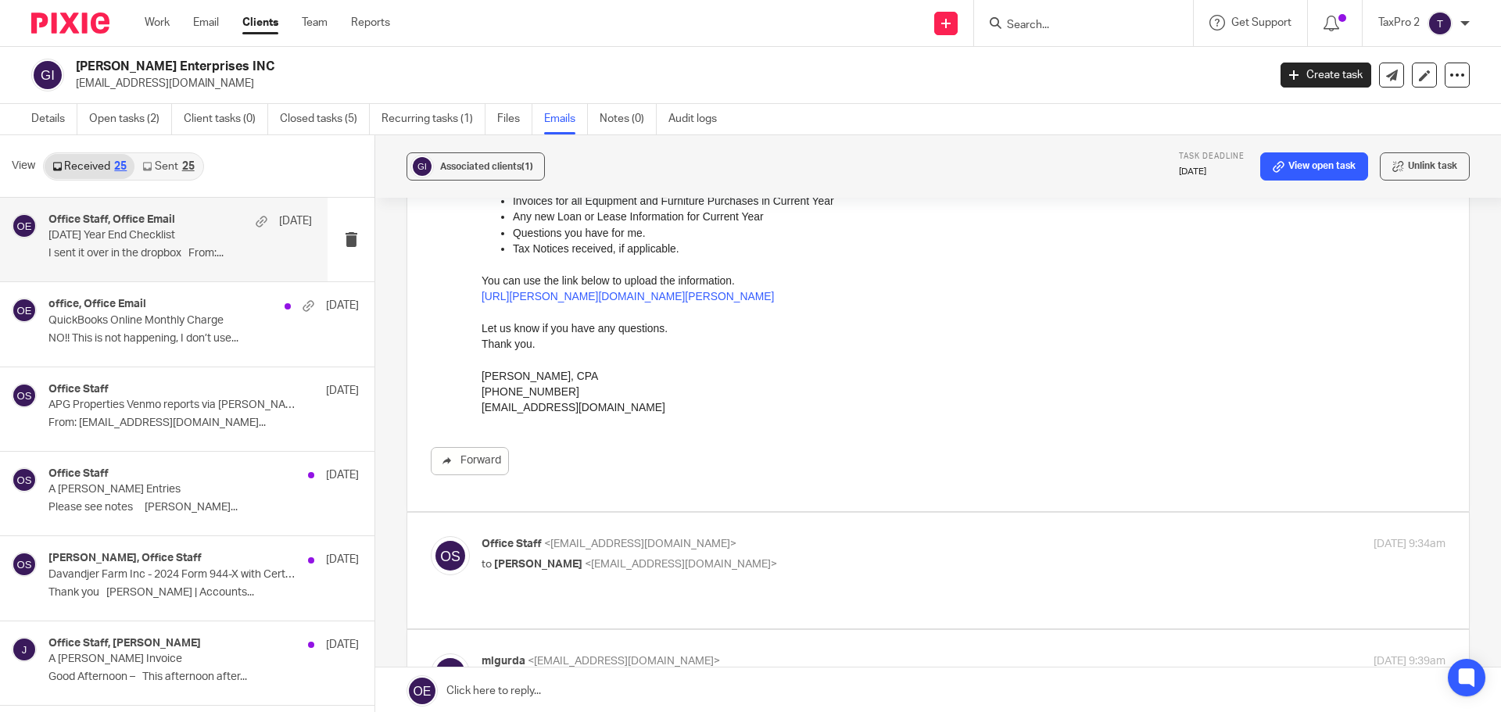
scroll to position [313, 0]
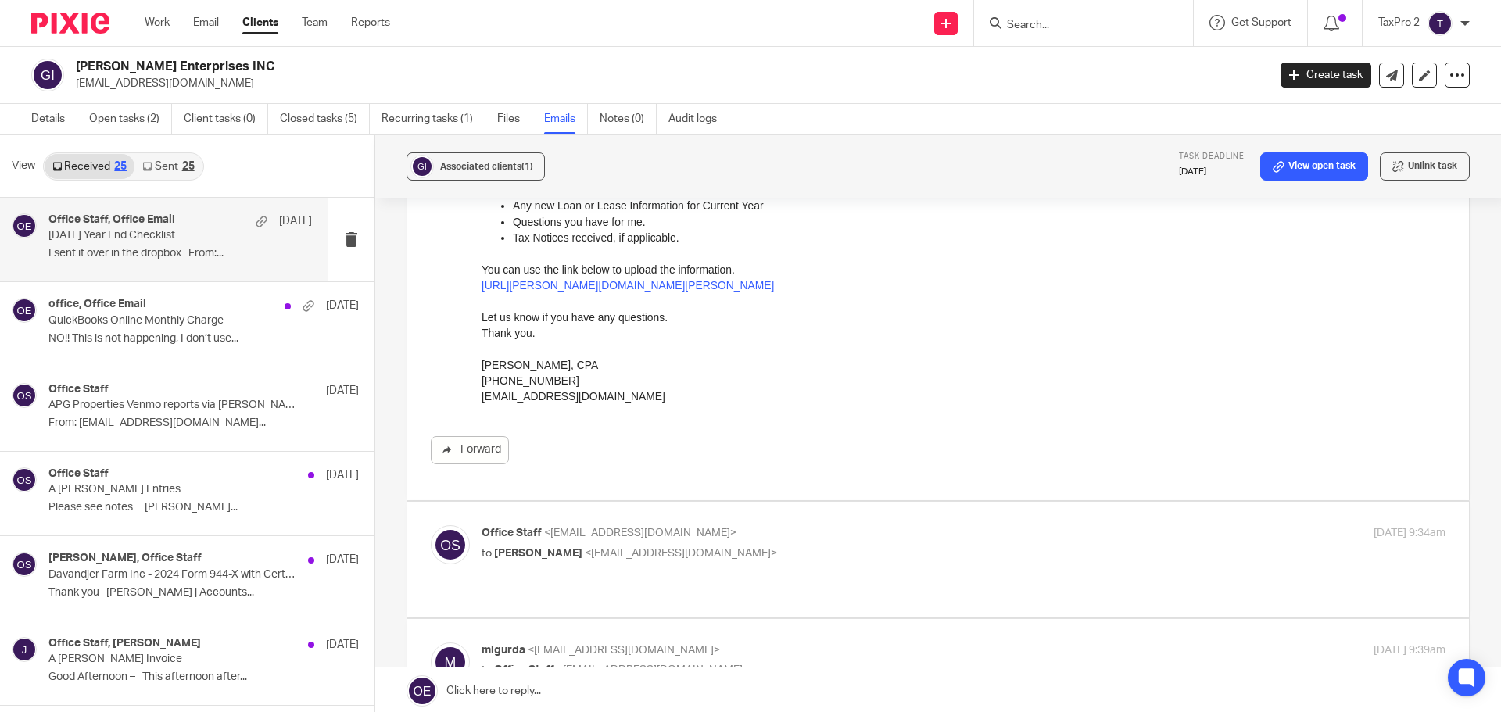
click at [904, 546] on p "to Michelle Gurda <mlgurda@agurdaproduce.com>" at bounding box center [802, 554] width 642 height 16
checkbox input "true"
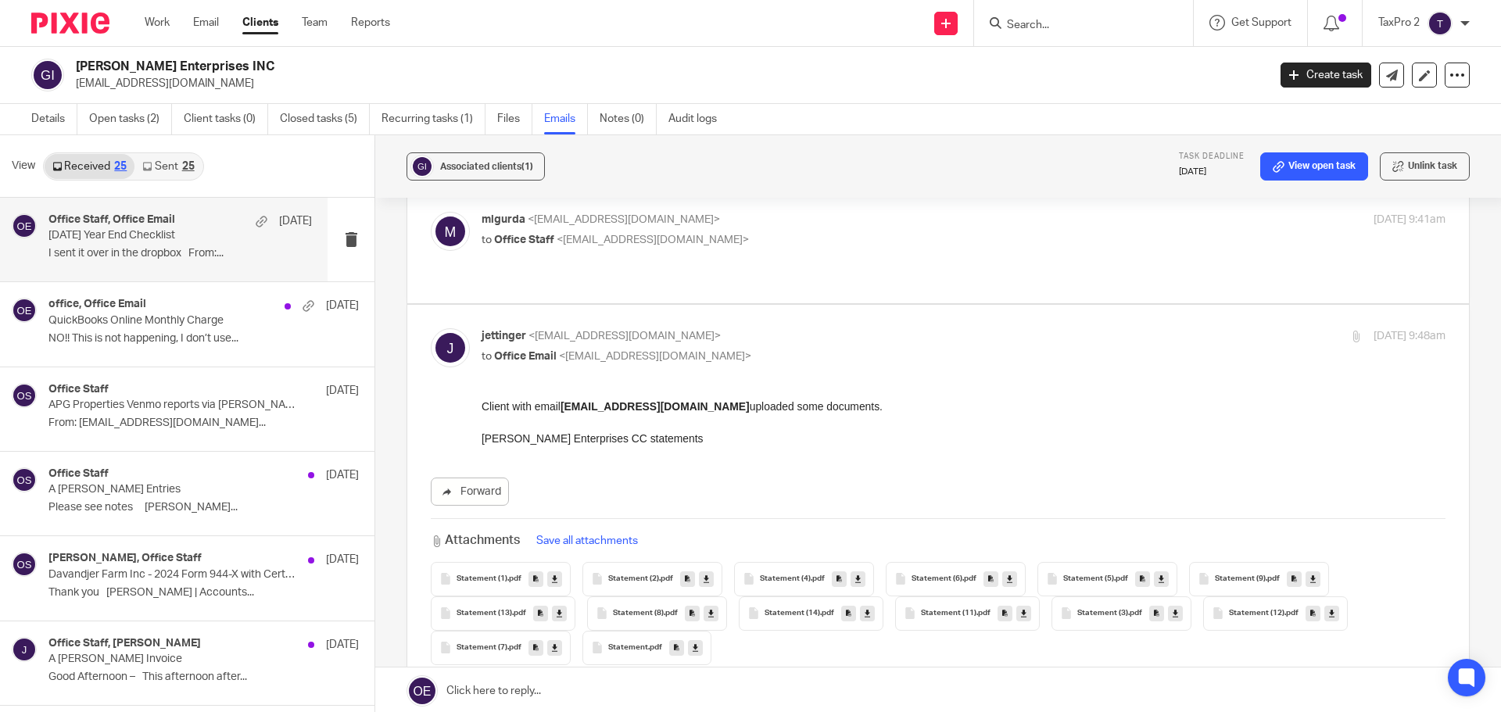
scroll to position [1407, 0]
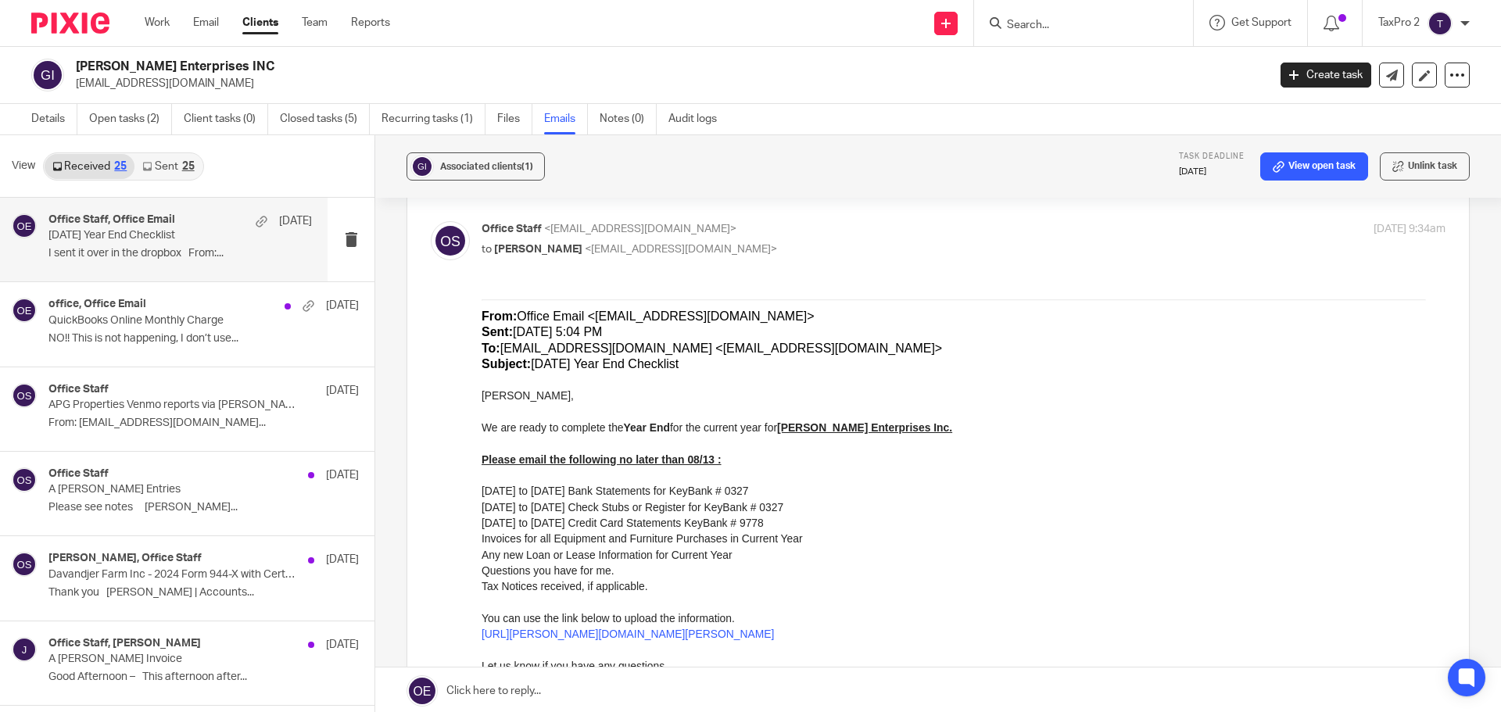
scroll to position [625, 0]
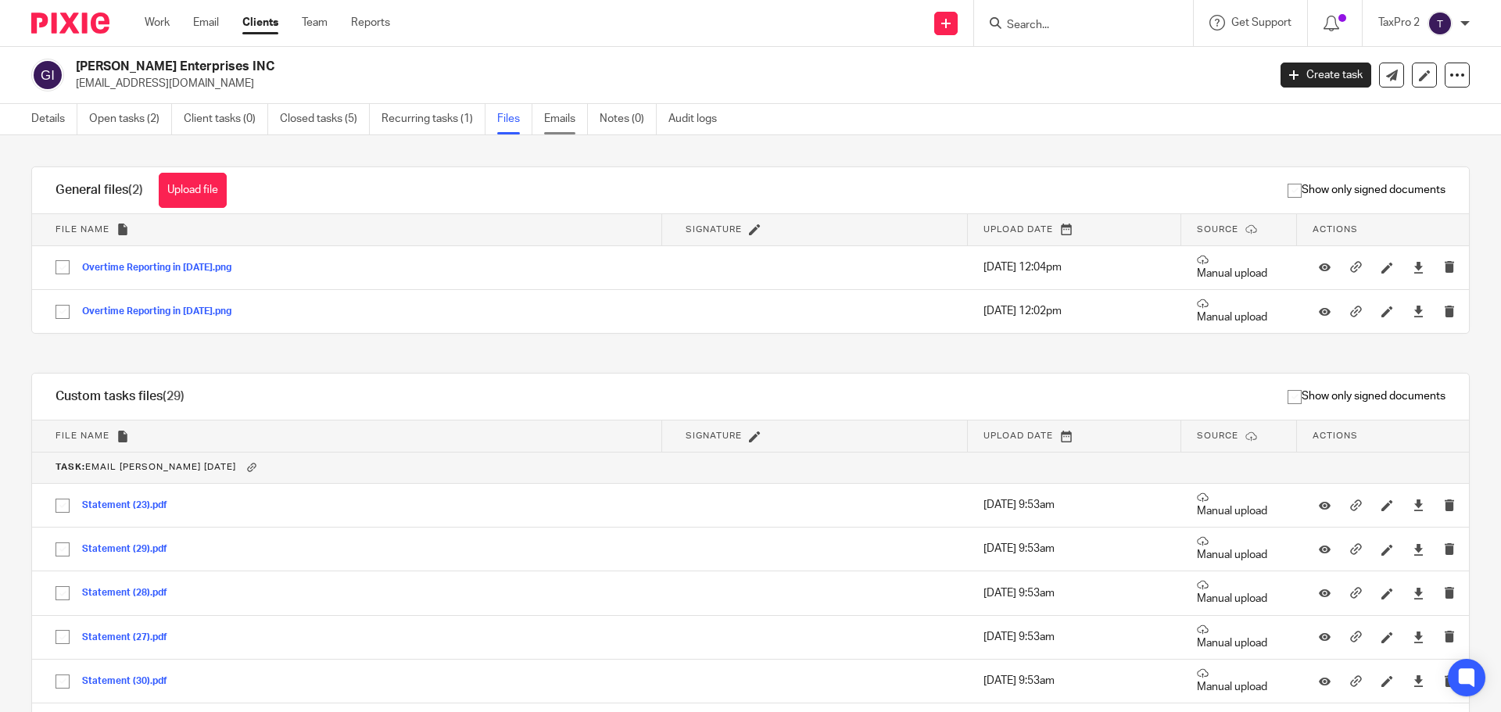
click at [570, 122] on link "Emails" at bounding box center [566, 119] width 44 height 30
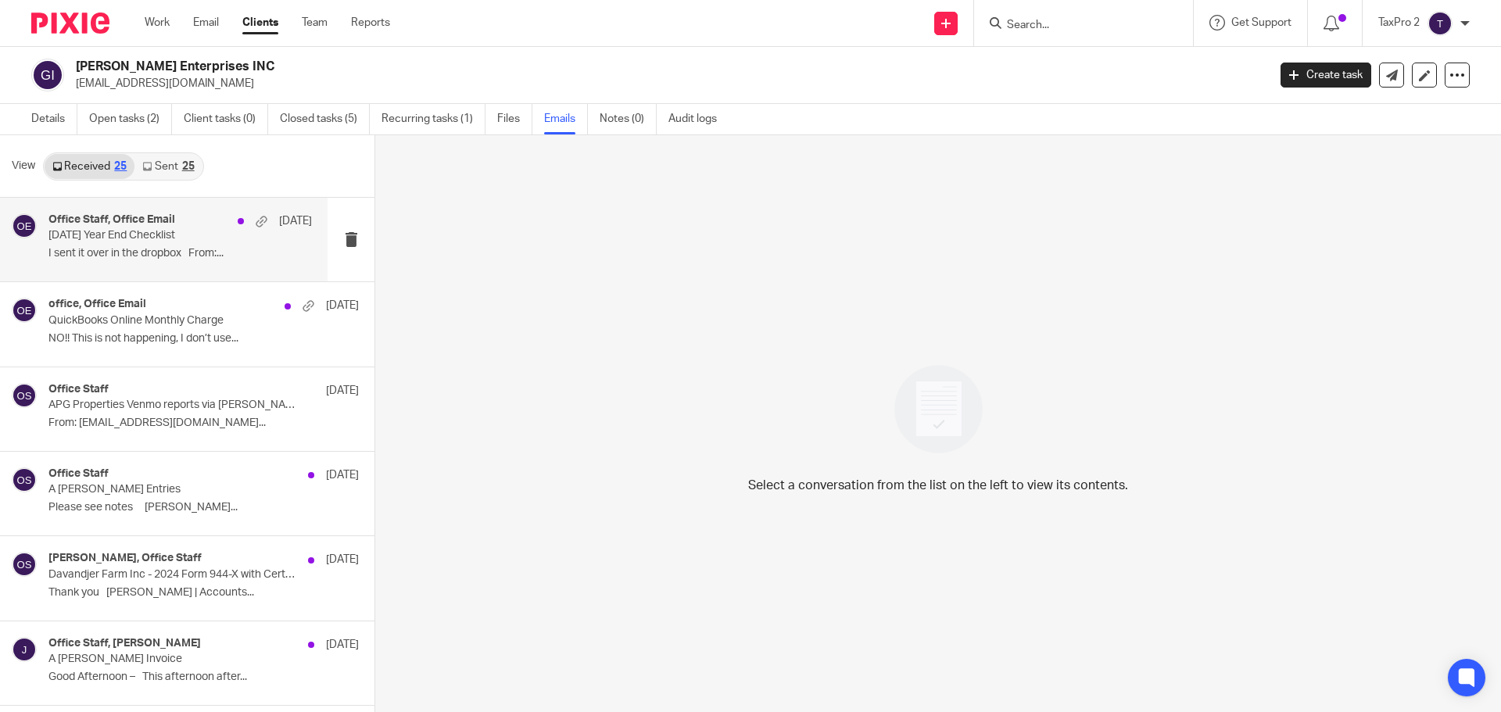
click at [182, 233] on p "[DATE] Year End Checklist" at bounding box center [153, 235] width 211 height 13
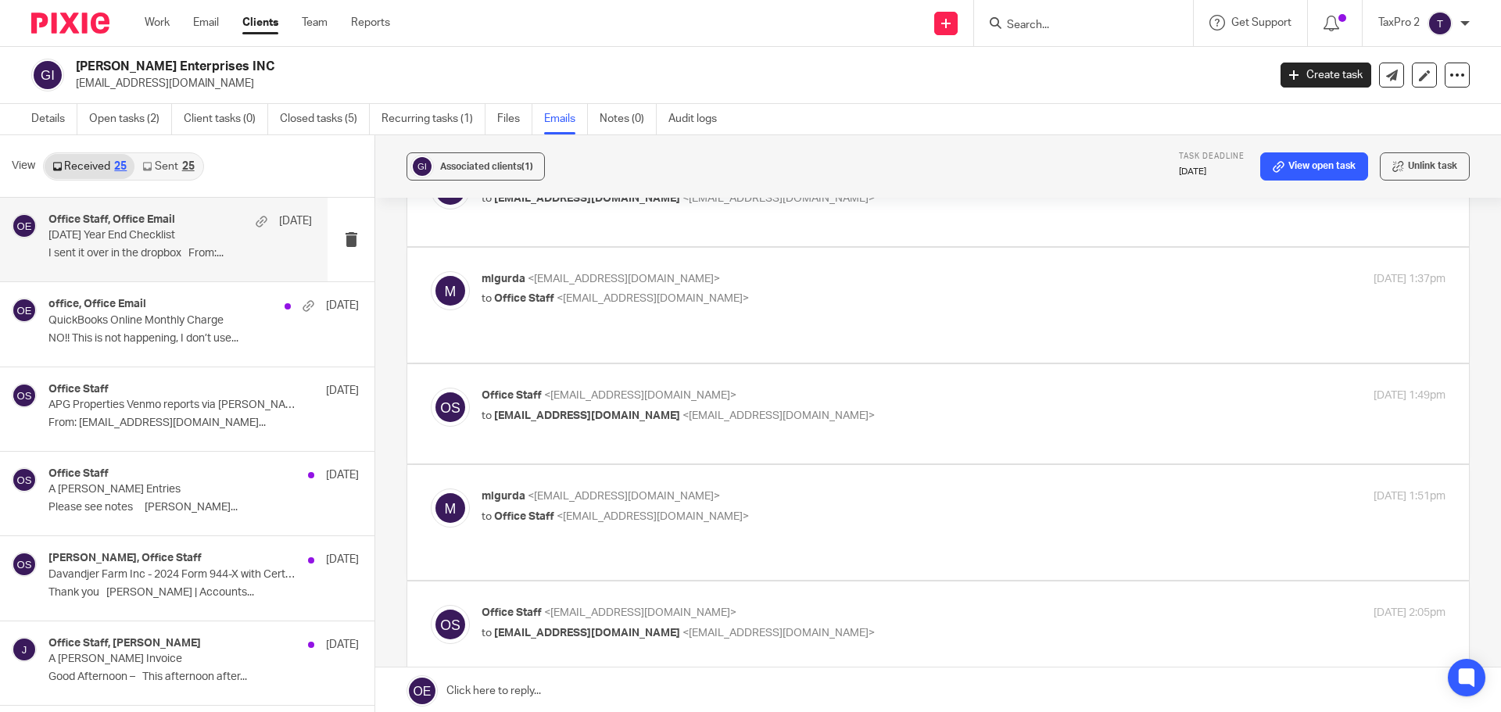
scroll to position [675, 0]
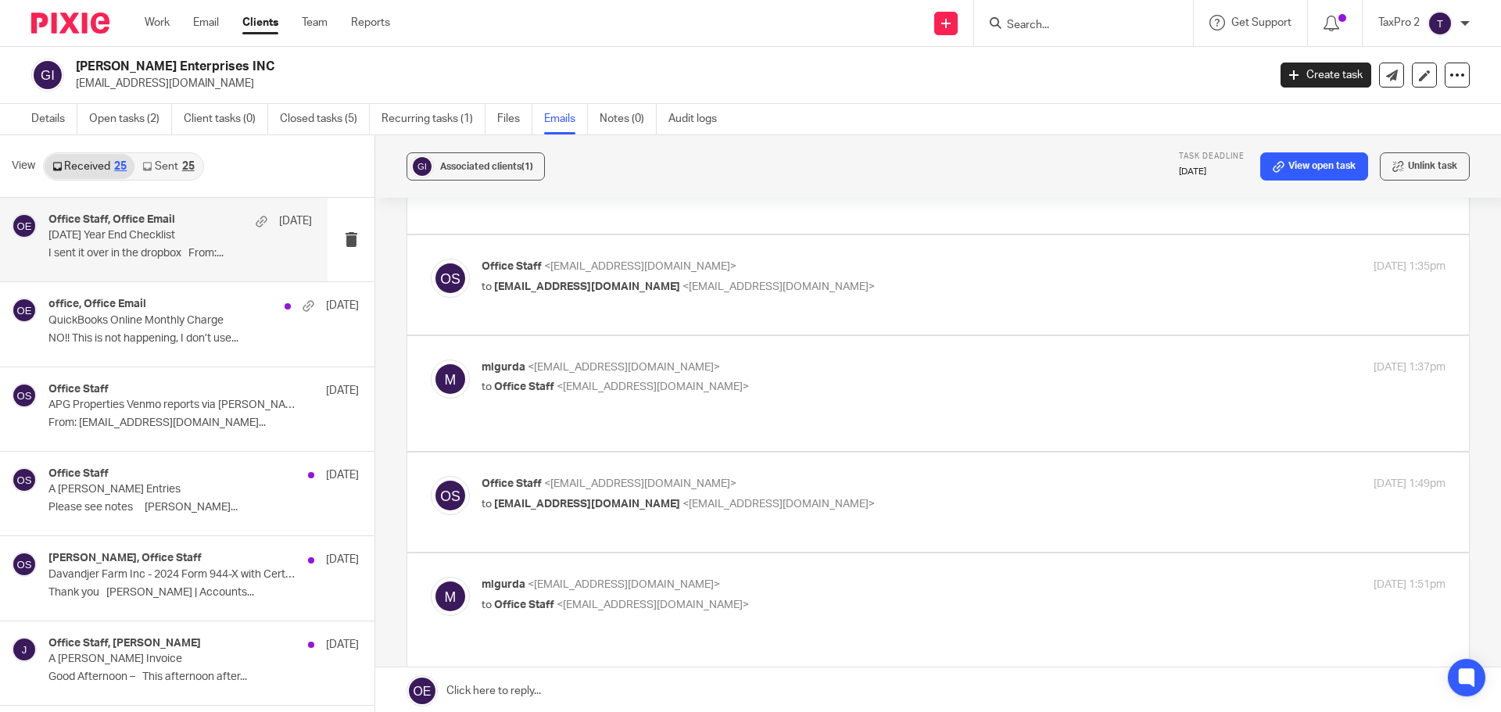
click at [901, 597] on p "to Office Staff <[EMAIL_ADDRESS][DOMAIN_NAME]>" at bounding box center [802, 605] width 642 height 16
checkbox input "true"
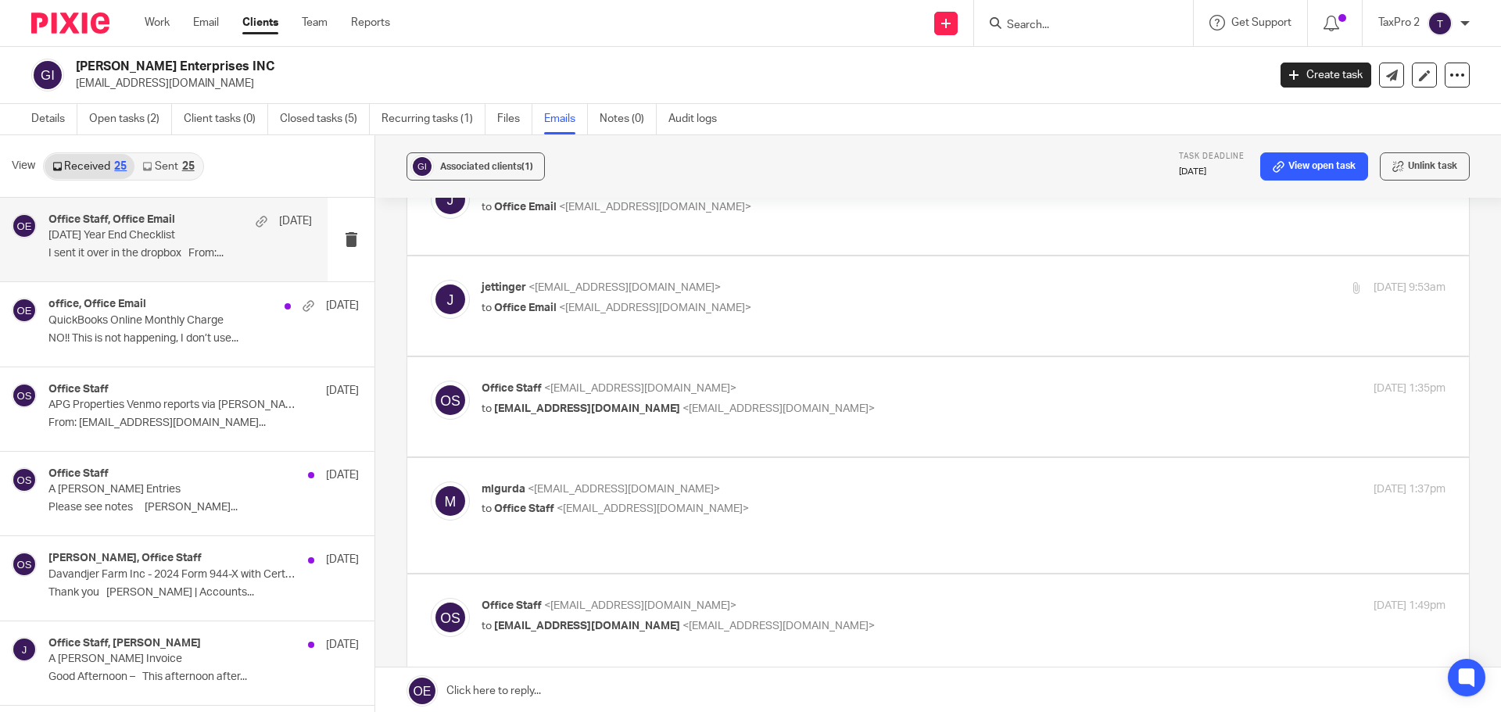
scroll to position [518, 0]
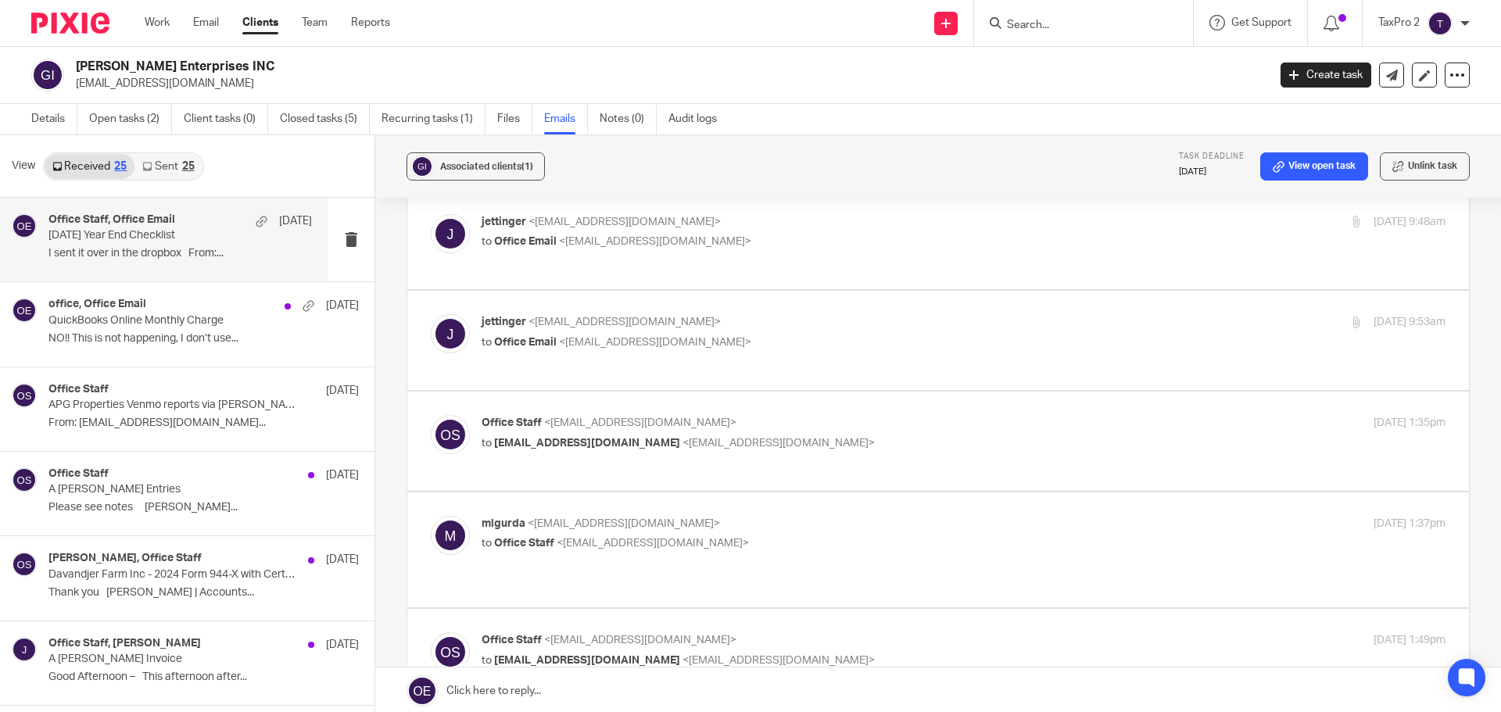
click at [905, 653] on p "to [EMAIL_ADDRESS][DOMAIN_NAME] <[EMAIL_ADDRESS][DOMAIN_NAME]>" at bounding box center [802, 661] width 642 height 16
checkbox input "true"
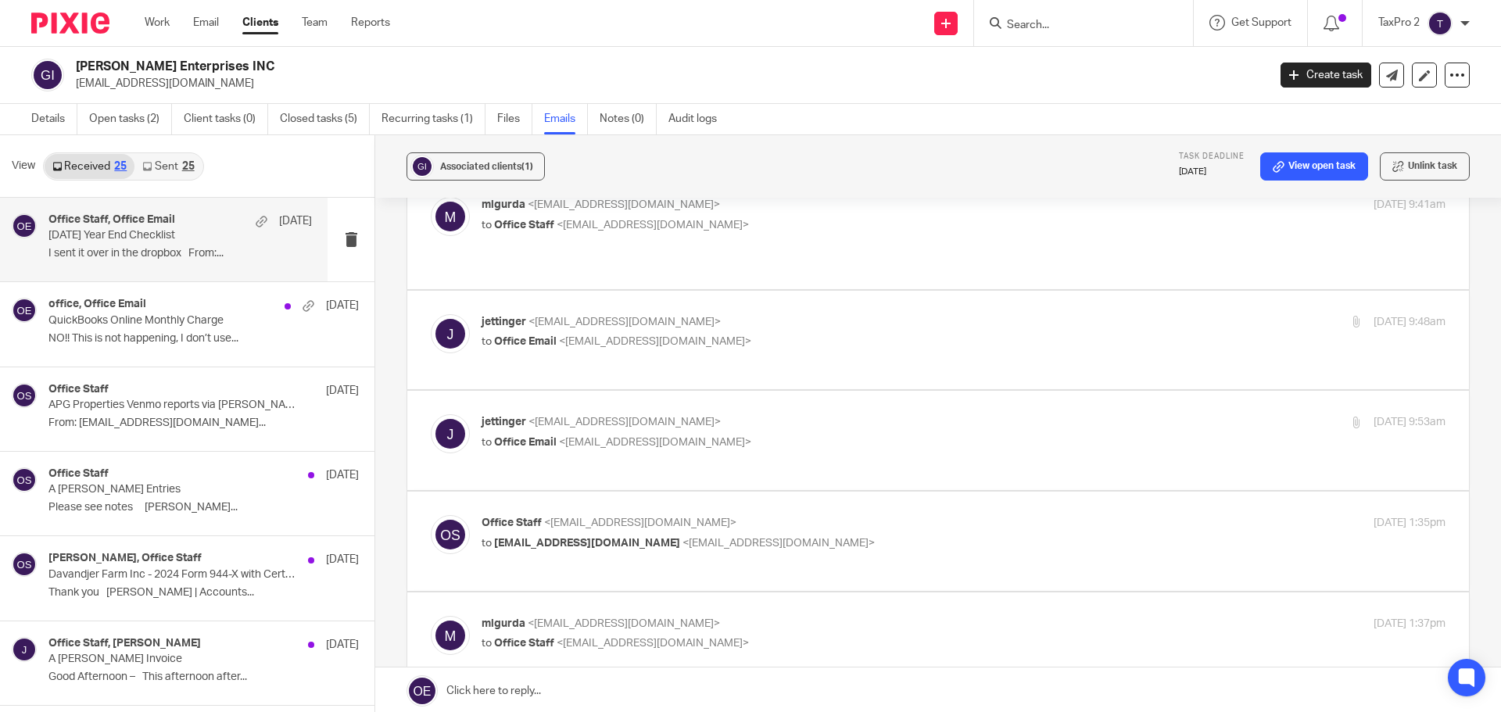
scroll to position [362, 0]
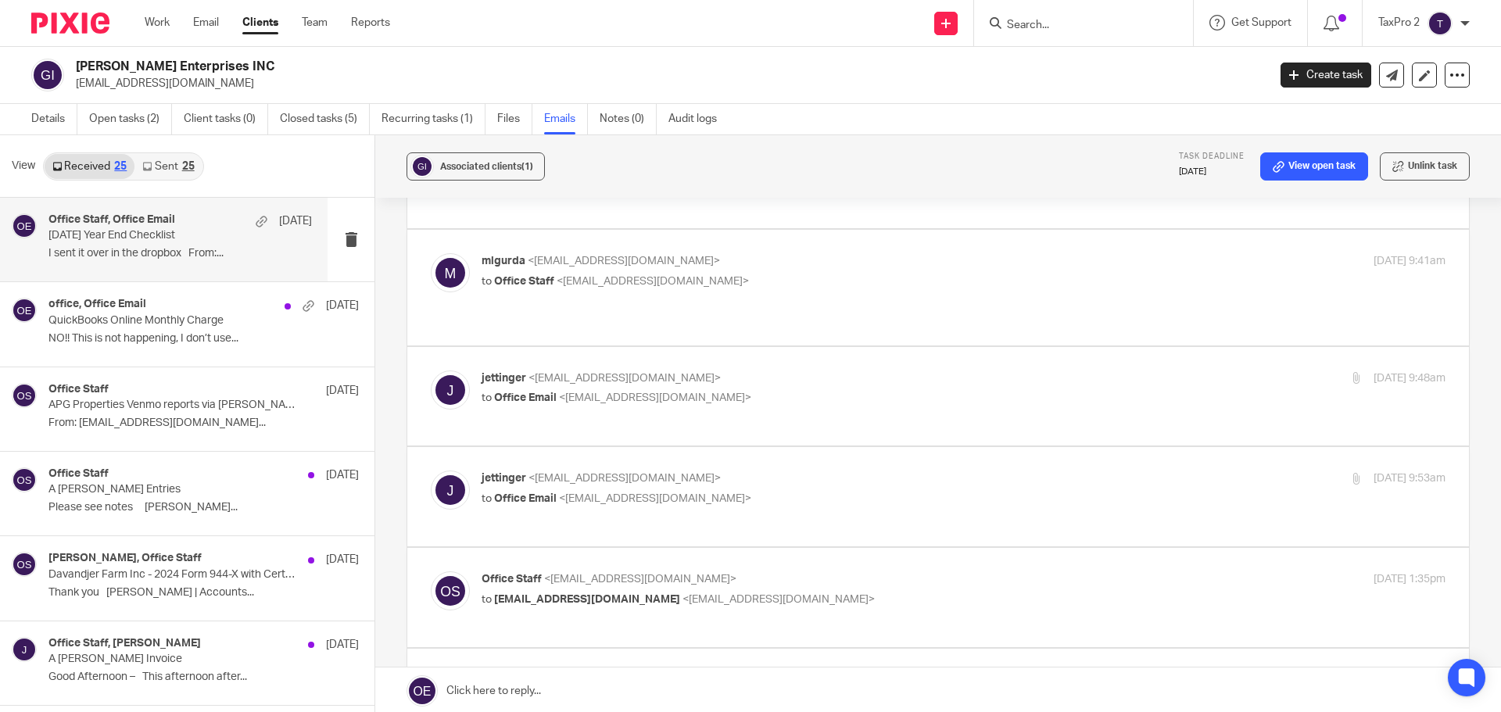
click at [928, 672] on p "mlgurda <[EMAIL_ADDRESS][DOMAIN_NAME]>" at bounding box center [802, 680] width 642 height 16
checkbox input "true"
click at [926, 592] on p "to [EMAIL_ADDRESS][DOMAIN_NAME] <[EMAIL_ADDRESS][DOMAIN_NAME]>" at bounding box center [802, 600] width 642 height 16
checkbox input "true"
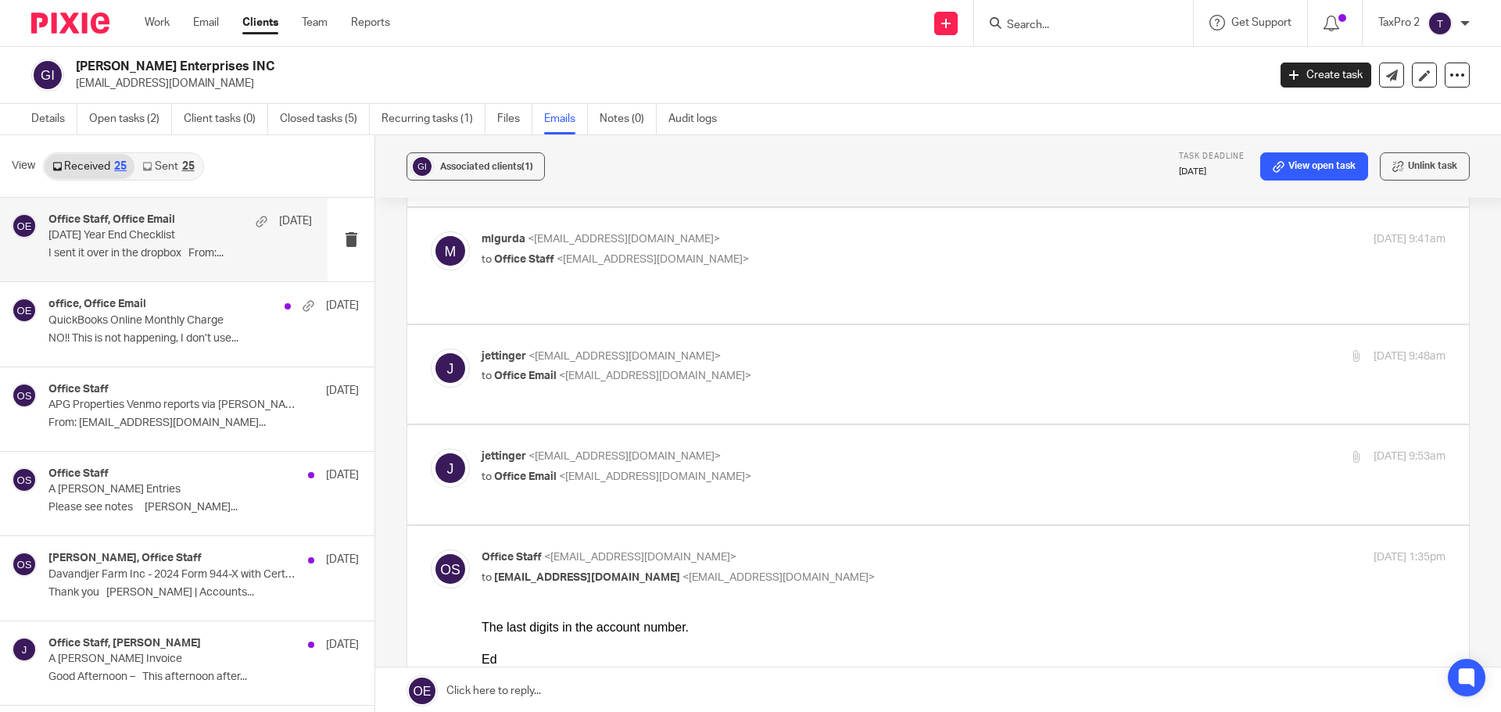
scroll to position [469, 0]
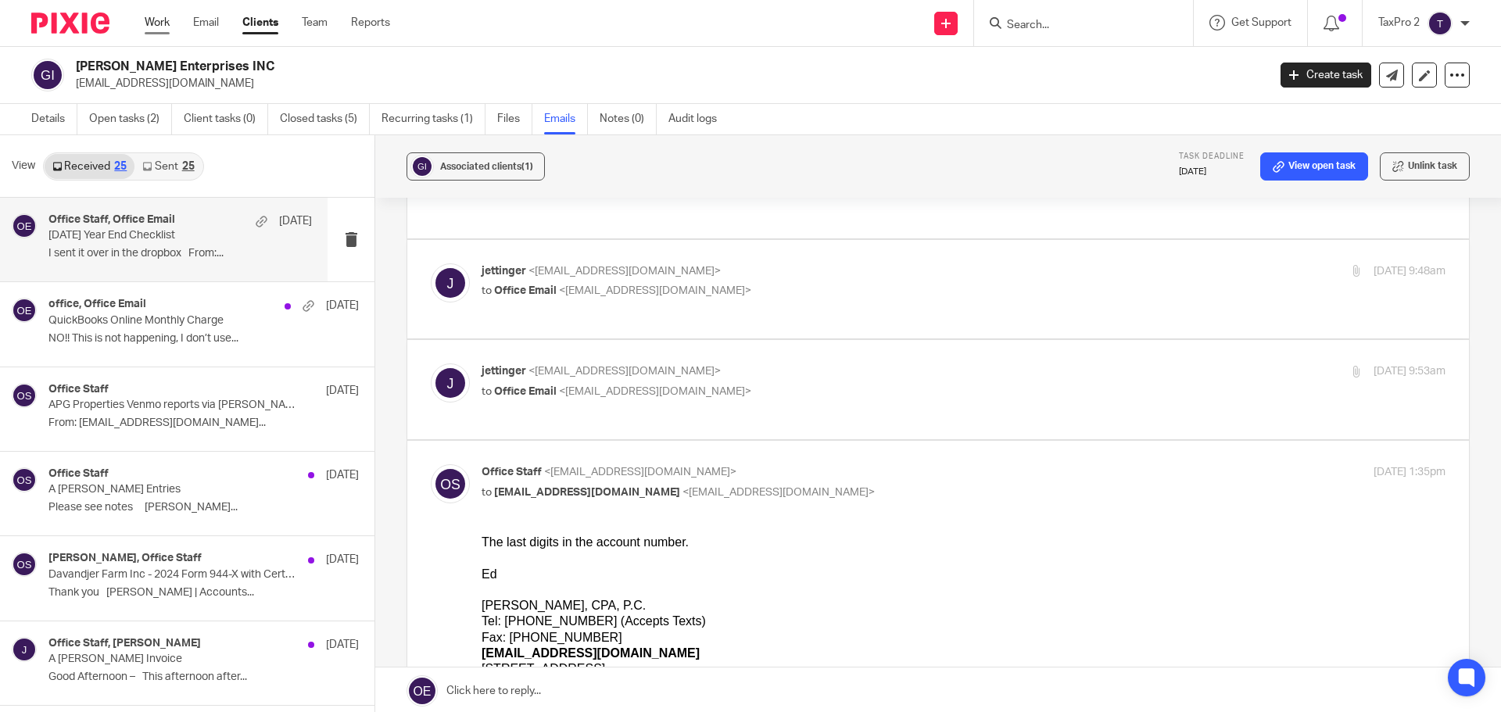
click at [161, 23] on link "Work" at bounding box center [157, 23] width 25 height 16
